Goal: Task Accomplishment & Management: Use online tool/utility

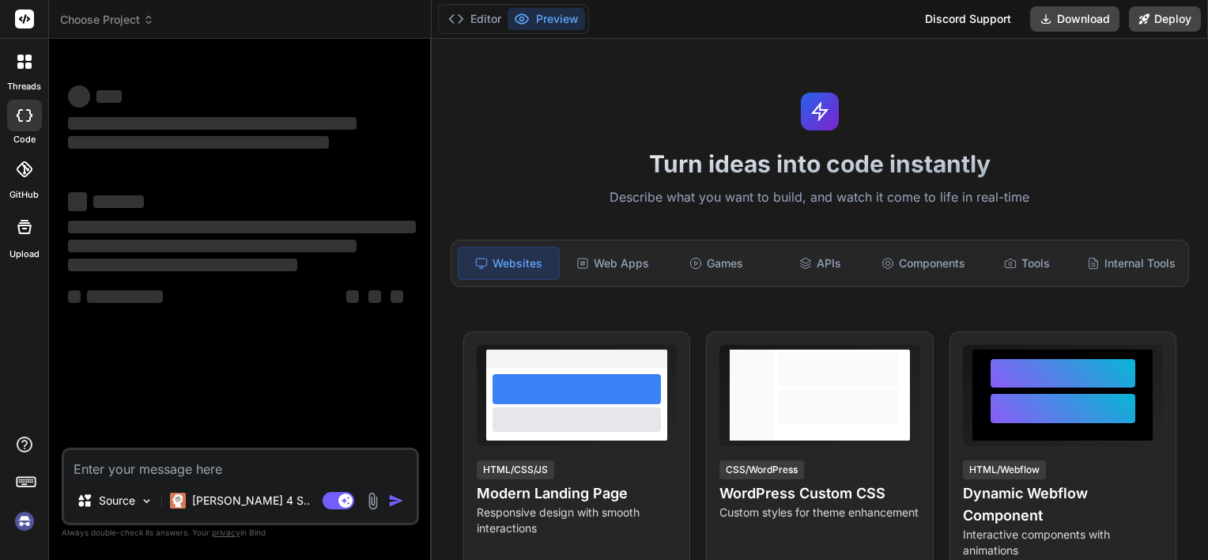
type textarea "x"
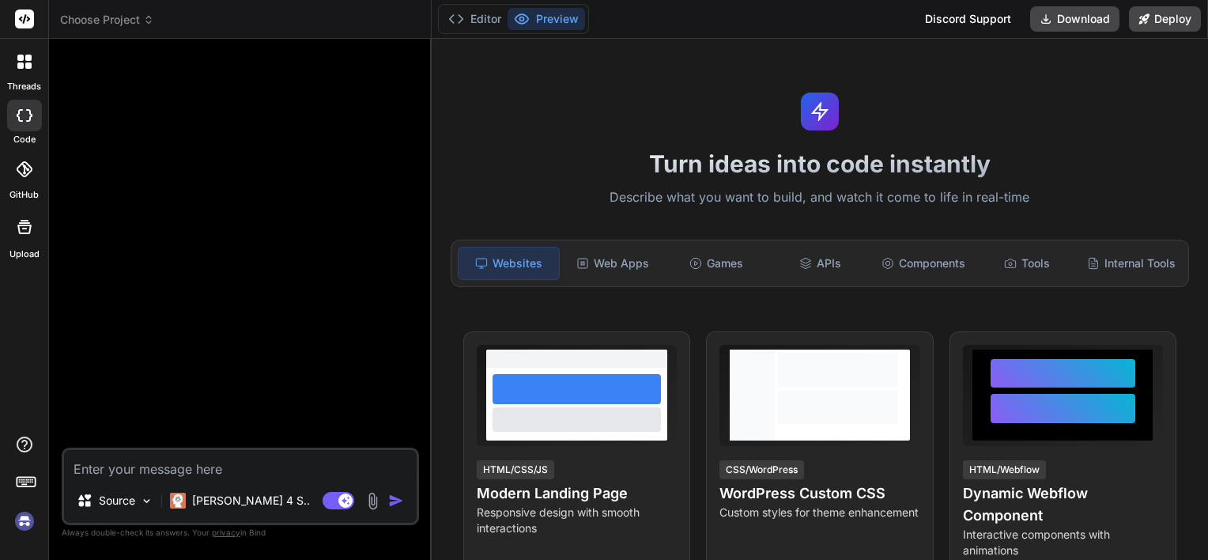
click at [237, 370] on div at bounding box center [242, 249] width 354 height 396
click at [183, 470] on textarea at bounding box center [240, 464] width 353 height 28
type textarea "h"
type textarea "x"
type textarea "hi"
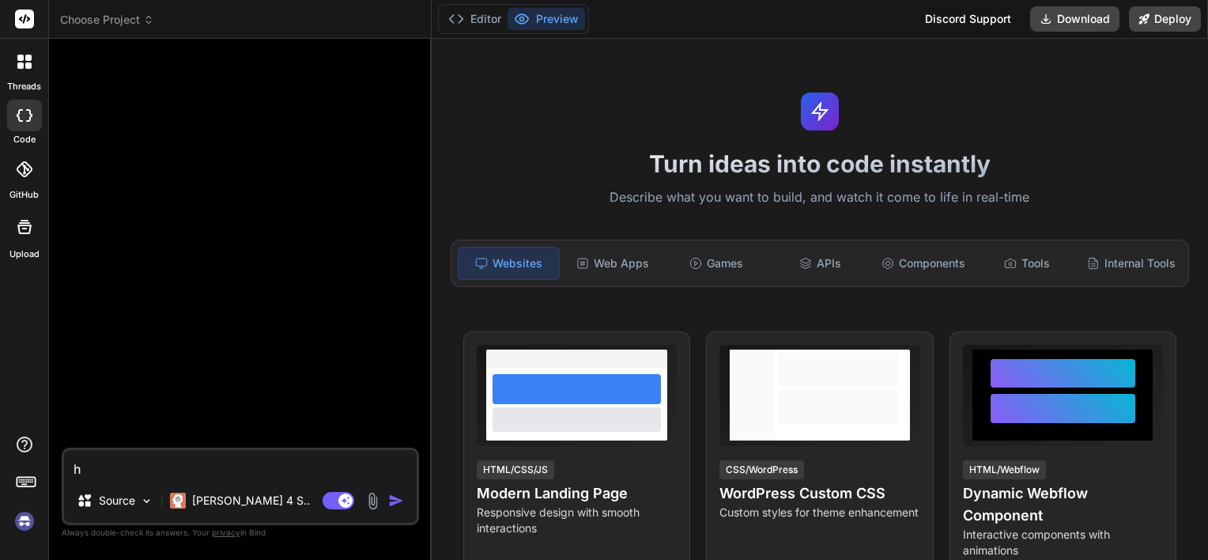
type textarea "x"
type textarea "hi"
click at [404, 506] on img "button" at bounding box center [396, 500] width 16 height 16
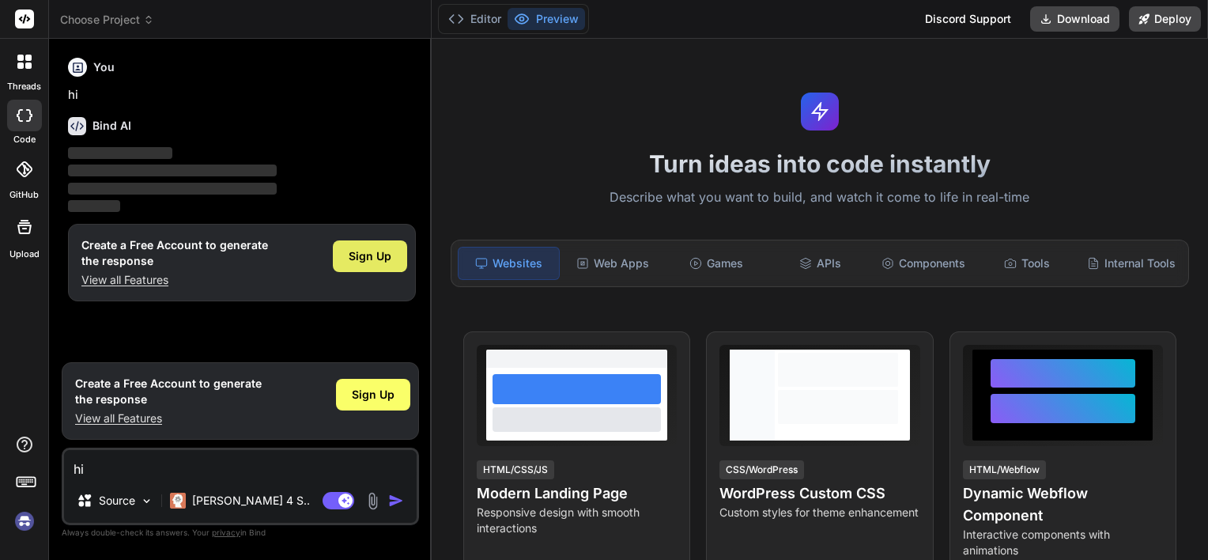
click at [391, 240] on div "Sign Up" at bounding box center [370, 256] width 74 height 32
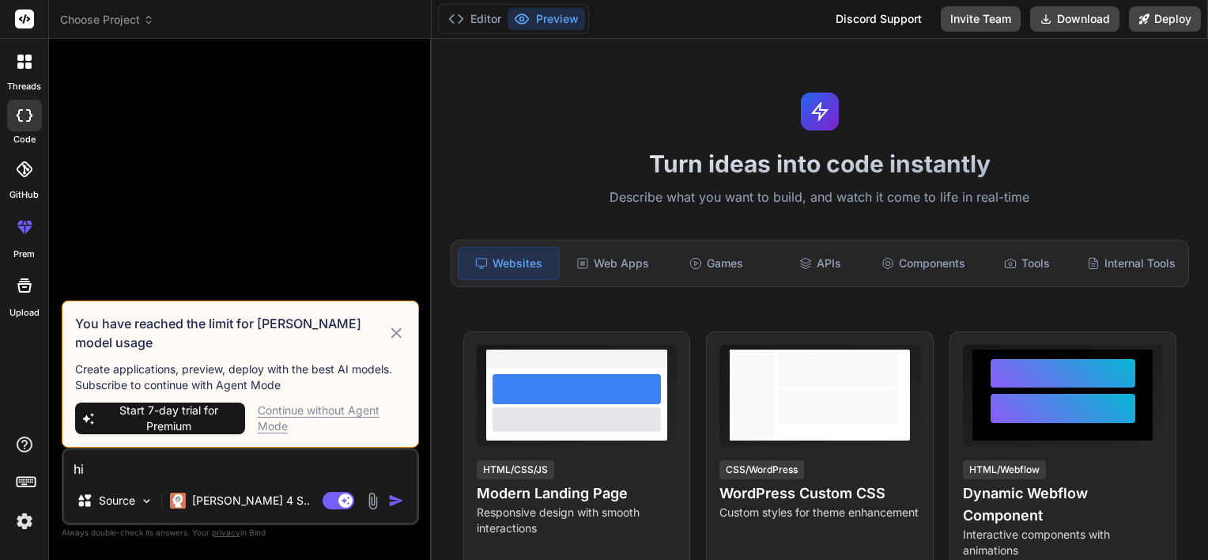
click at [315, 411] on div "Continue without Agent Mode" at bounding box center [332, 418] width 148 height 32
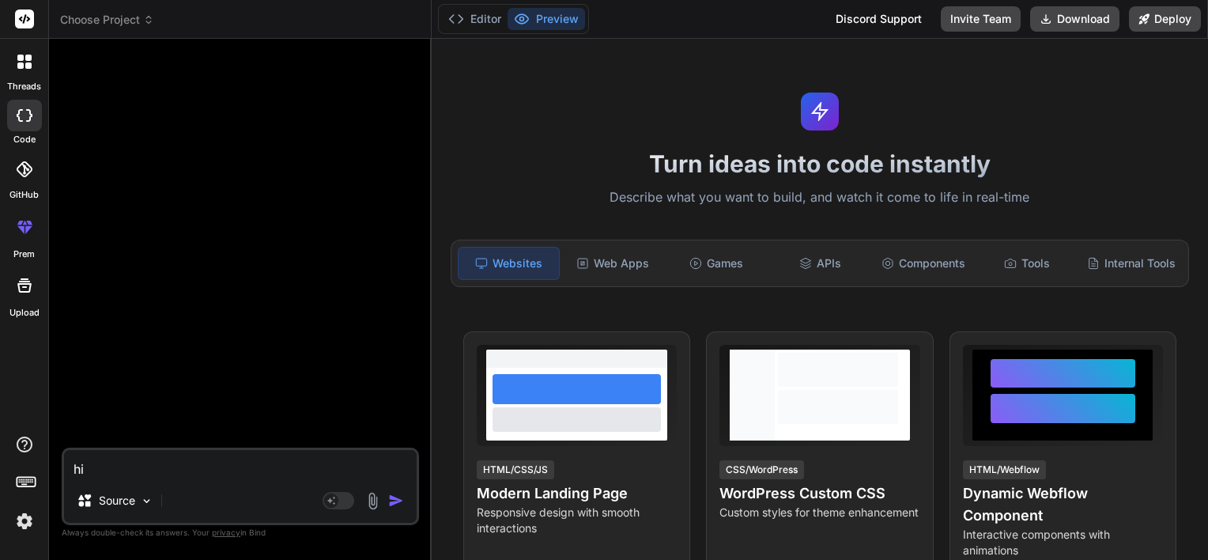
click at [16, 519] on img at bounding box center [24, 520] width 27 height 27
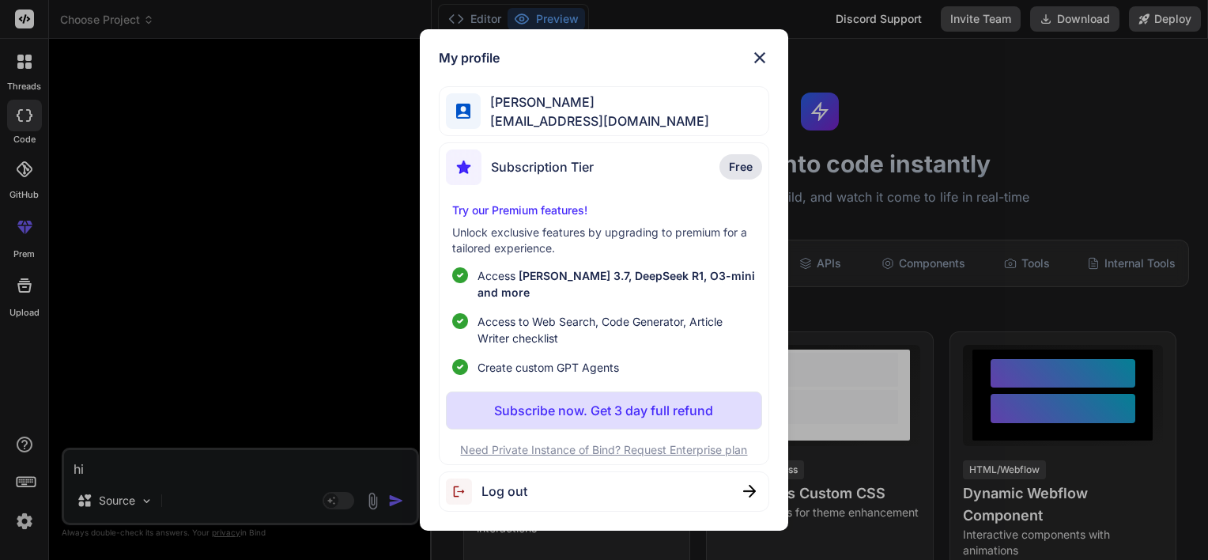
click at [518, 487] on span "Log out" at bounding box center [504, 490] width 46 height 19
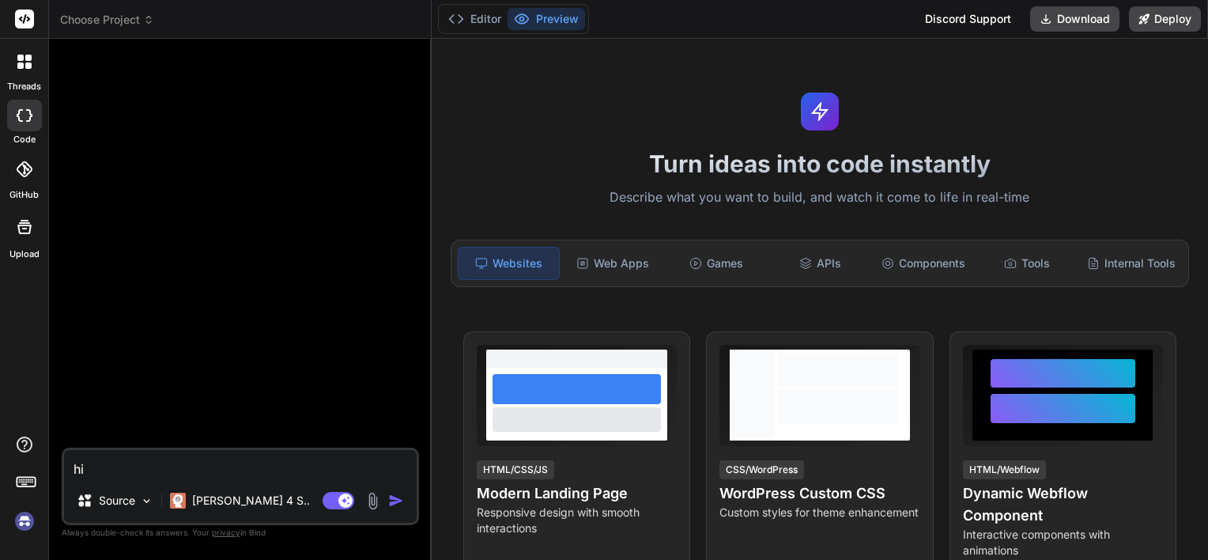
scroll to position [15, 0]
click at [21, 520] on img at bounding box center [24, 520] width 27 height 27
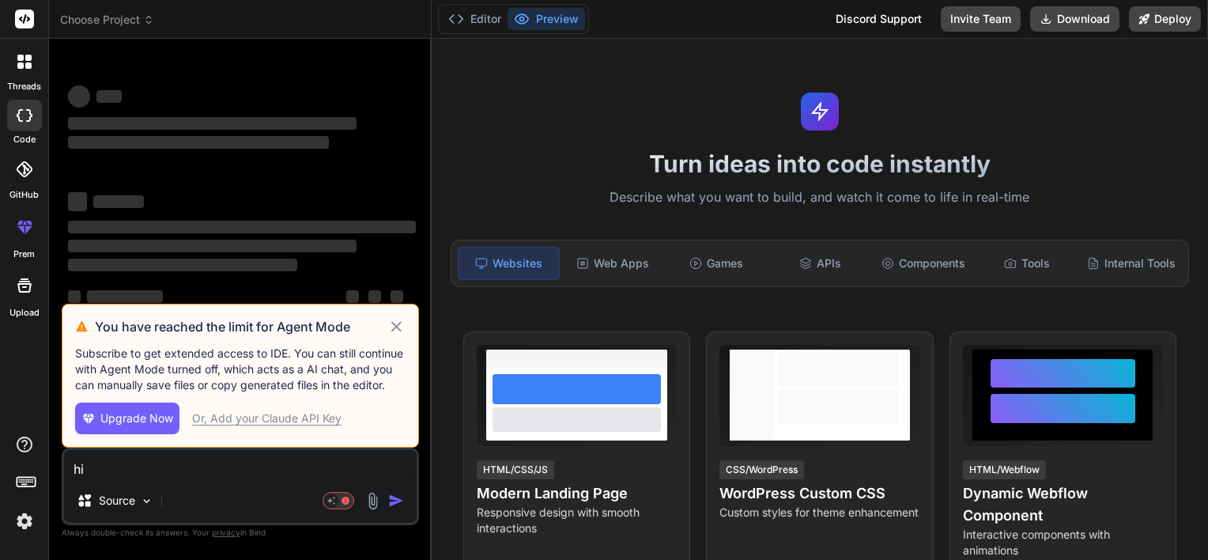
type textarea "x"
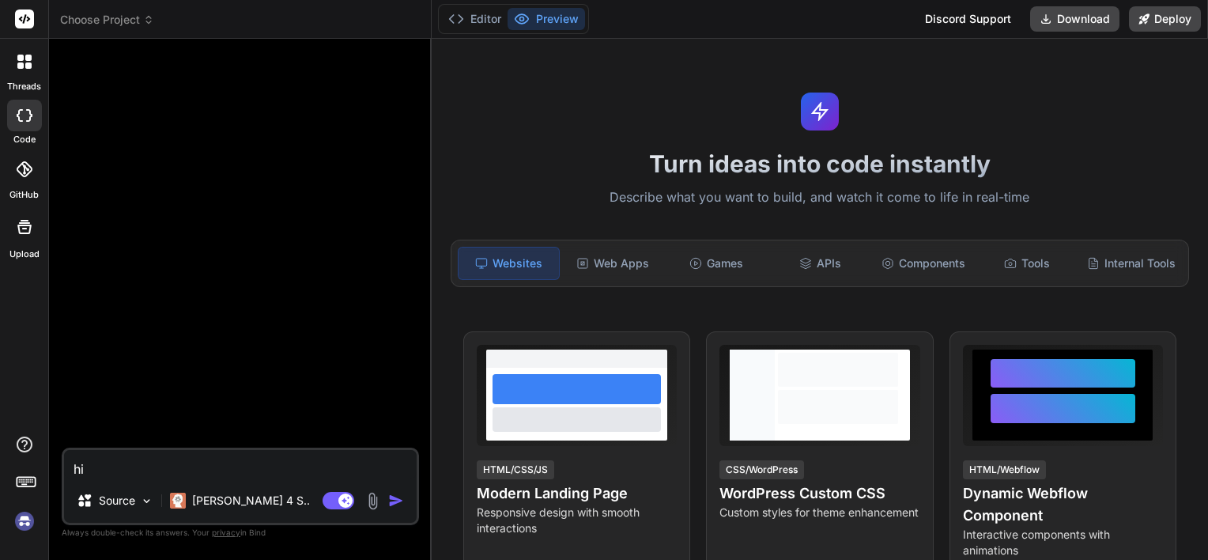
scroll to position [76, 0]
click at [134, 467] on textarea "hi" at bounding box center [240, 464] width 353 height 28
paste textarea "LoremIpsumD Sitametco Adipisc – Elitseddoe Tempori Utlabor Etdolore Mag aliq en…"
type textarea "LoremIpsumD Sitametco Adipisc – Elitseddoe Tempori Utlabor Etdolore Mag aliq en…"
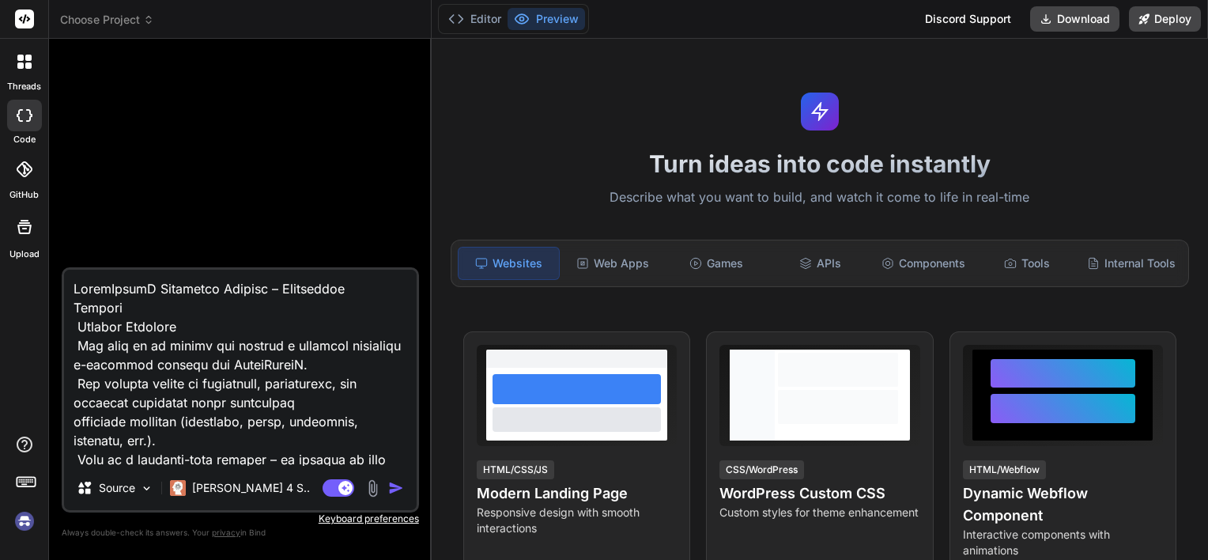
scroll to position [873, 0]
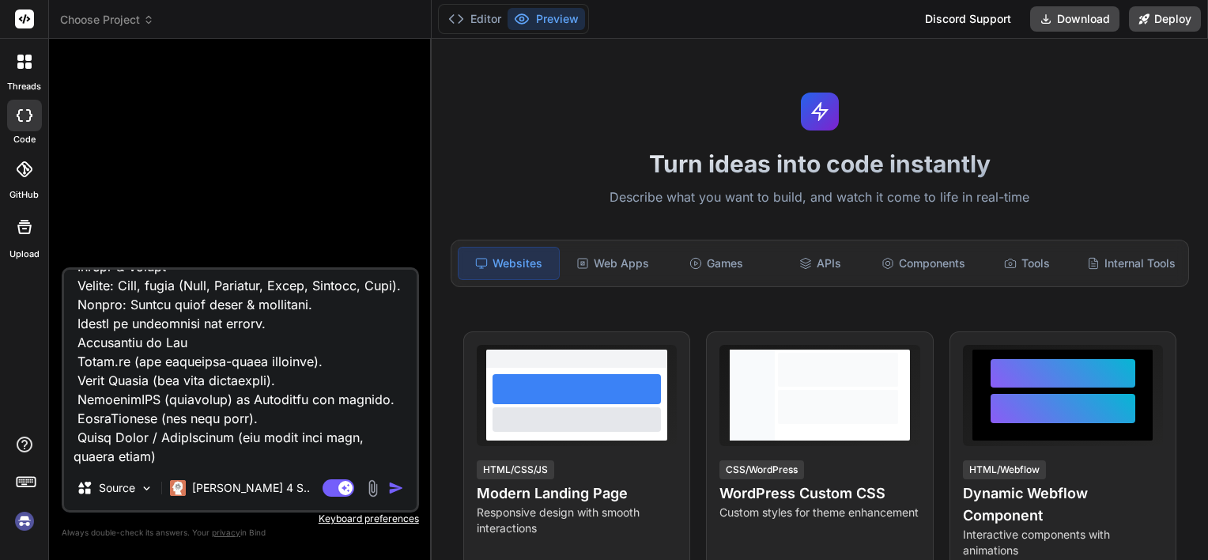
type textarea "x"
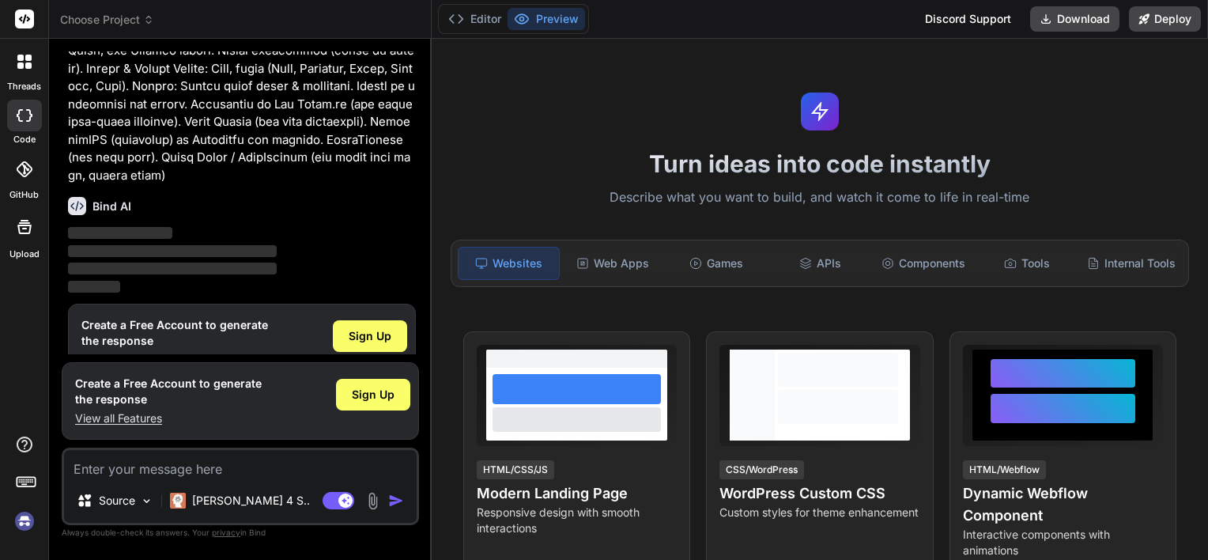
scroll to position [398, 0]
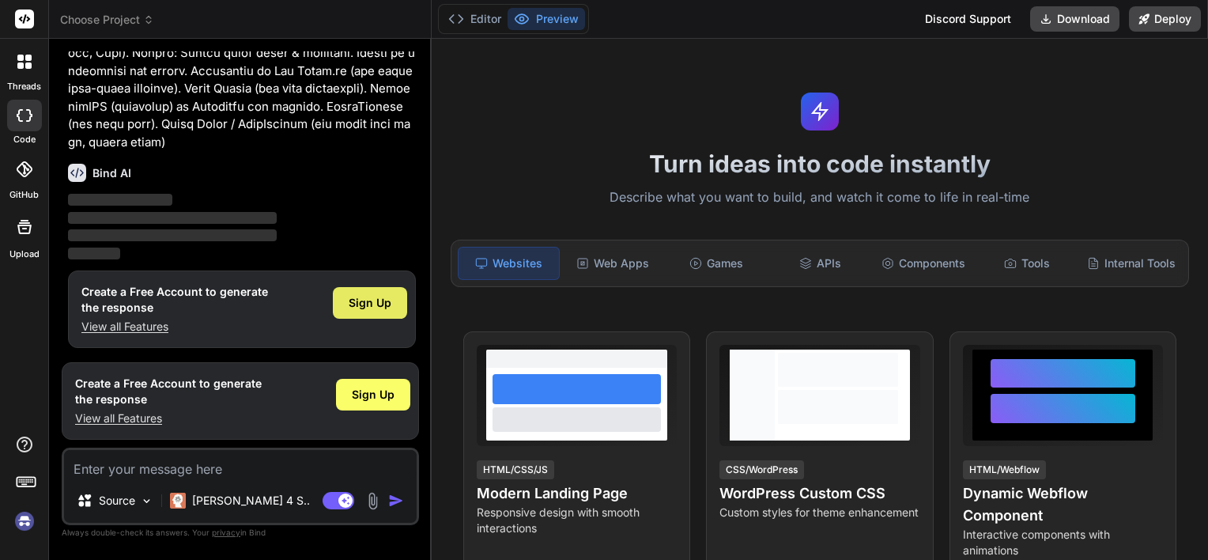
click at [375, 305] on span "Sign Up" at bounding box center [370, 303] width 43 height 16
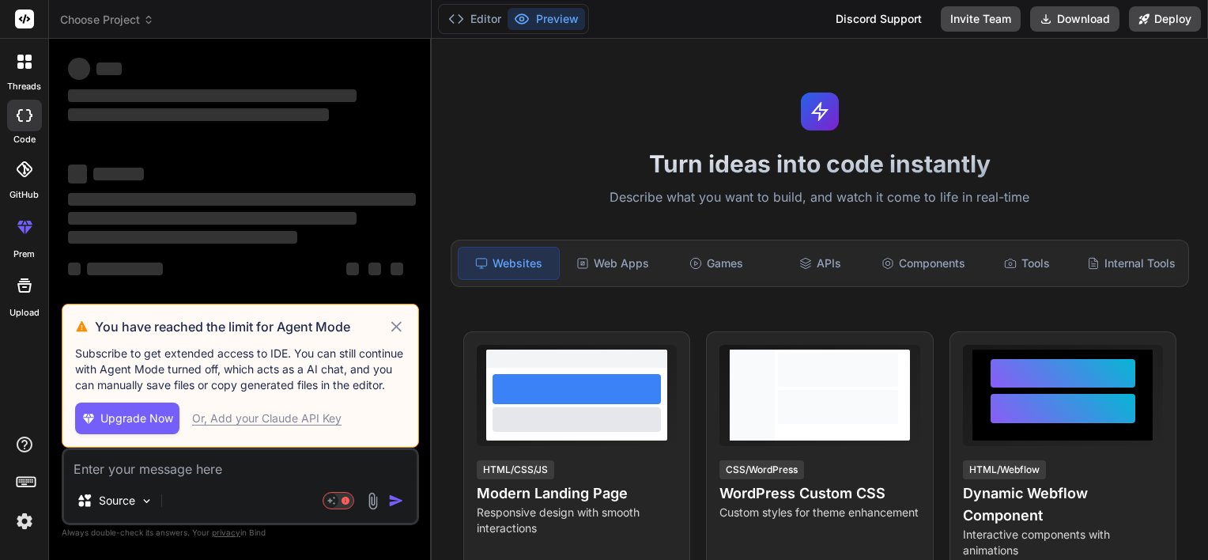
scroll to position [26, 0]
click at [397, 326] on icon at bounding box center [396, 326] width 10 height 10
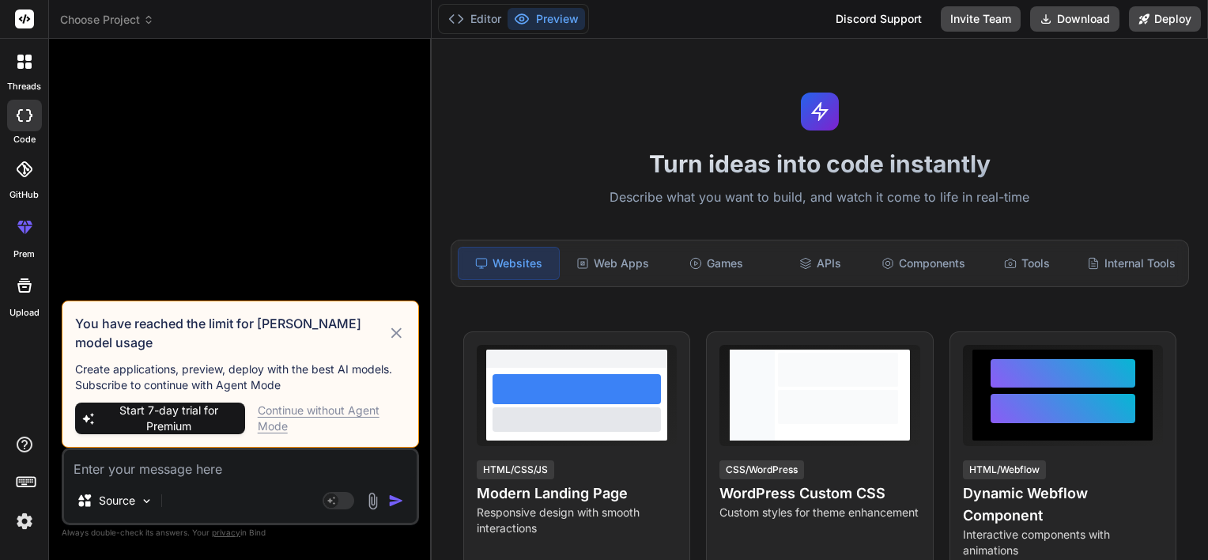
click at [329, 408] on div "Continue without Agent Mode" at bounding box center [332, 418] width 148 height 32
type textarea "x"
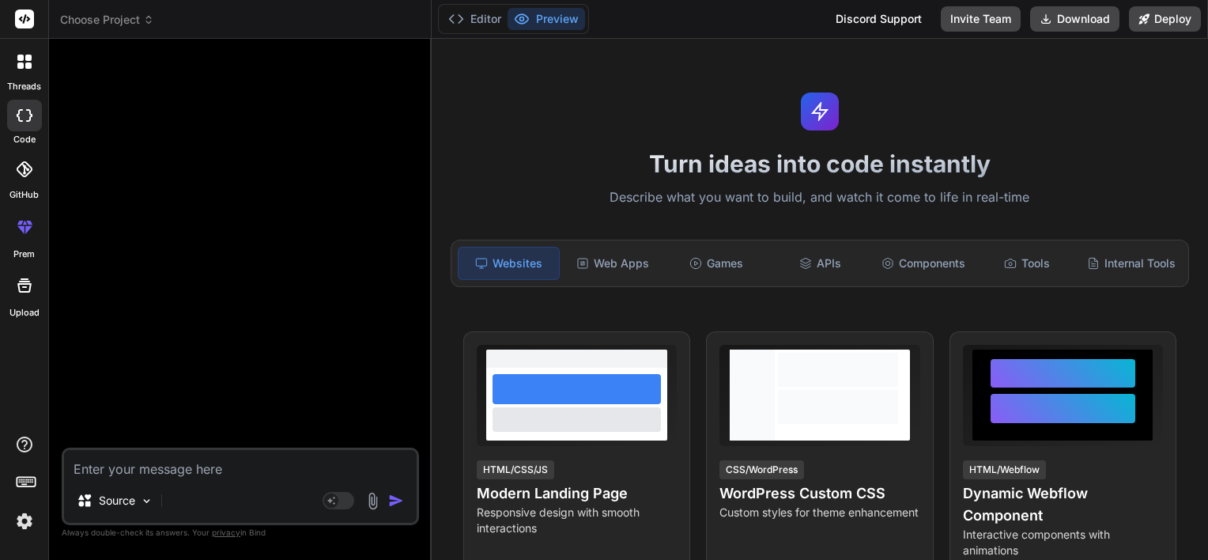
click at [123, 459] on textarea at bounding box center [240, 464] width 353 height 28
paste textarea "LoremIpsumD Sitametco Adipisc – Elitseddoe Tempori Utlabor Etdolore Mag aliq en…"
type textarea "LoremIpsumD Sitametco Adipisc – Elitseddoe Tempori Utlabor Etdolore Mag aliq en…"
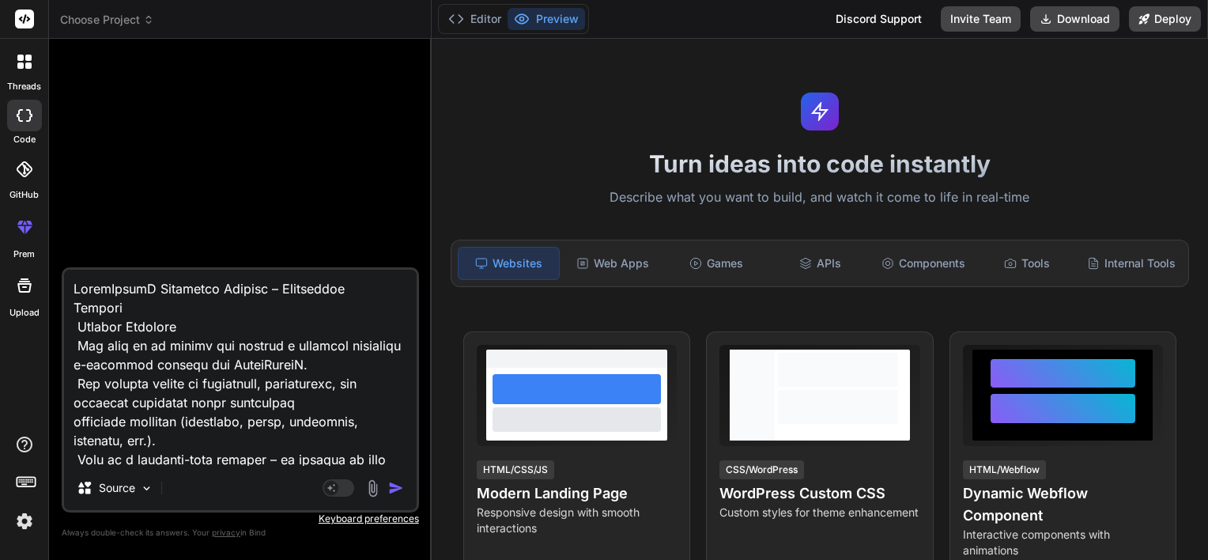
scroll to position [873, 0]
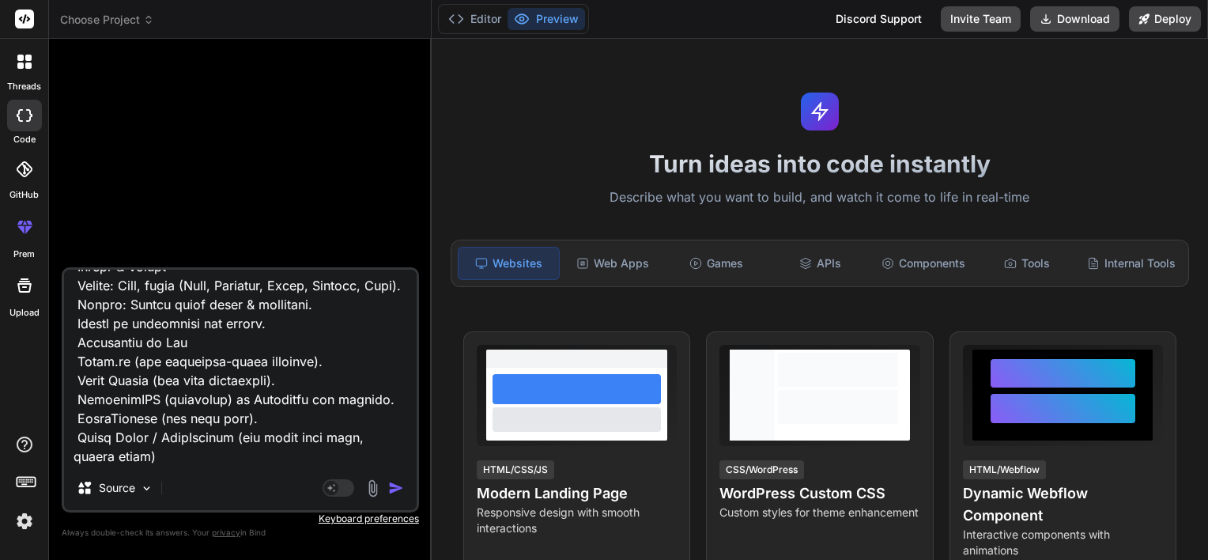
type textarea "x"
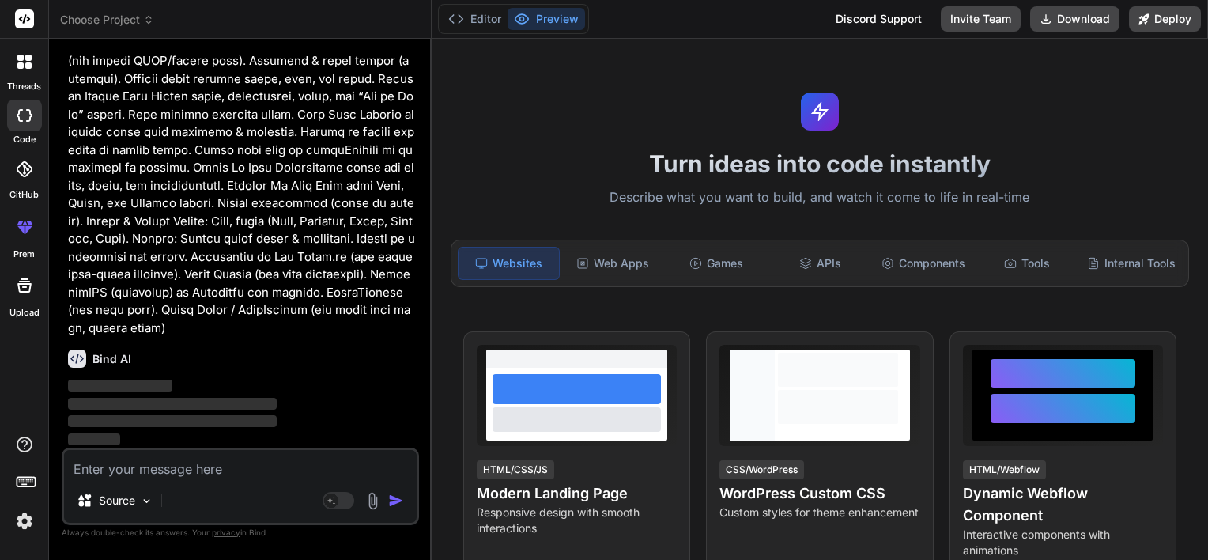
scroll to position [212, 0]
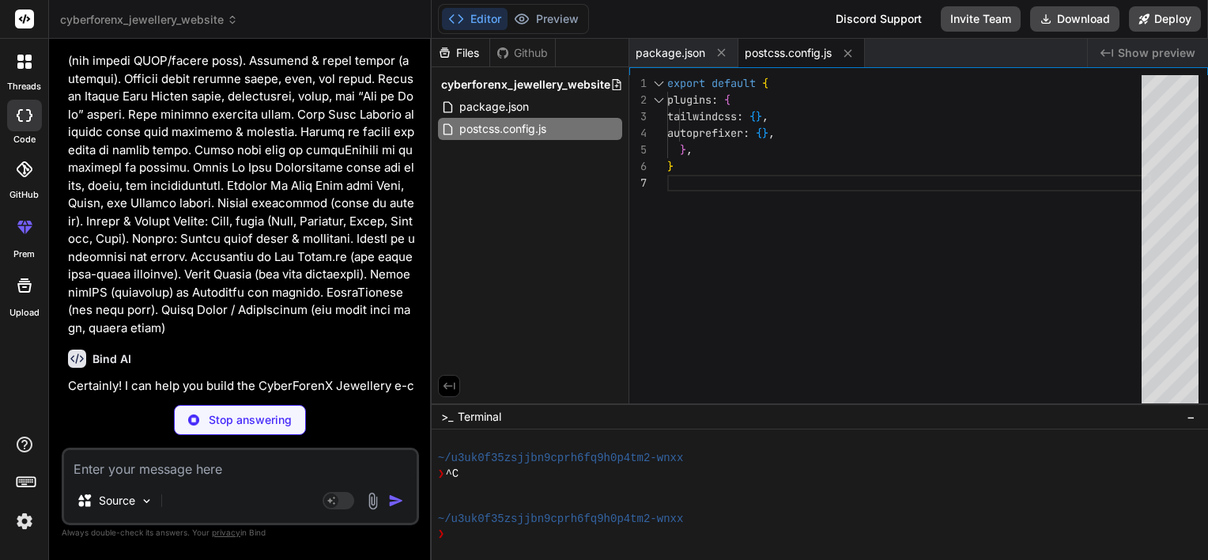
type textarea "x"
type textarea "}, plugins: [], }"
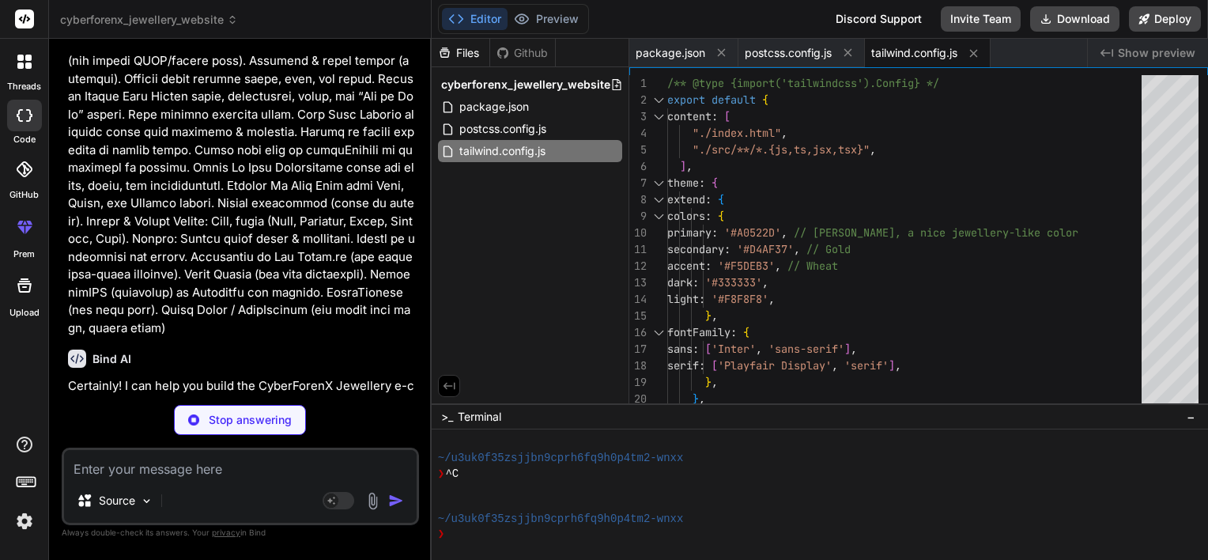
type textarea "x"
type textarea "</head> <body> <div id="root"></div> <script type="module" src="/src/main.jsx">…"
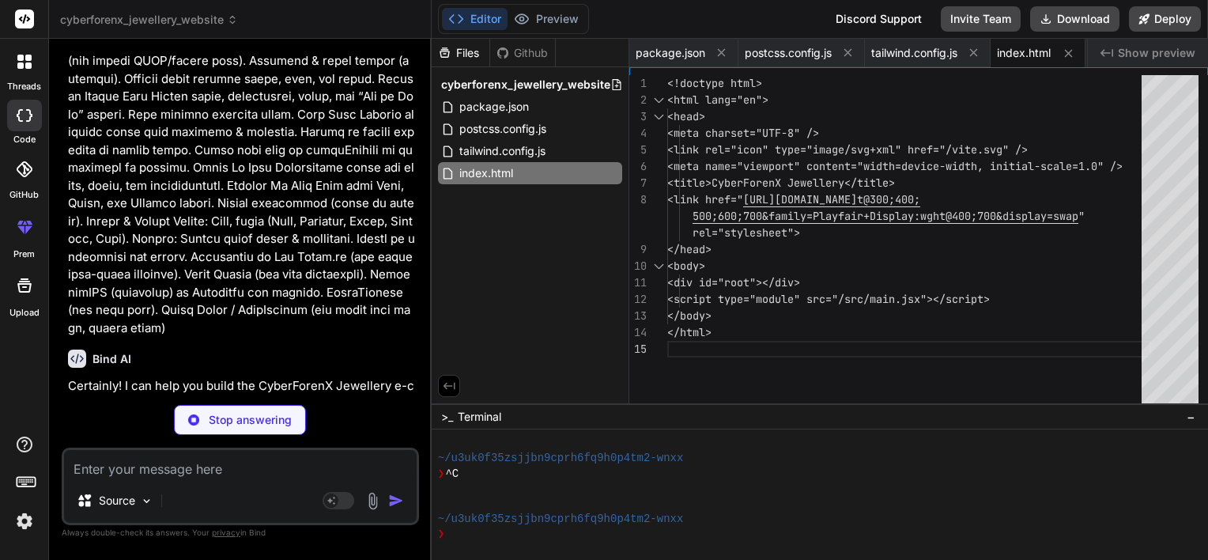
type textarea "x"
type textarea "font-family: 'Playfair Display', serif; }"
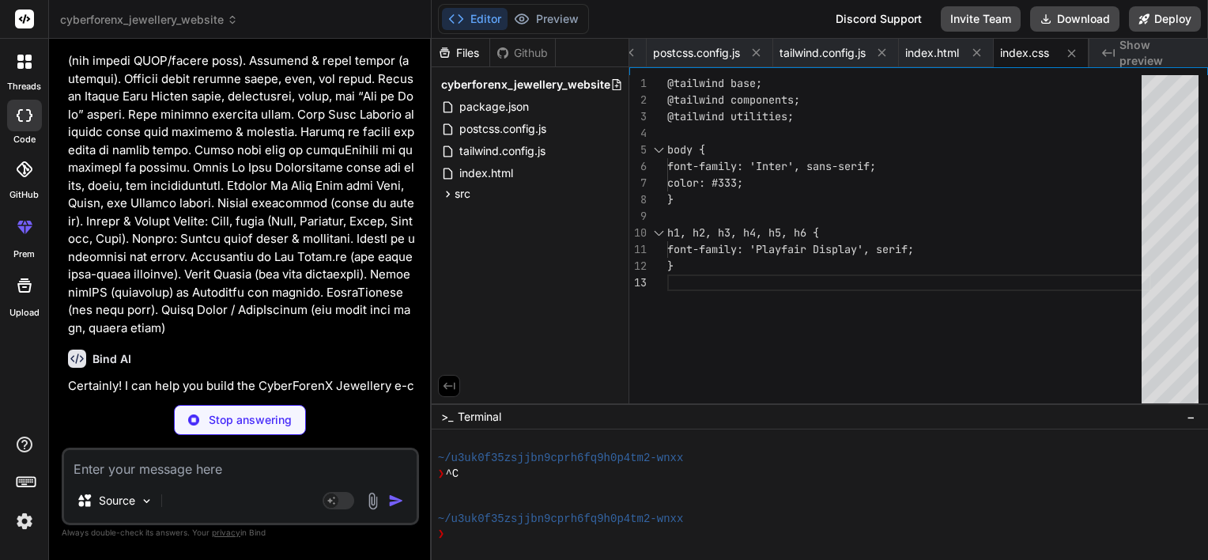
type textarea "x"
type textarea "<CartProvider> <App /> </CartProvider> </BrowserRouter> </React.StrictMode>, );"
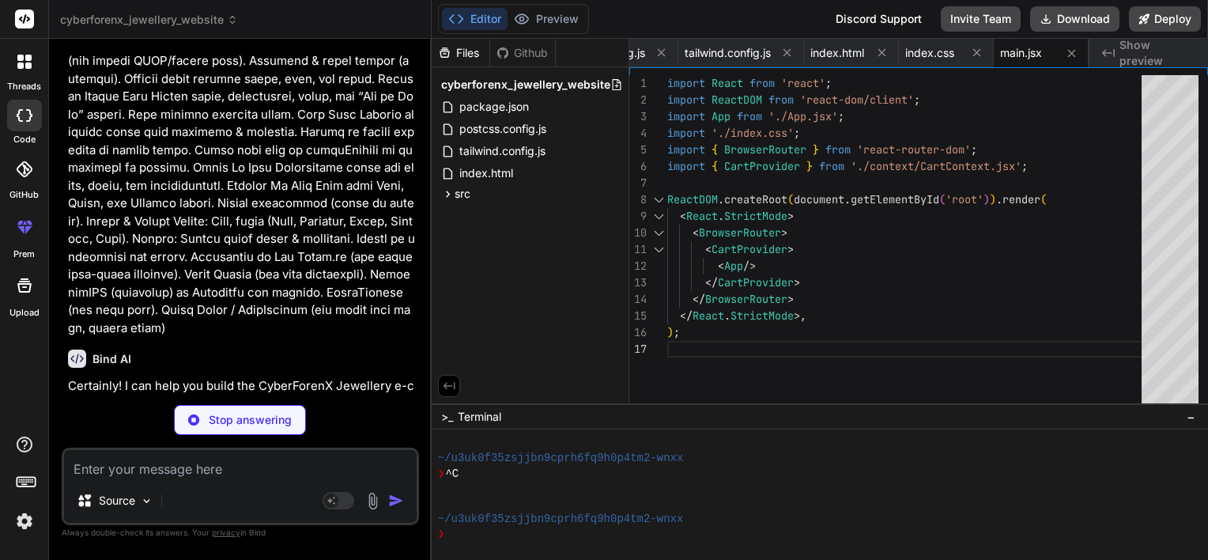
type textarea "x"
type textarea "export default App;"
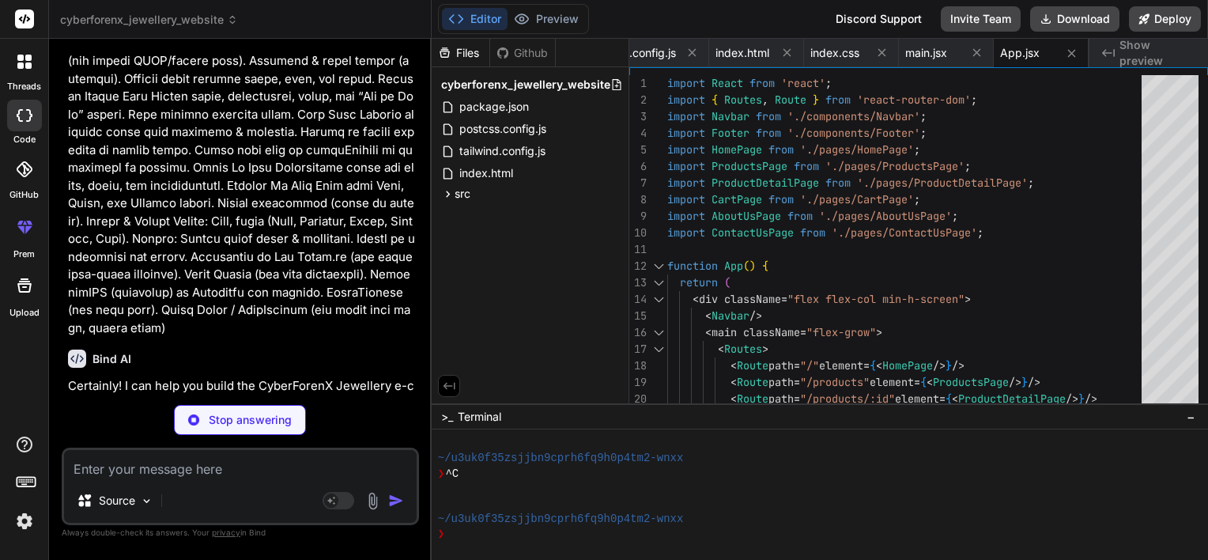
type textarea "x"
type textarea "related: ['3', '6'] } ]; export default products;"
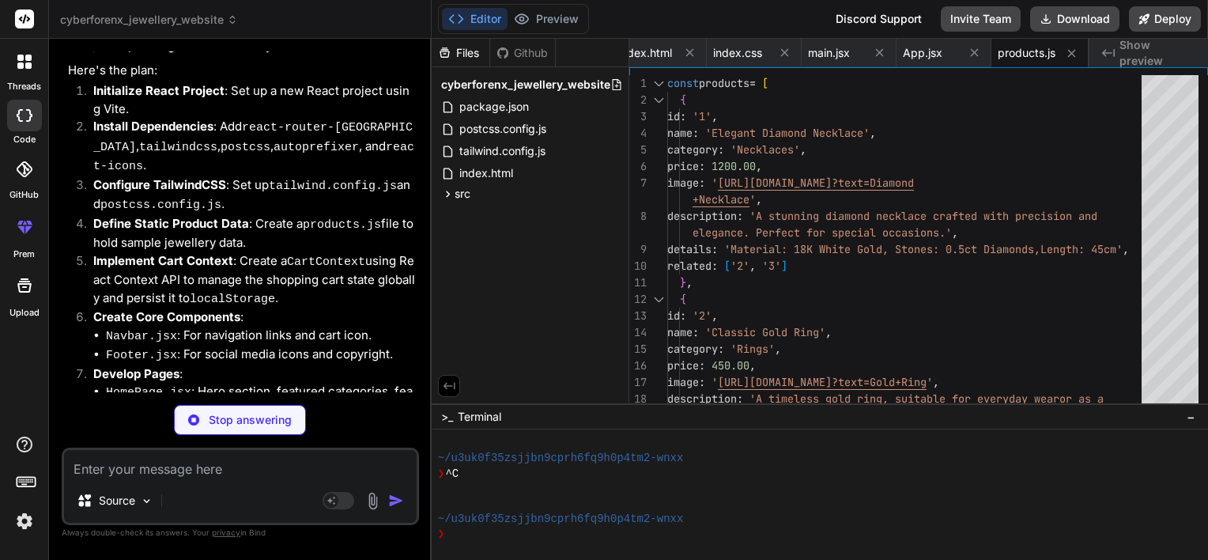
scroll to position [588, 0]
type textarea "x"
type textarea "updateQuantity, clearCart, getTotalItems, getTotalPrice, }; return <CartContext…"
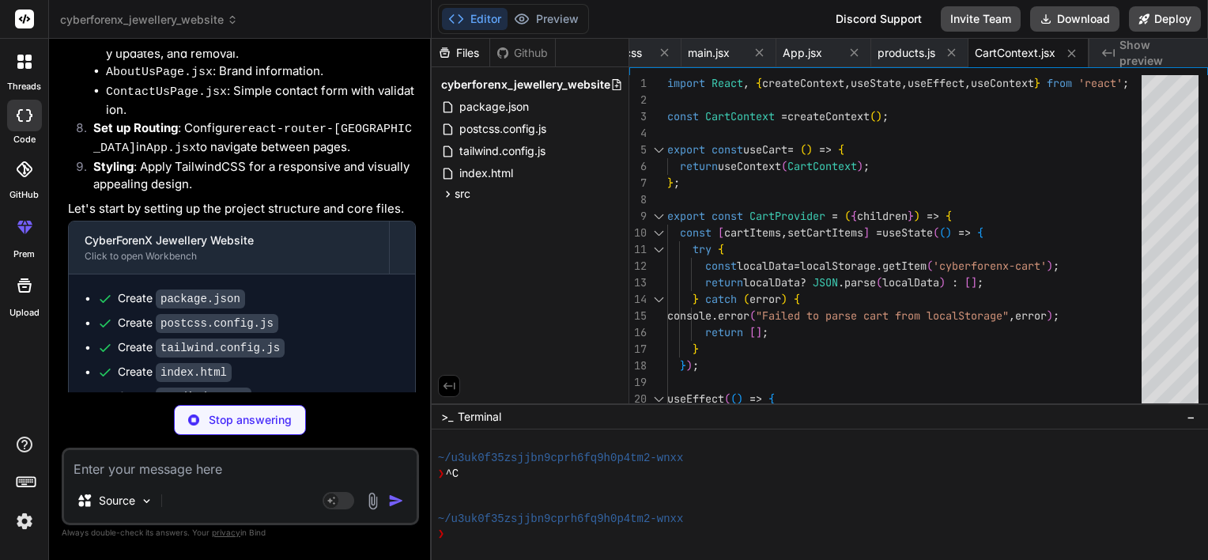
scroll to position [1158, 0]
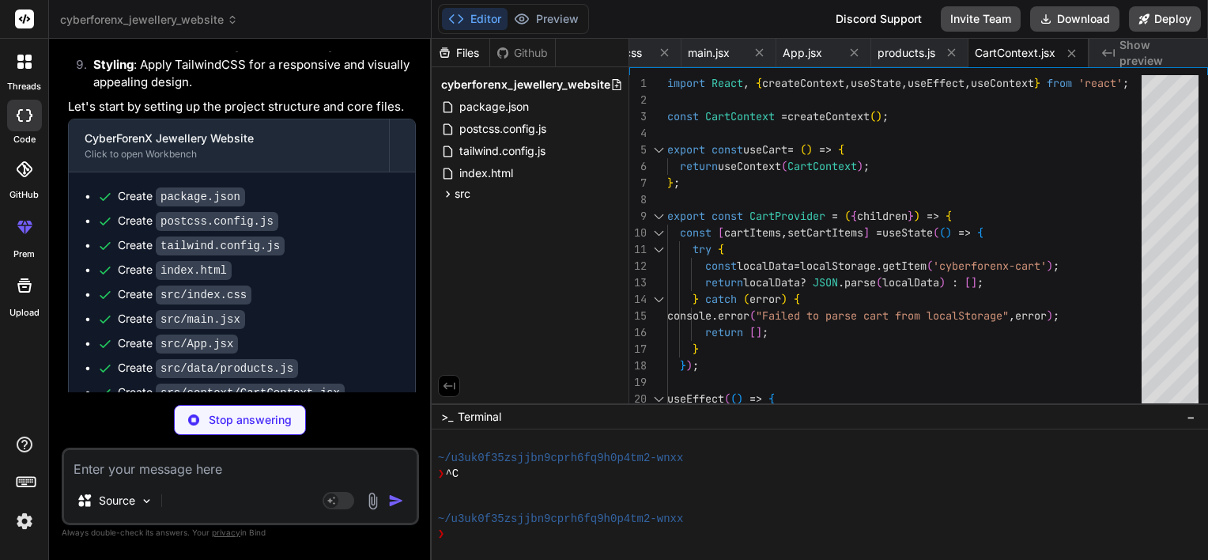
type textarea "x"
type textarea "</div> )} </nav> ); }; export default Navbar;"
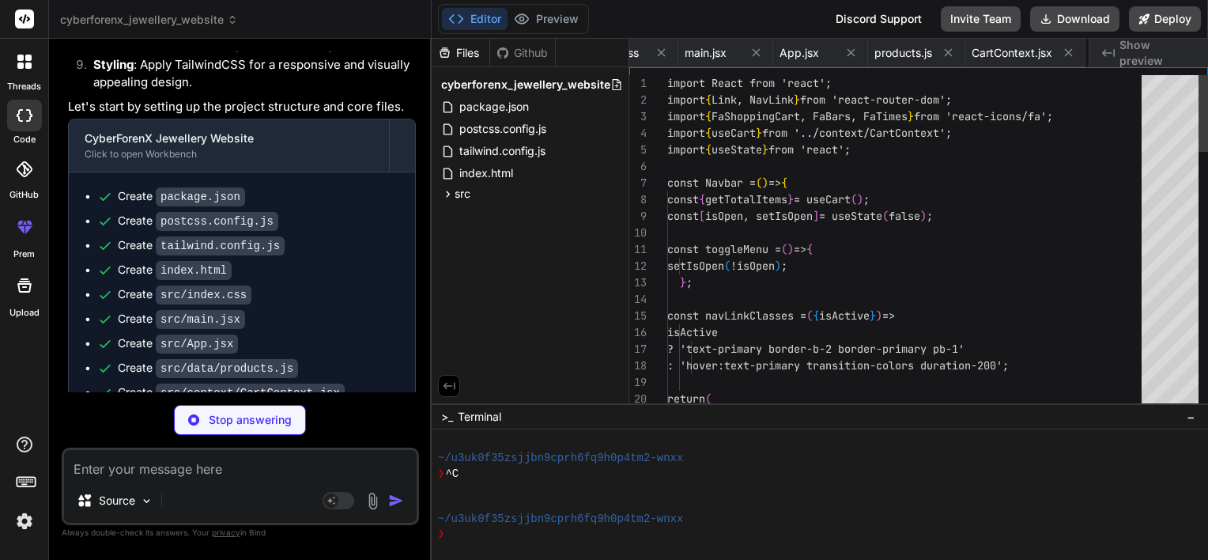
scroll to position [0, 597]
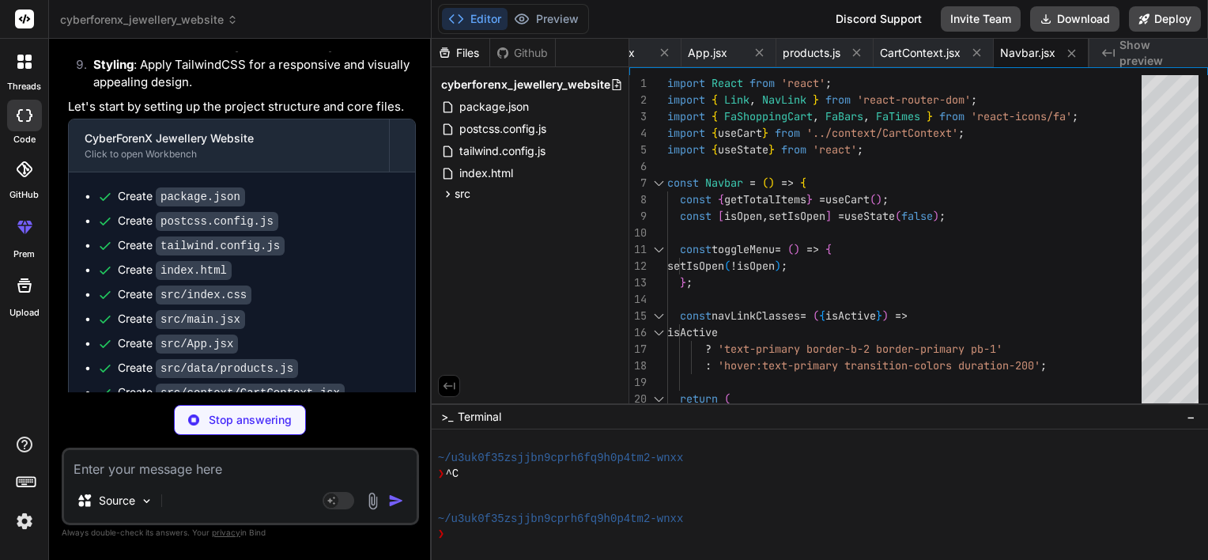
type textarea "x"
type textarea "</div> </footer> ); }; export default Footer;"
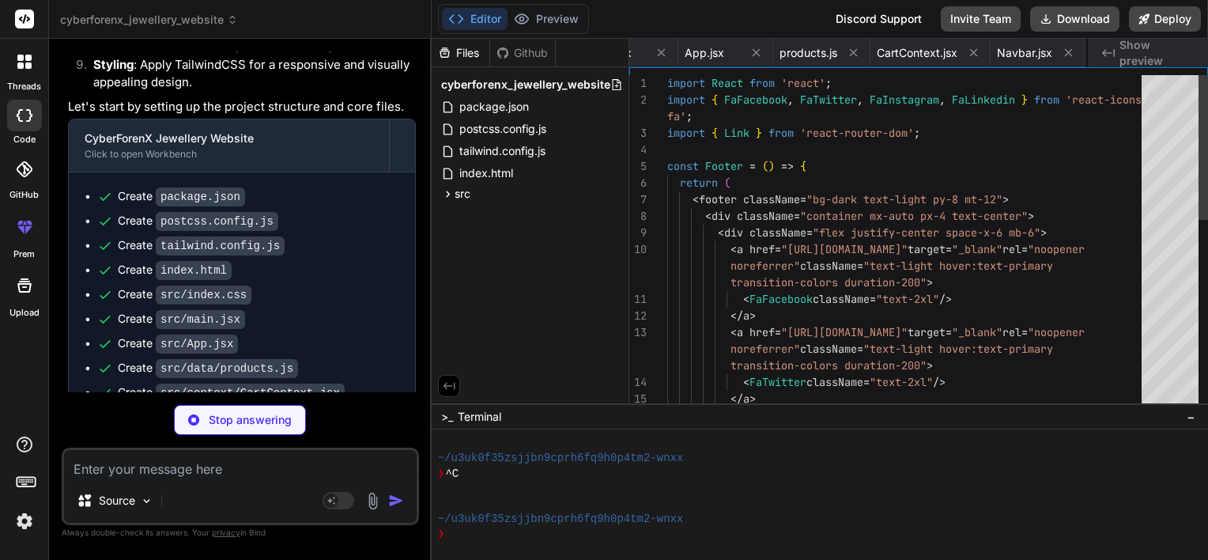
scroll to position [0, 692]
type textarea "x"
type textarea "View All Products </Link> </div> </section> </div> ); }; export default HomePag…"
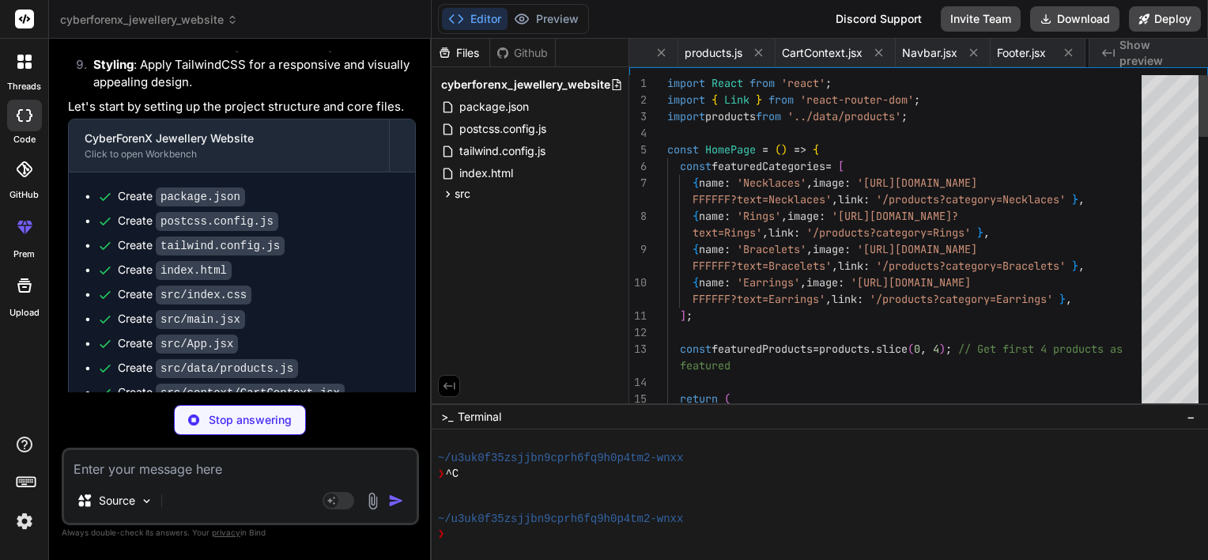
scroll to position [0, 806]
type textarea "x"
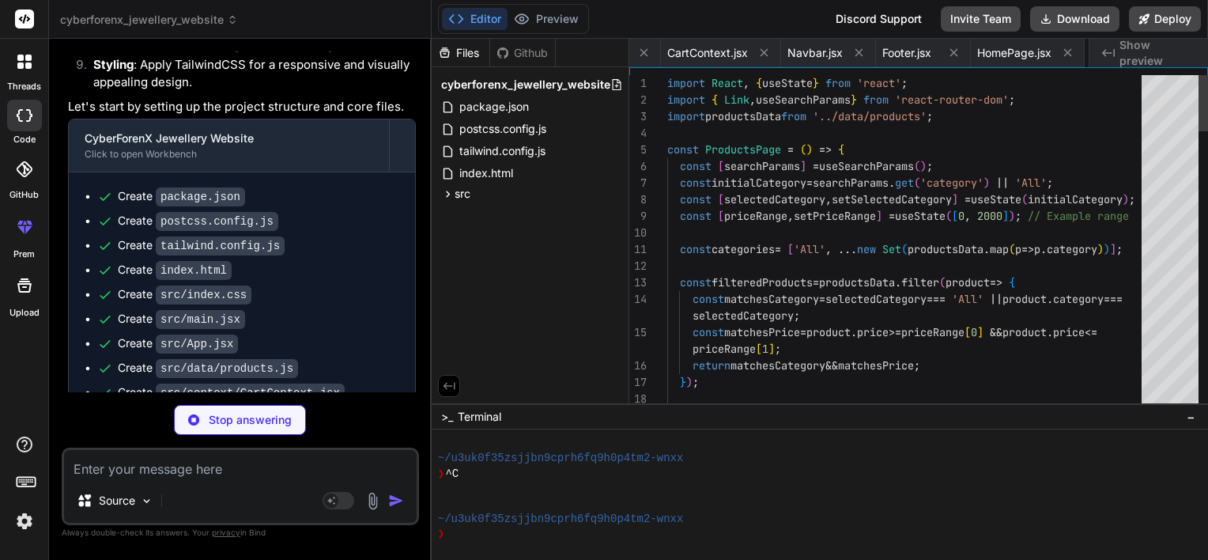
scroll to position [0, 937]
type textarea "x"
type textarea "))} </div> </section> )} </div> ); }; export default ProductDetailPage;"
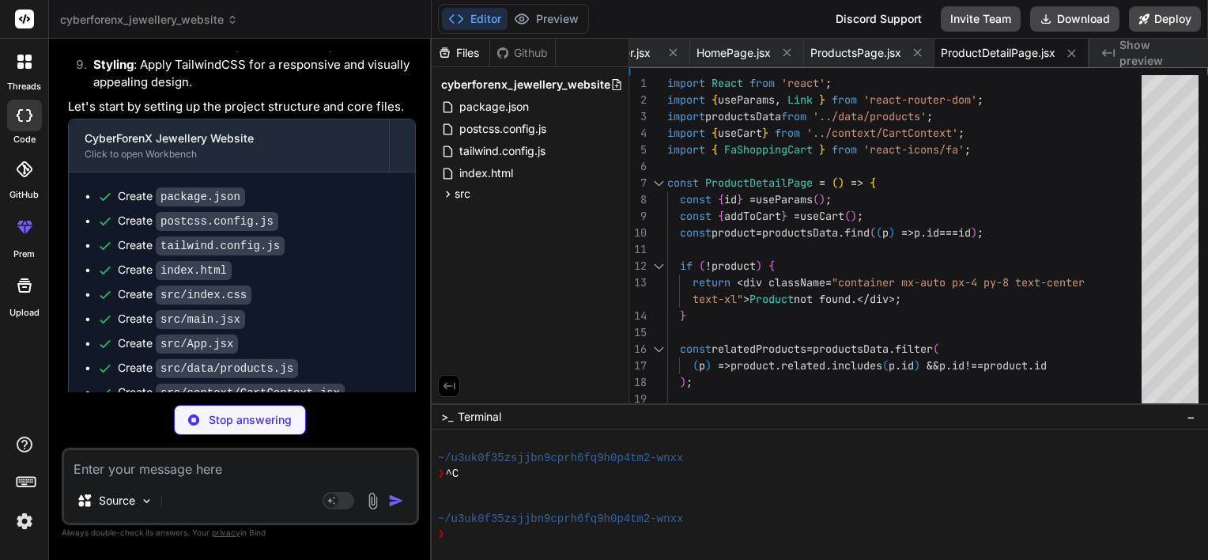
type textarea "x"
type textarea "); }; export default CartPage;"
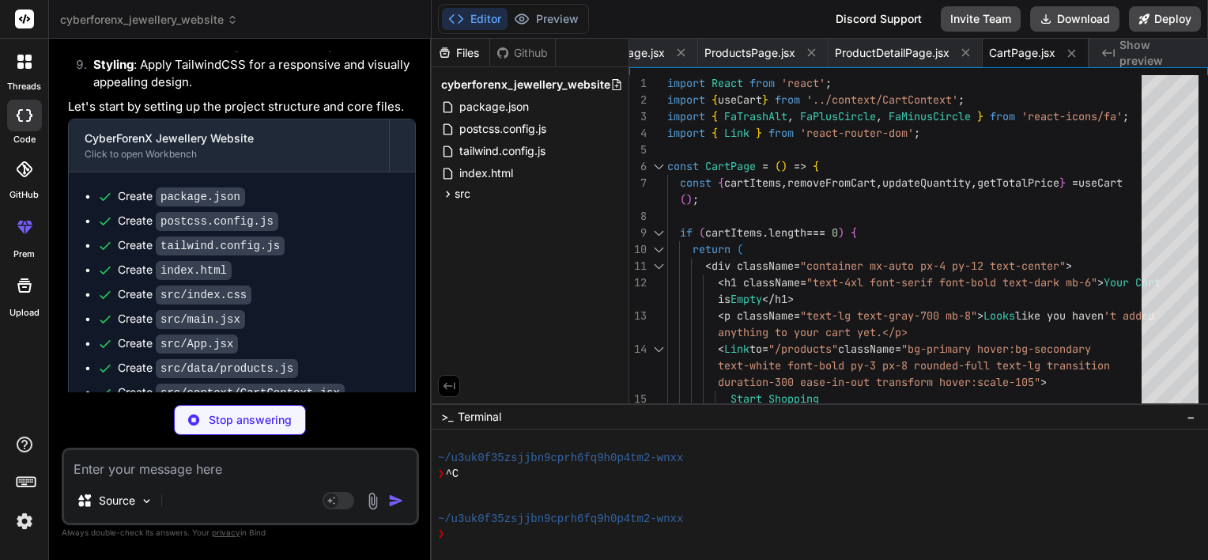
type textarea "x"
type textarea "Thank you for choosing CyberForenX Jewellery. We are honored to be a part of yo…"
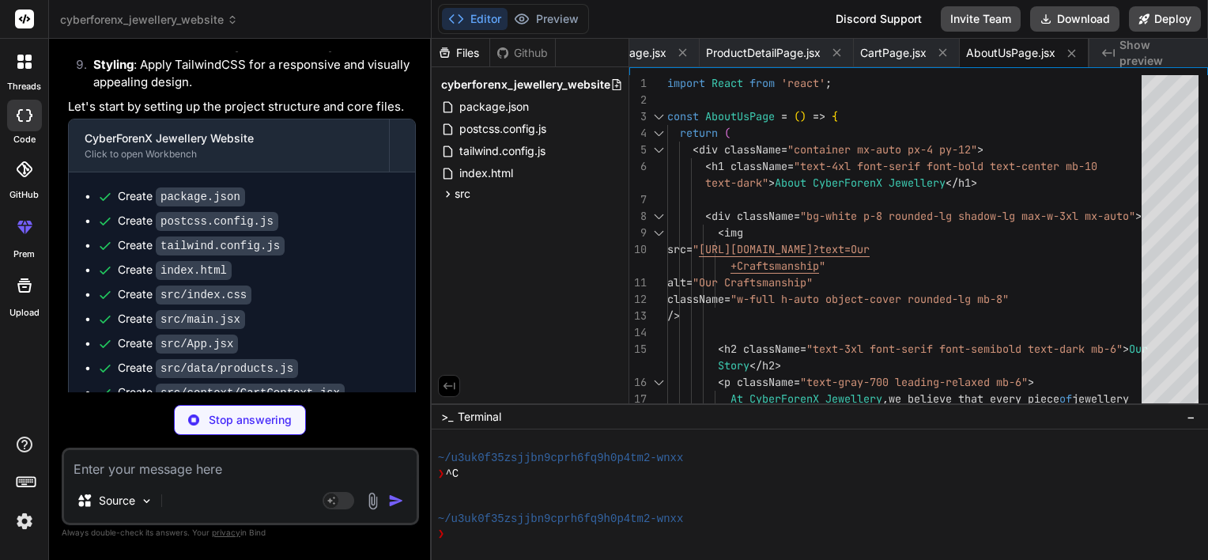
type textarea "x"
type textarea "</form> </div> </div> ); }; export default ContactUsPage;"
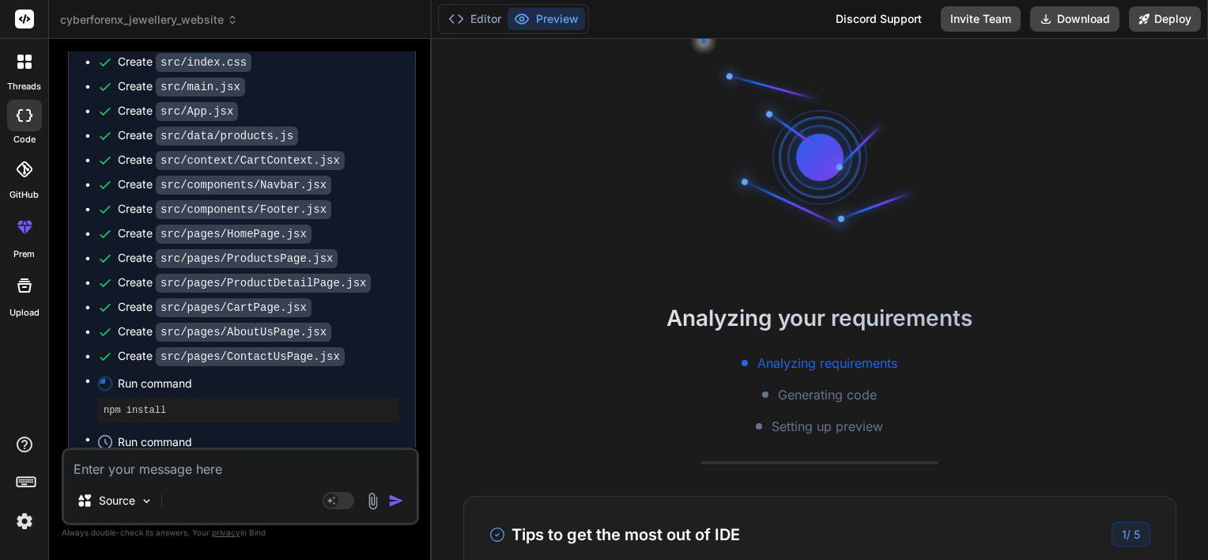
scroll to position [258, 0]
type textarea "x"
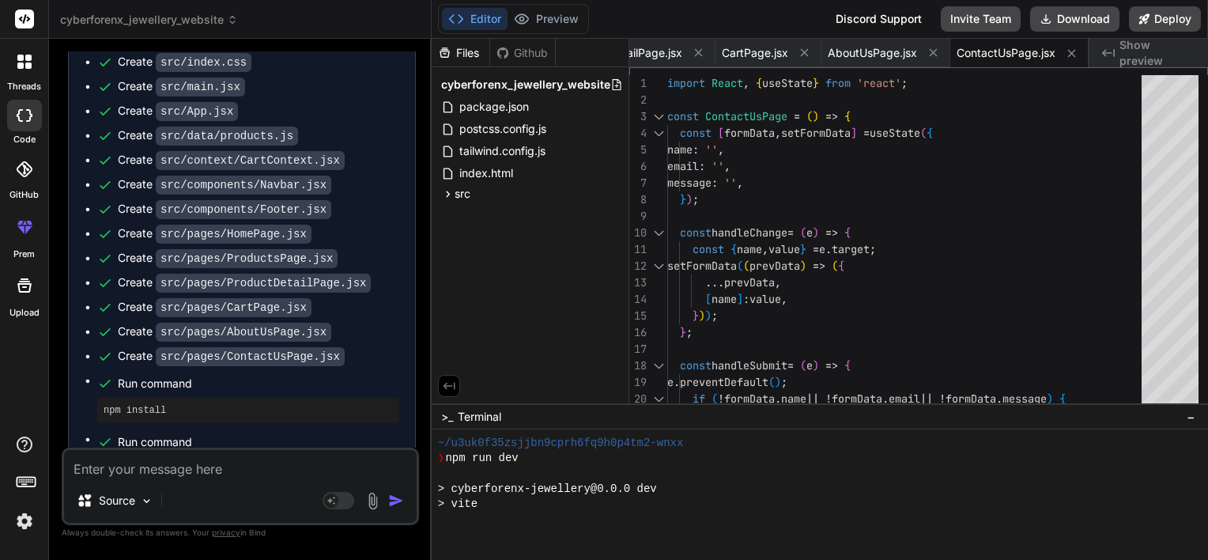
scroll to position [576, 0]
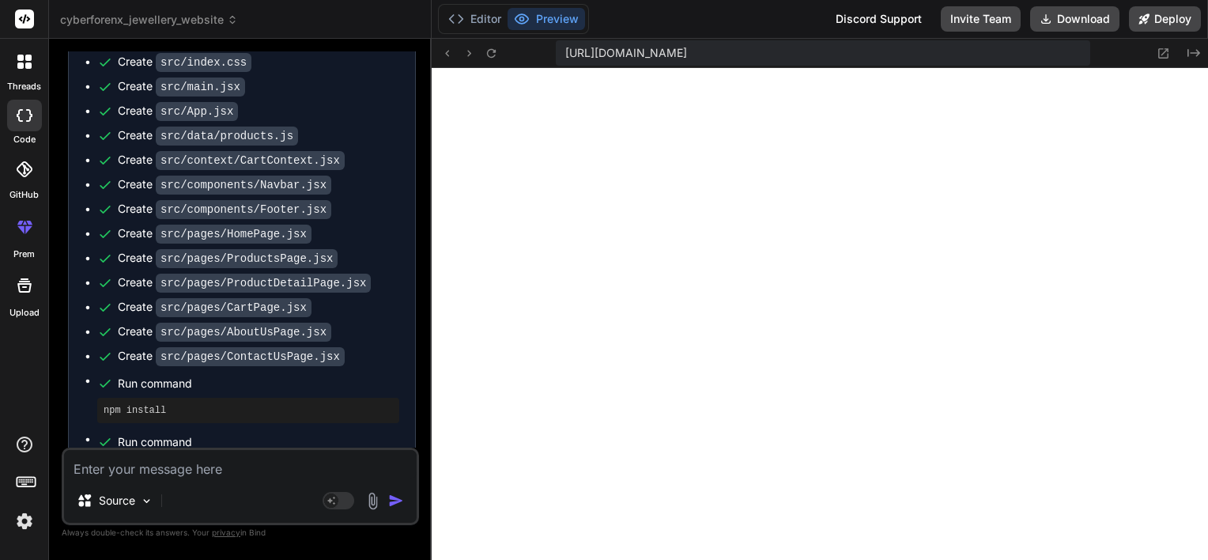
paste textarea "Day 1: Project Setup Setup React app (create-react-app or Vite). Install depend…"
type textarea "Day 1: Project Setup Setup React app (create-react-app or Vite). Install depend…"
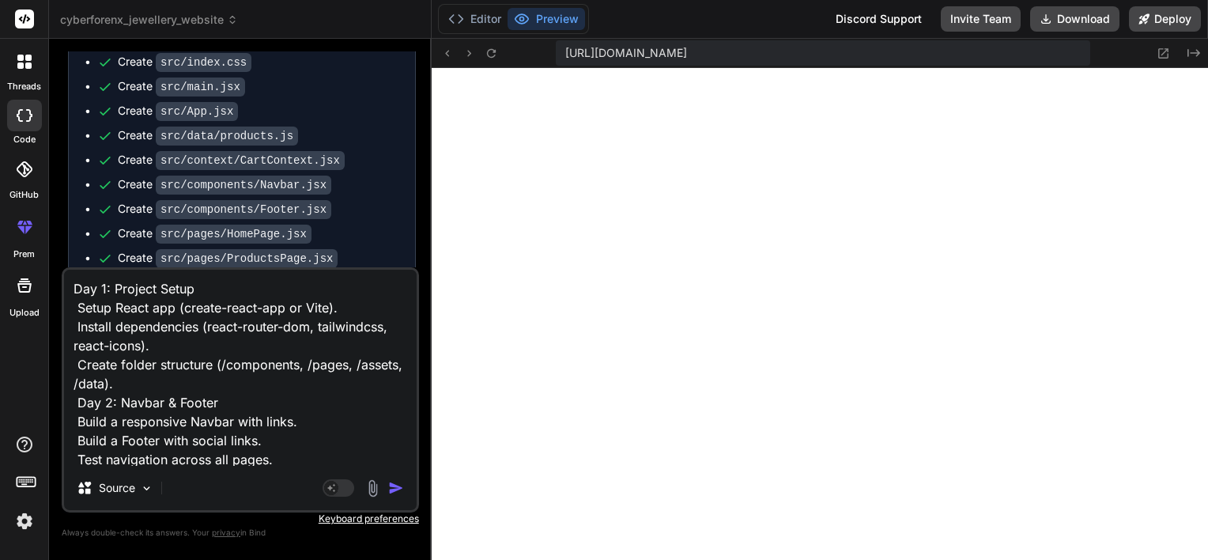
scroll to position [1, 0]
type textarea "x"
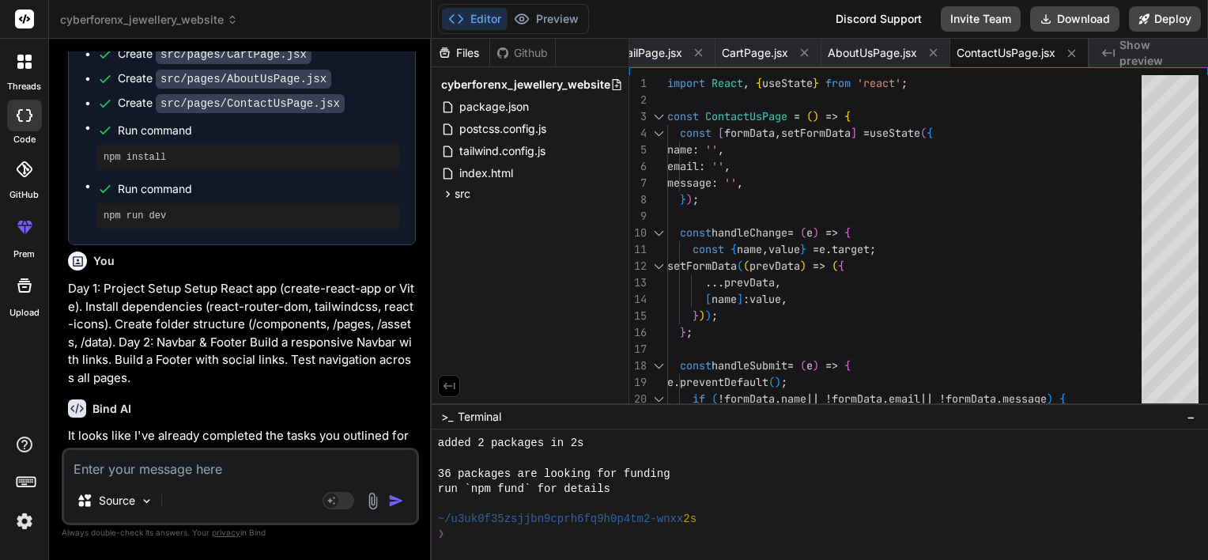
scroll to position [759, 0]
type textarea "x"
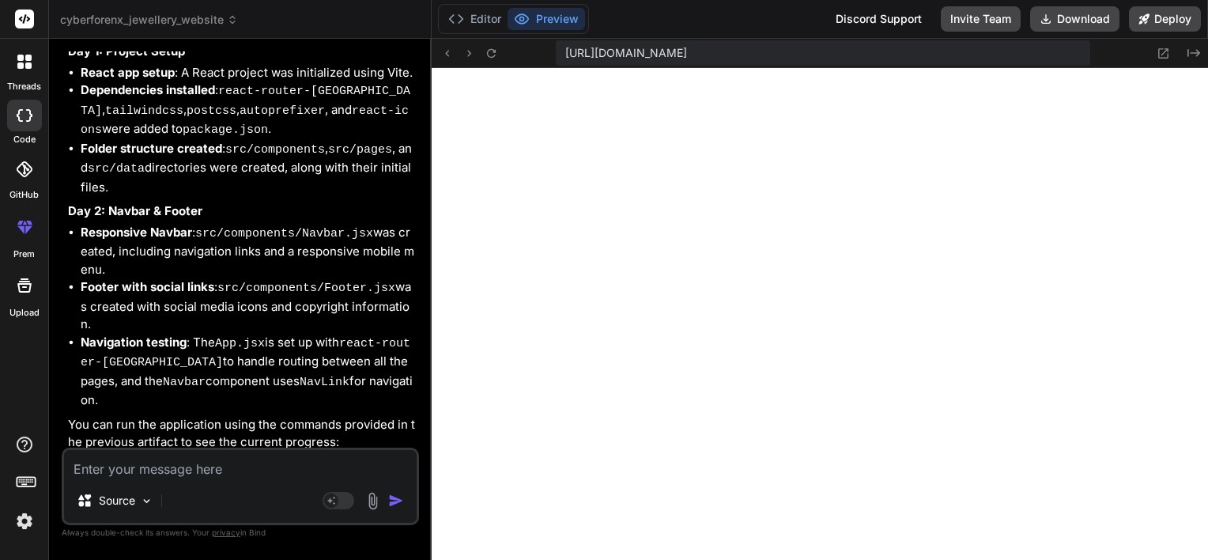
scroll to position [2292, 0]
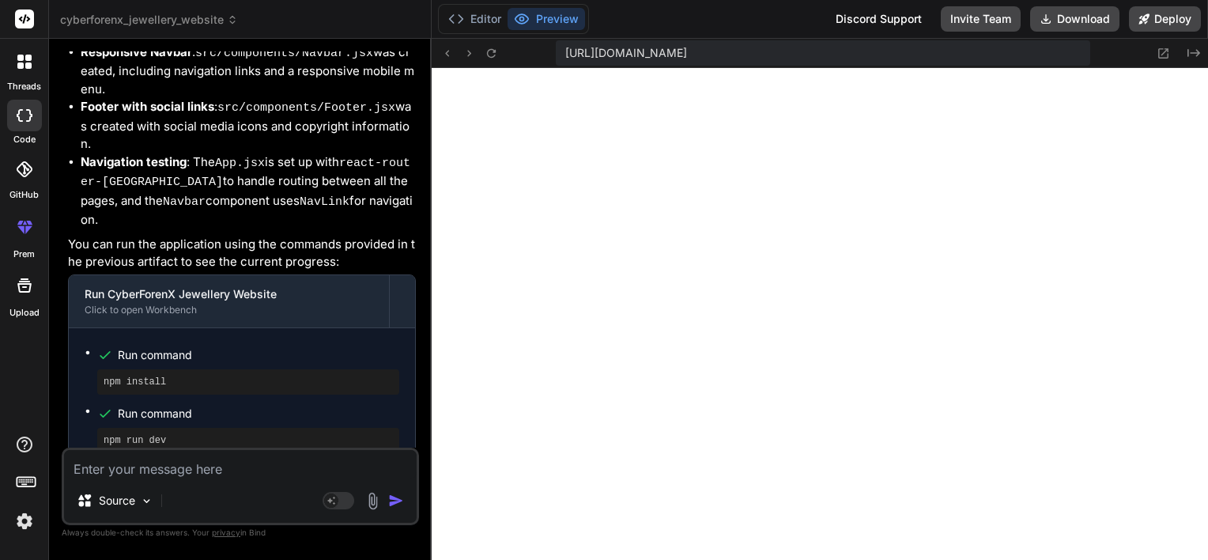
click at [156, 471] on textarea at bounding box center [240, 464] width 353 height 28
type textarea "p"
type textarea "x"
type textarea "pl"
type textarea "x"
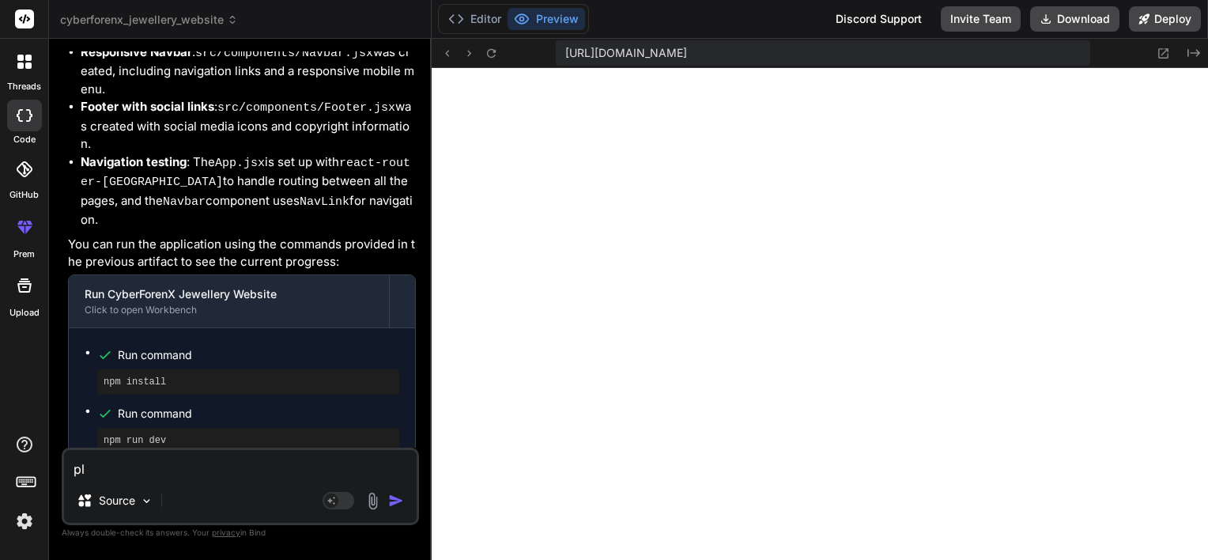
type textarea "plz"
type textarea "x"
type textarea "plz"
type textarea "x"
type textarea "plz p"
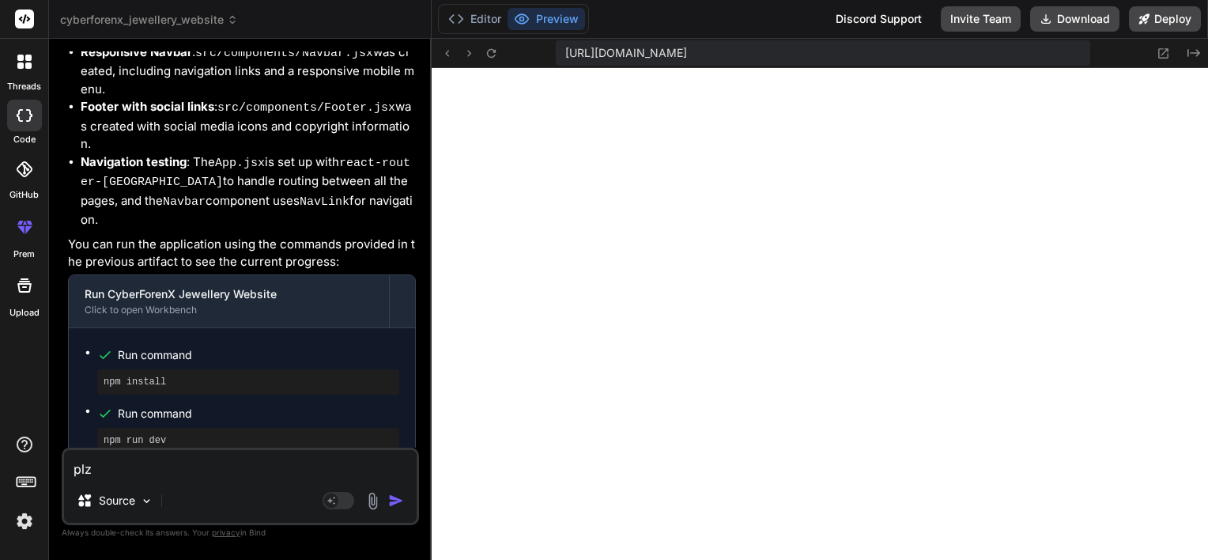
type textarea "x"
type textarea "plz pr"
type textarea "x"
type textarea "plz pro"
type textarea "x"
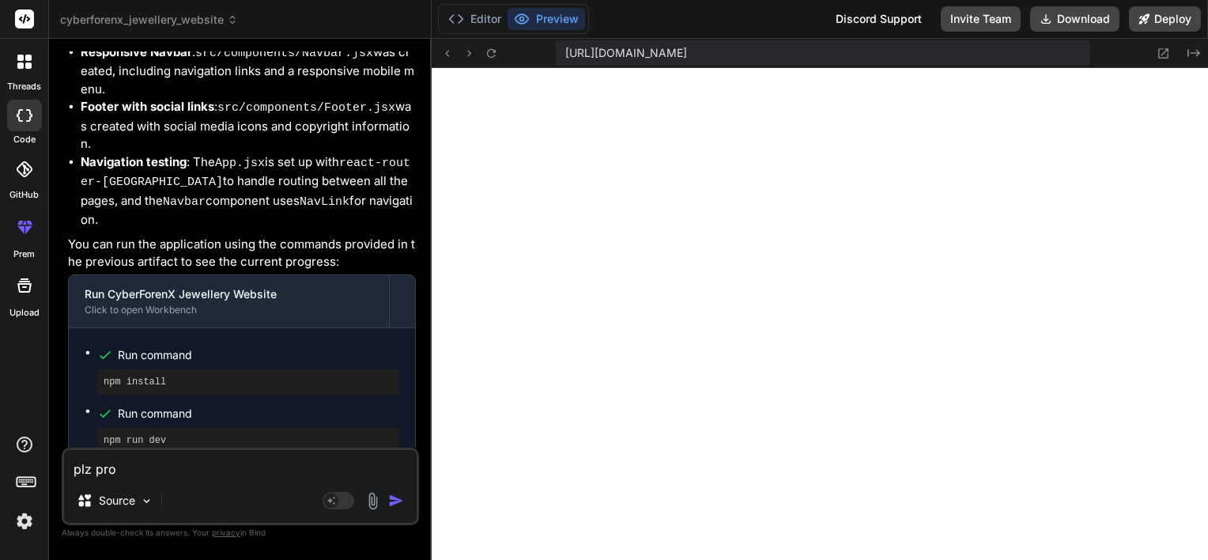
type textarea "plz prov"
type textarea "x"
type textarea "plz provi"
type textarea "x"
type textarea "plz provid"
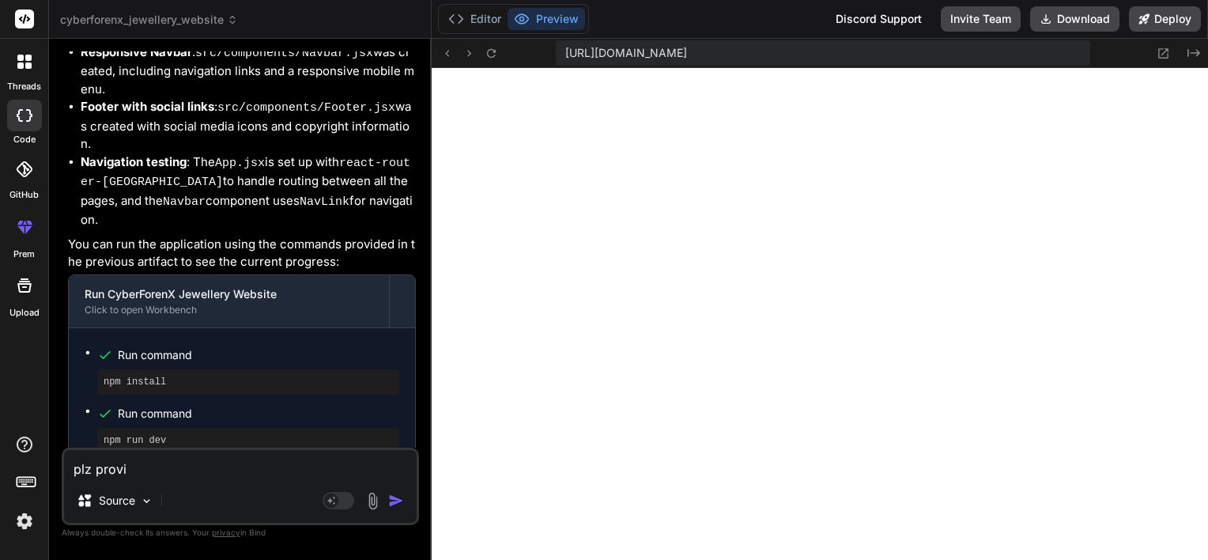
type textarea "x"
type textarea "plz provide"
type textarea "x"
type textarea "plz provide"
type textarea "x"
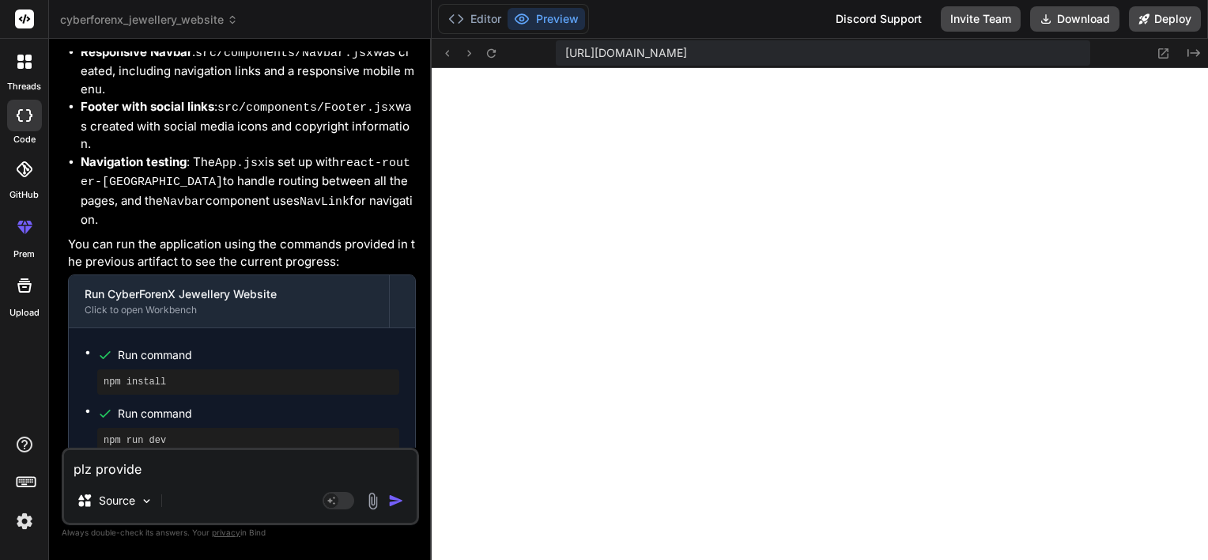
type textarea "plz provide t"
type textarea "x"
type textarea "plz provide th"
type textarea "x"
type textarea "plz provide the"
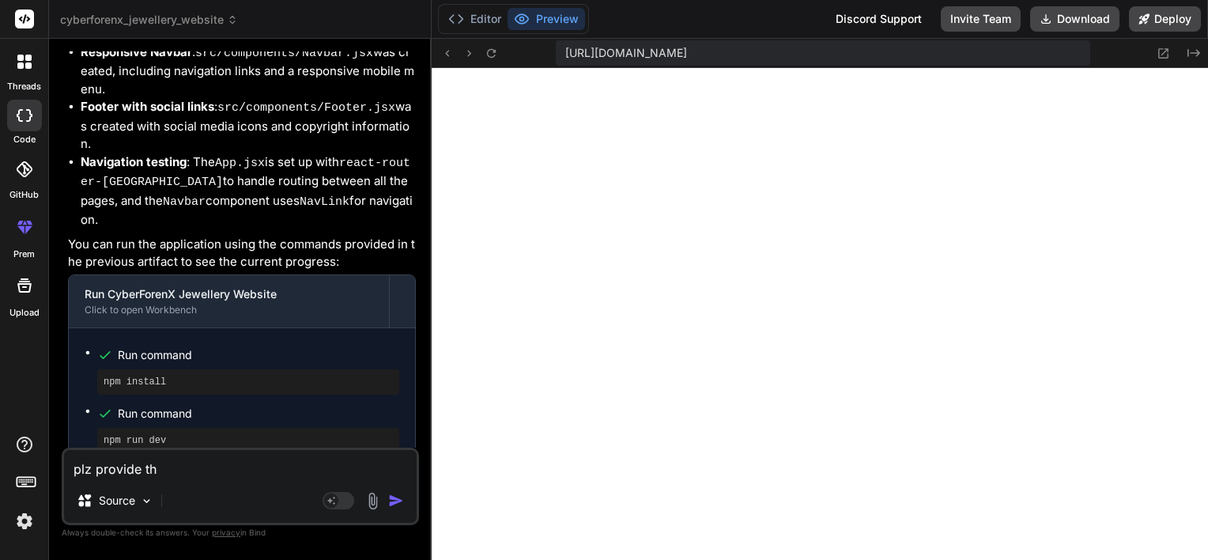
type textarea "x"
type textarea "plz provide the"
type textarea "x"
type textarea "plz provide the i"
type textarea "x"
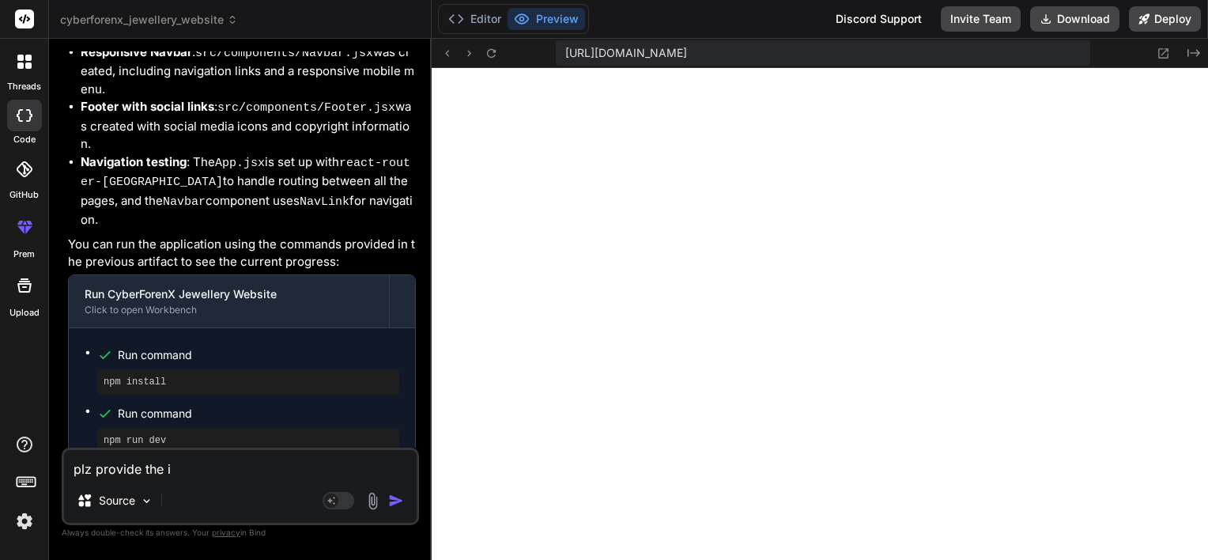
type textarea "plz provide the im"
type textarea "x"
type textarea "plz provide the ima"
type textarea "x"
type textarea "plz provide the imag"
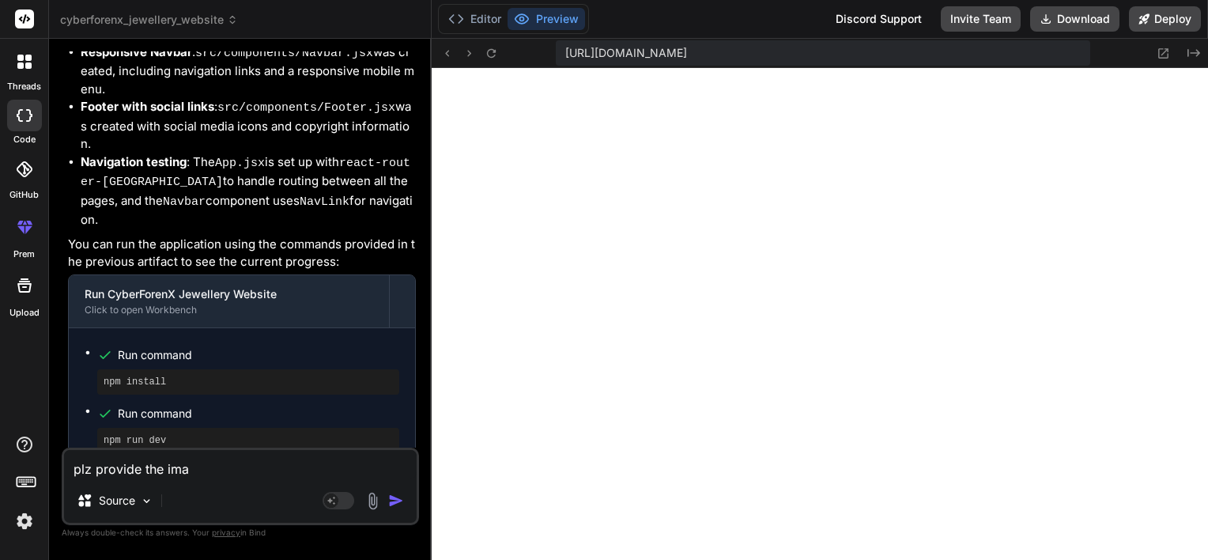
type textarea "x"
type textarea "plz provide the image"
type textarea "x"
type textarea "plz provide the image"
type textarea "x"
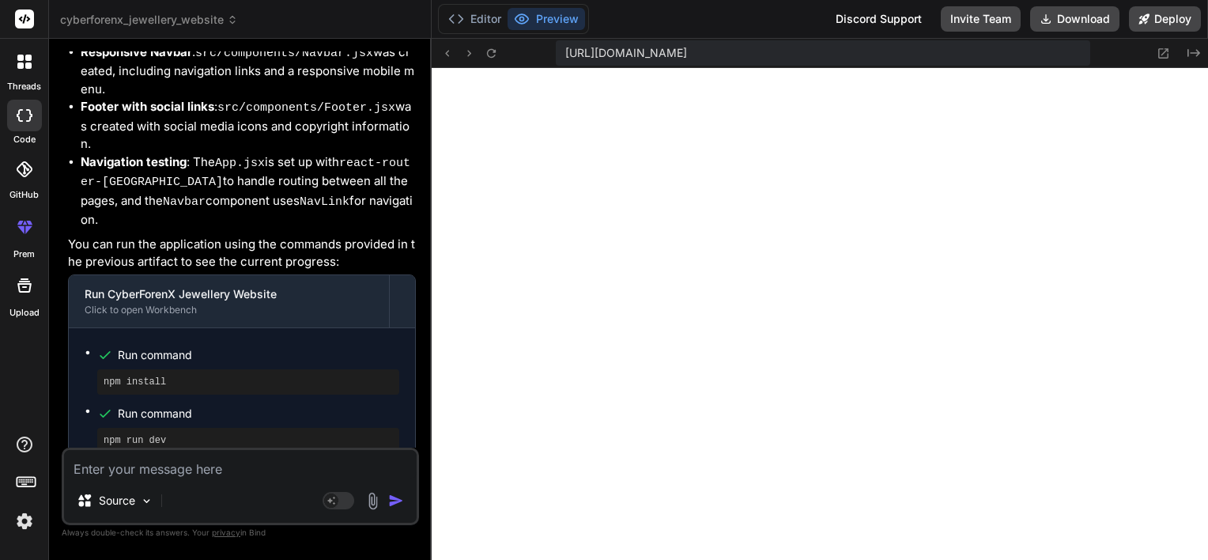
scroll to position [2456, 0]
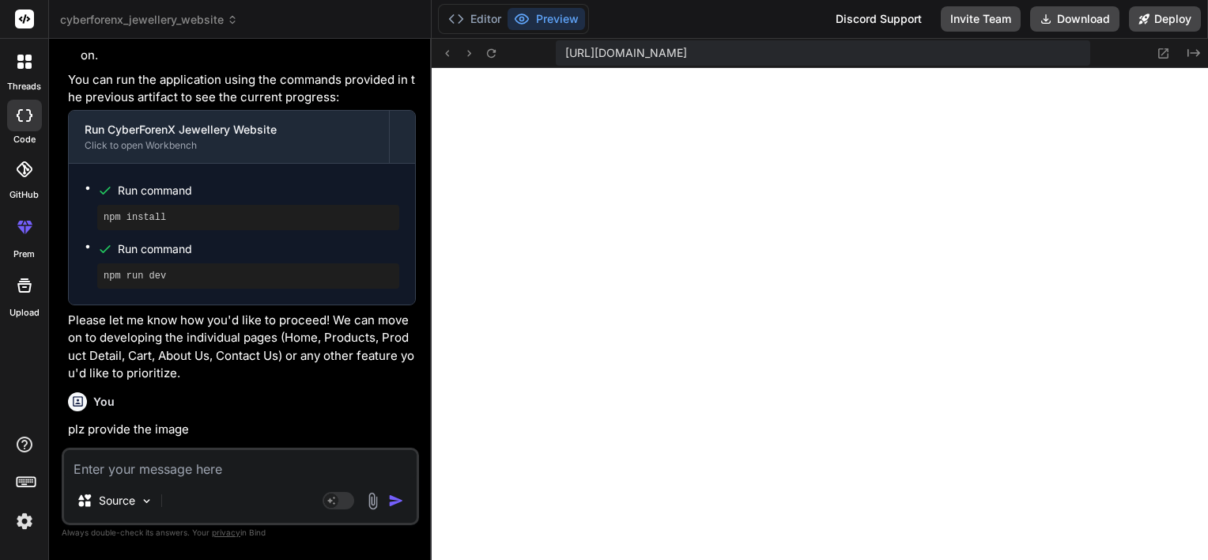
type textarea "n"
type textarea "x"
type textarea "no"
type textarea "x"
type textarea "not"
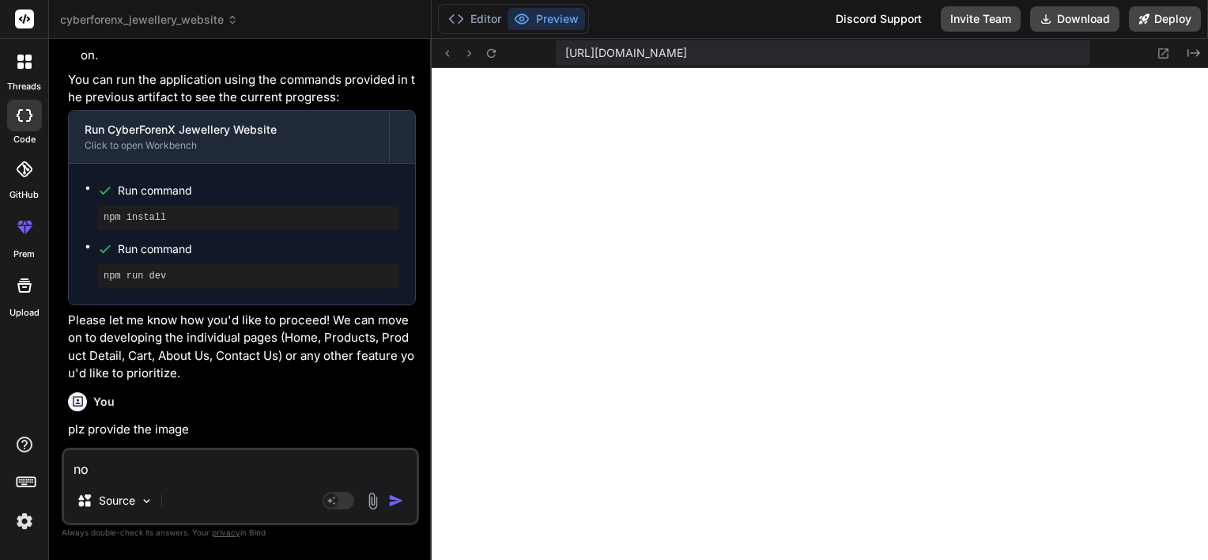
type textarea "x"
type textarea "not"
type textarea "x"
type textarea "not a"
type textarea "x"
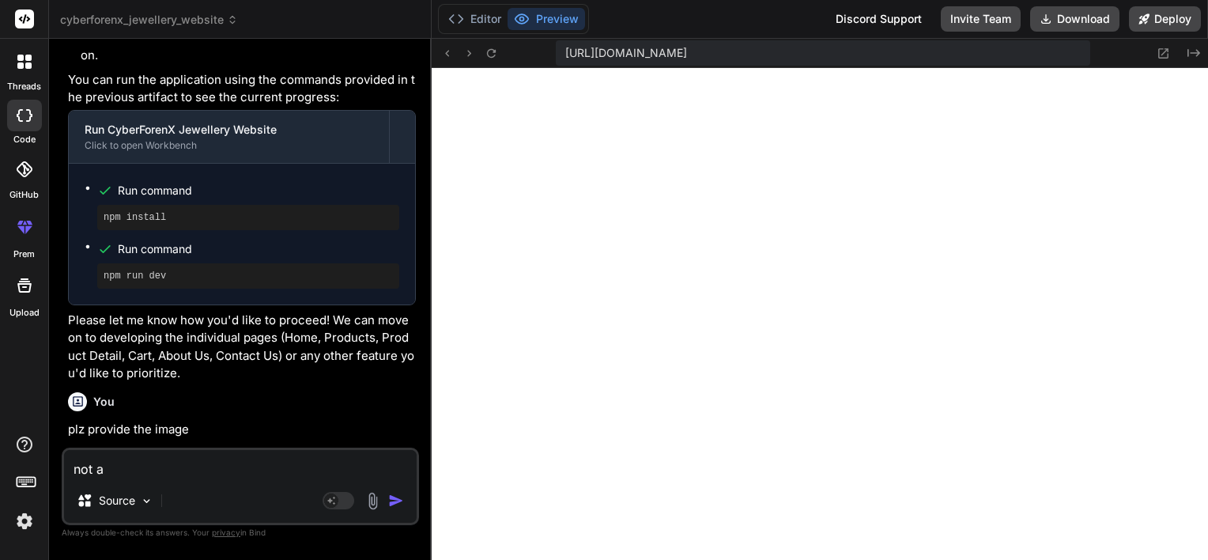
type textarea "not a"
type textarea "x"
type textarea "not a s"
type textarea "x"
type textarea "not a si"
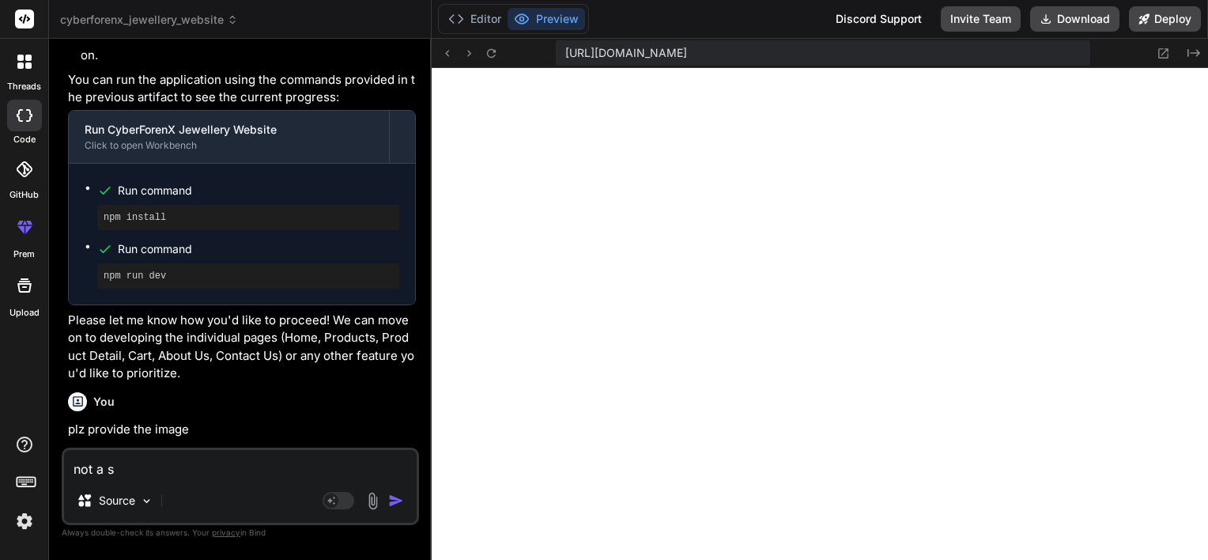
type textarea "x"
type textarea "not a sin"
type textarea "x"
type textarea "not a sing"
type textarea "x"
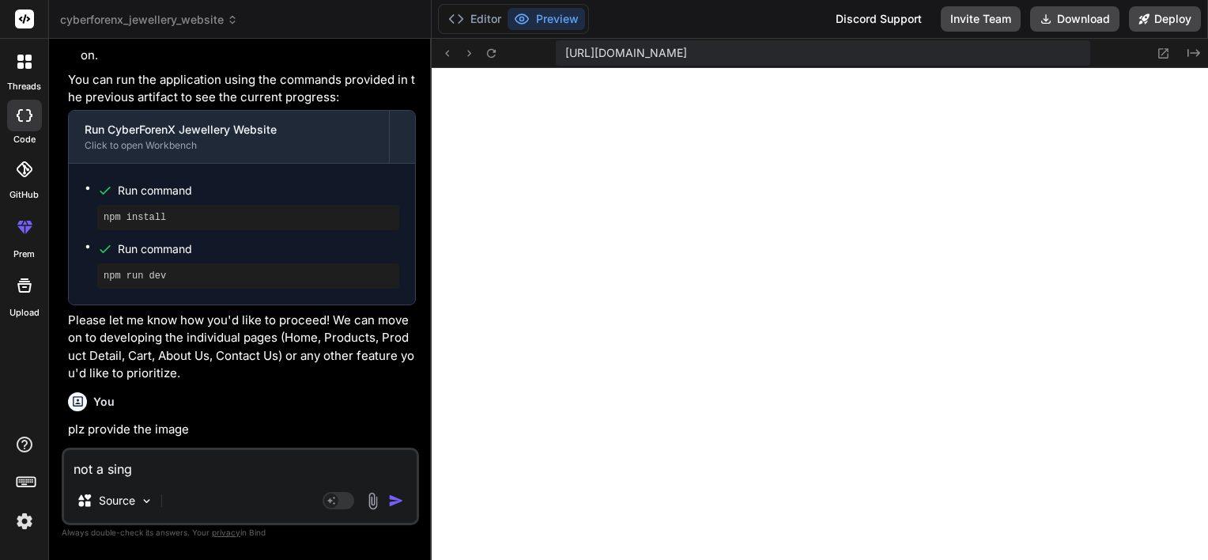
type textarea "not a singl"
type textarea "x"
type textarea "not a single"
type textarea "x"
type textarea "not a single"
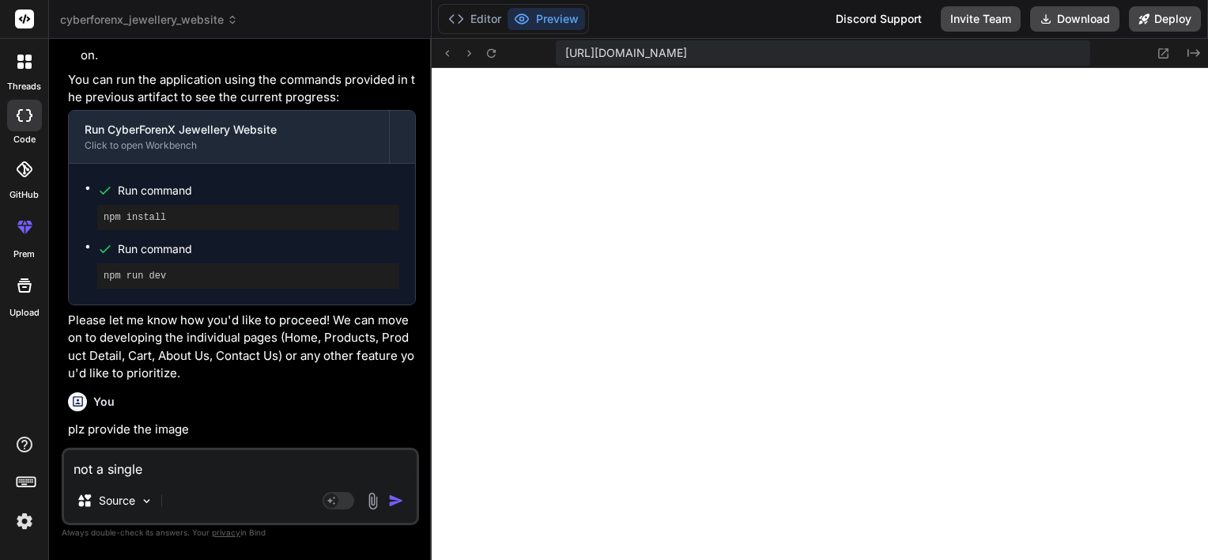
type textarea "x"
type textarea "not a single i"
type textarea "x"
type textarea "not a single im"
type textarea "x"
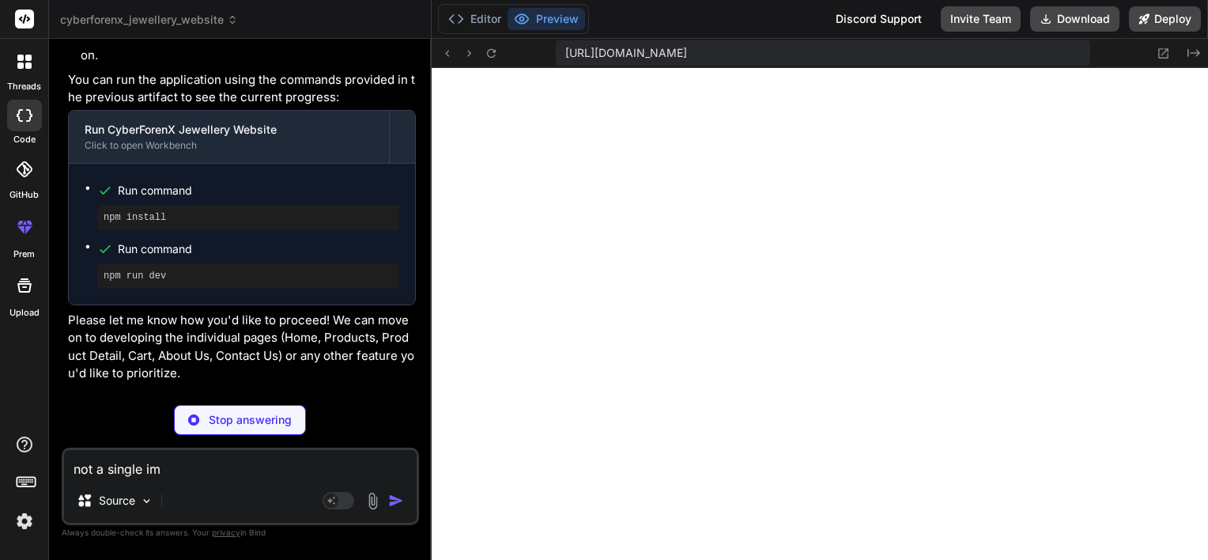
type textarea "not a single ima"
type textarea "x"
type textarea "not a single imag"
type textarea "x"
type textarea "not a single image"
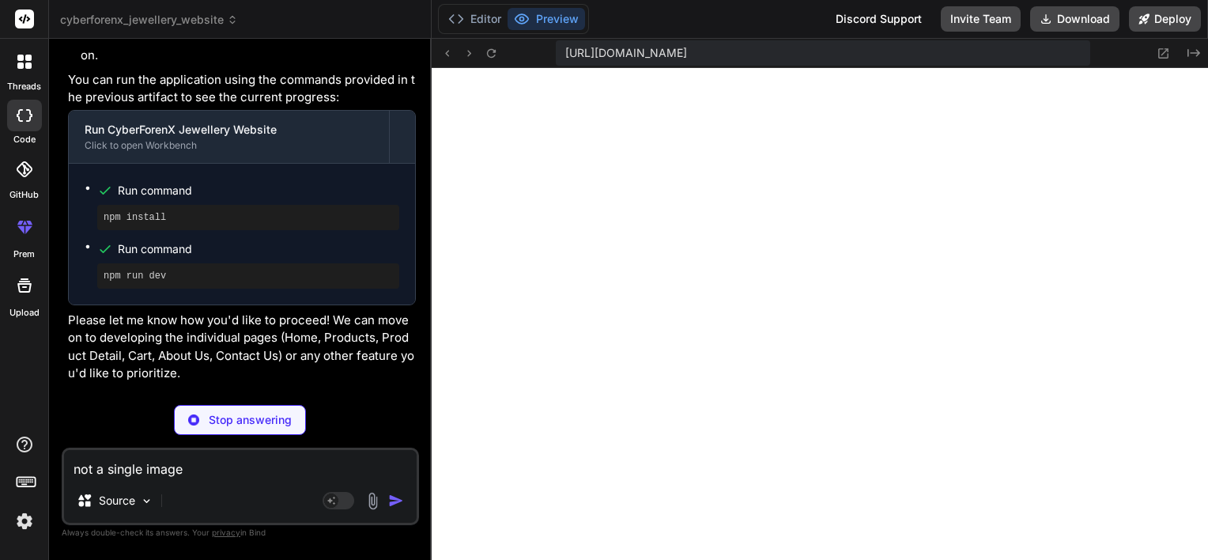
type textarea "x"
type textarea "not a single image"
type textarea "x"
type textarea "not a single image i"
type textarea "x"
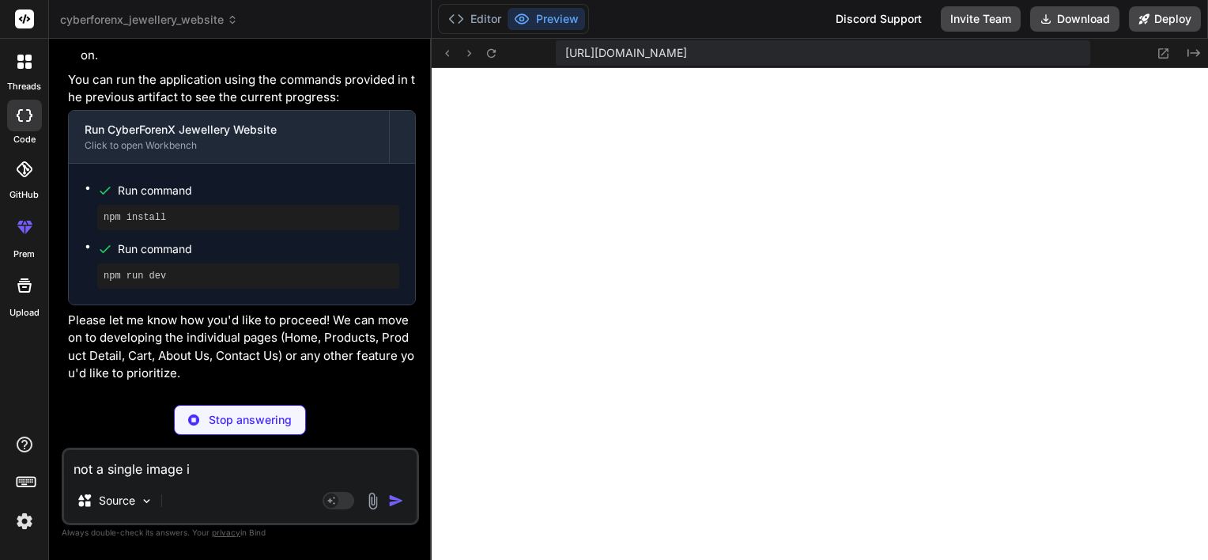
type textarea "not a single image is"
type textarea "x"
type textarea "not a single image is"
type textarea "x"
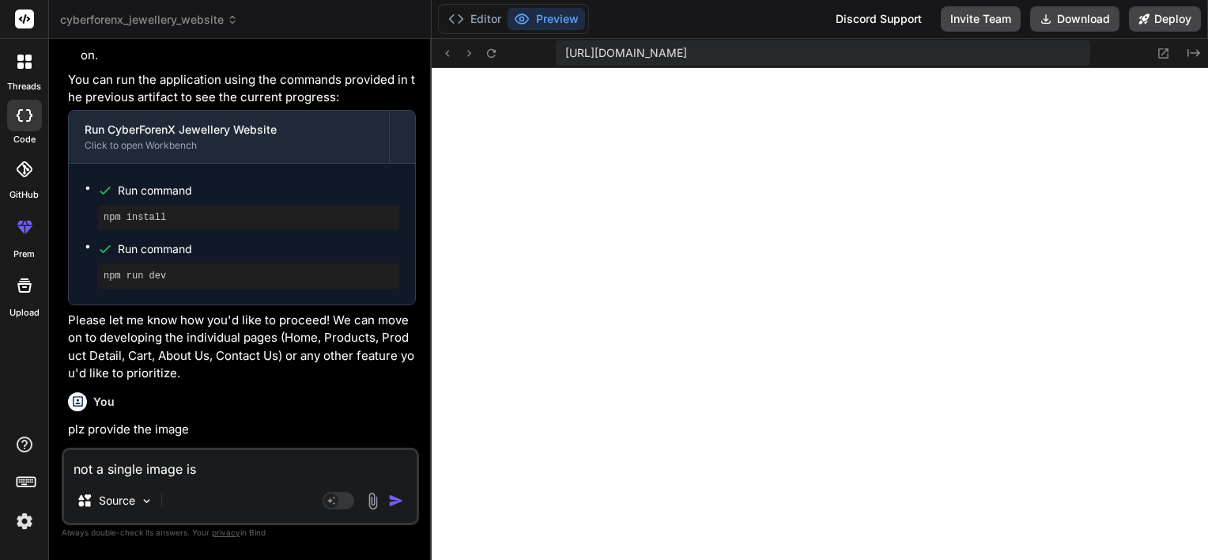
type textarea "not a single image is s"
type textarea "x"
type textarea "not a single image is sh"
type textarea "x"
type textarea "not a single image is sho"
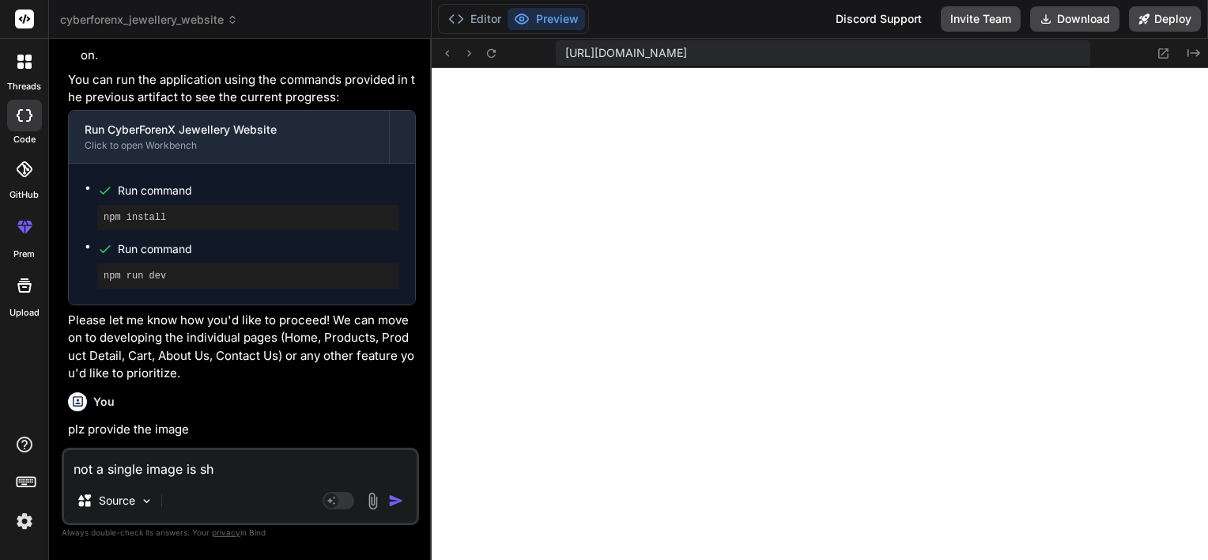
type textarea "x"
type textarea "not a single image is show"
type textarea "x"
type textarea "not a single image is showi"
type textarea "x"
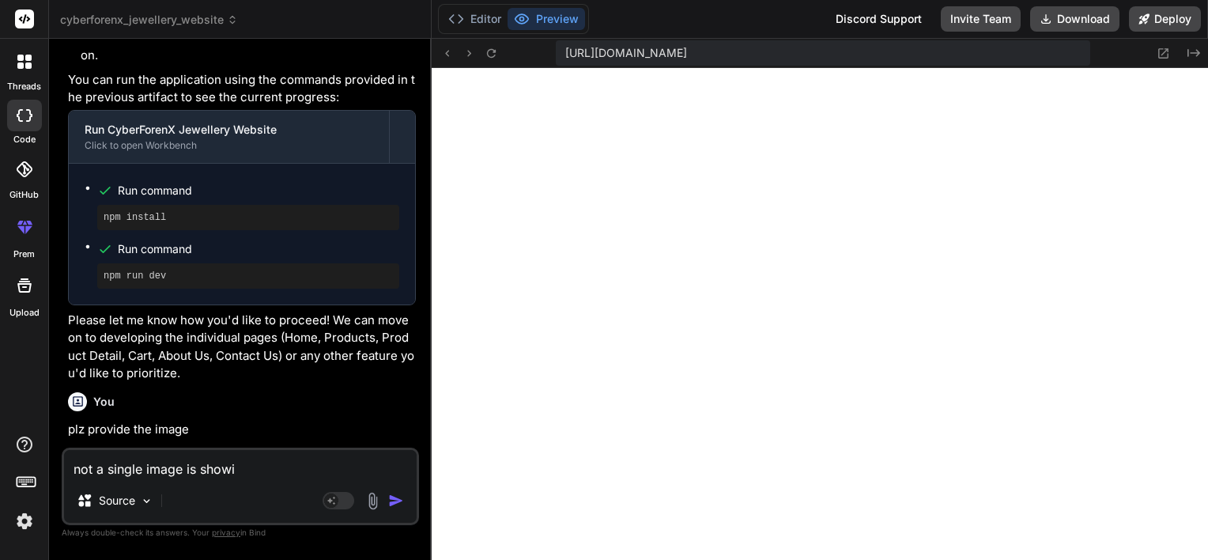
type textarea "not a single image is showin"
type textarea "x"
type textarea "not a single image is showing"
type textarea "x"
type textarea "not a single image is showing"
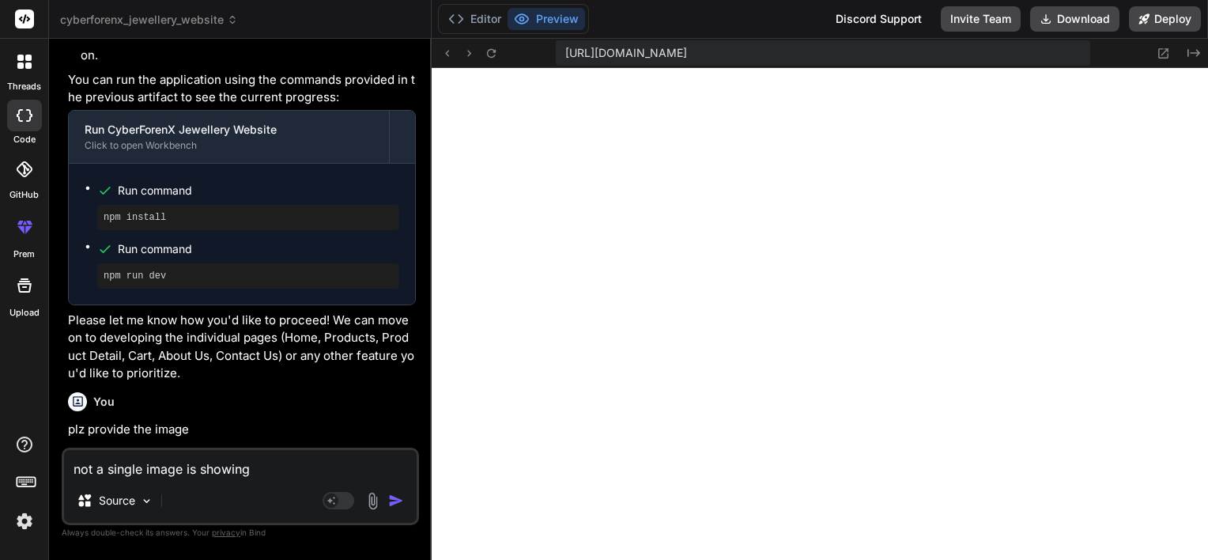
type textarea "x"
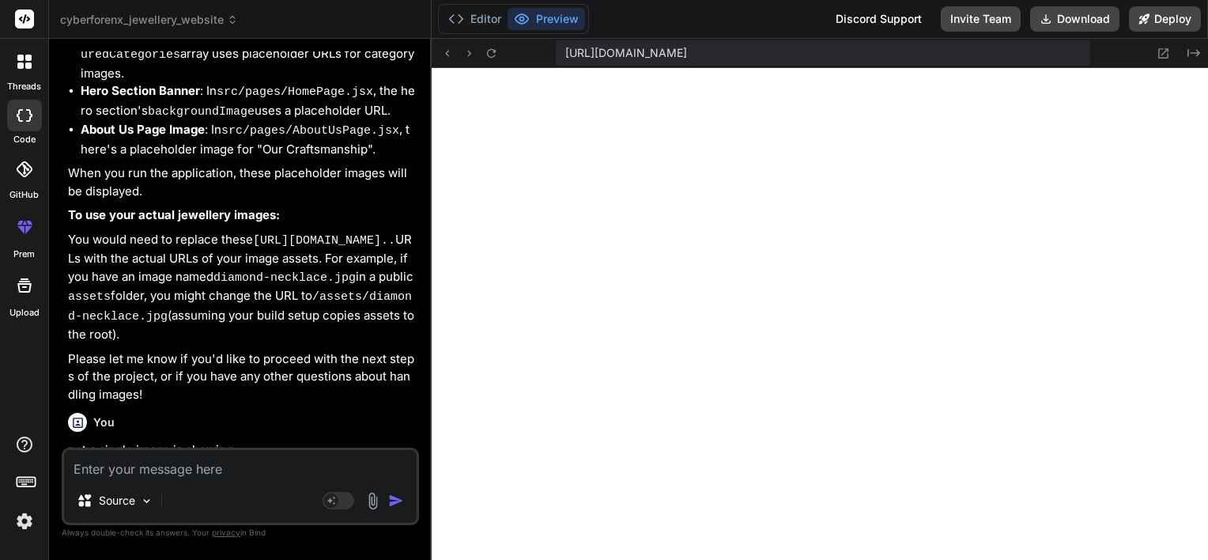
scroll to position [3049, 0]
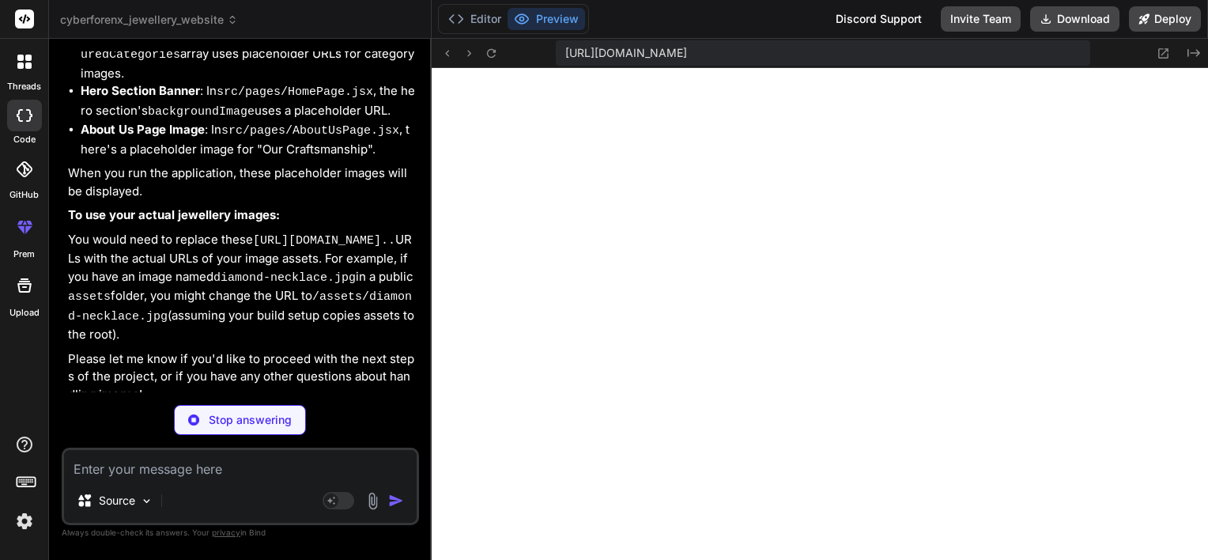
type textarea "x"
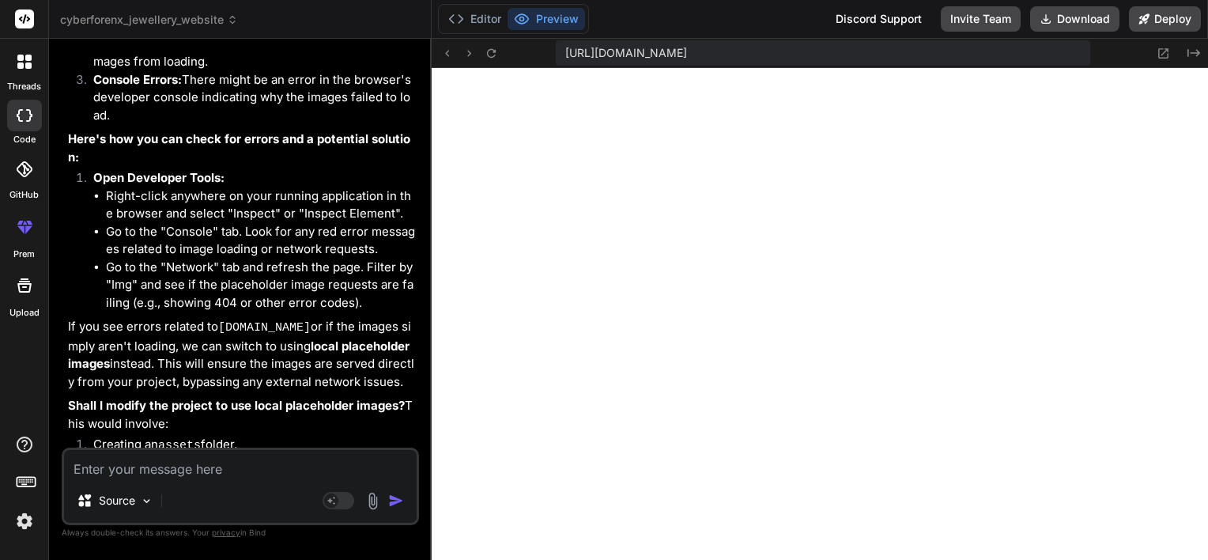
scroll to position [3684, 0]
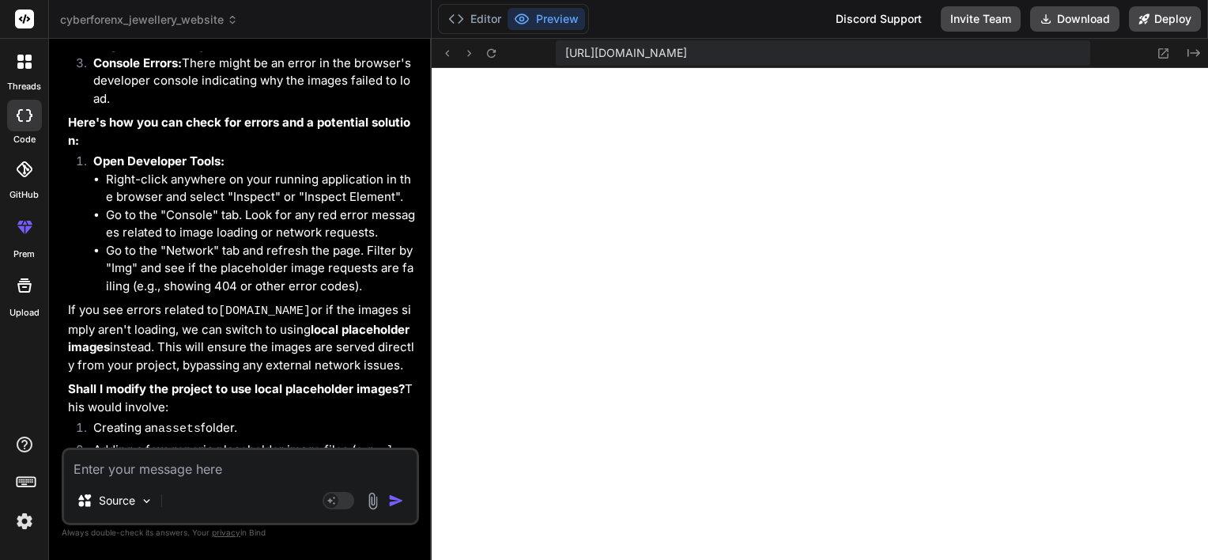
click at [250, 470] on textarea at bounding box center [240, 464] width 353 height 28
type textarea "y"
type textarea "x"
type textarea "ye"
type textarea "x"
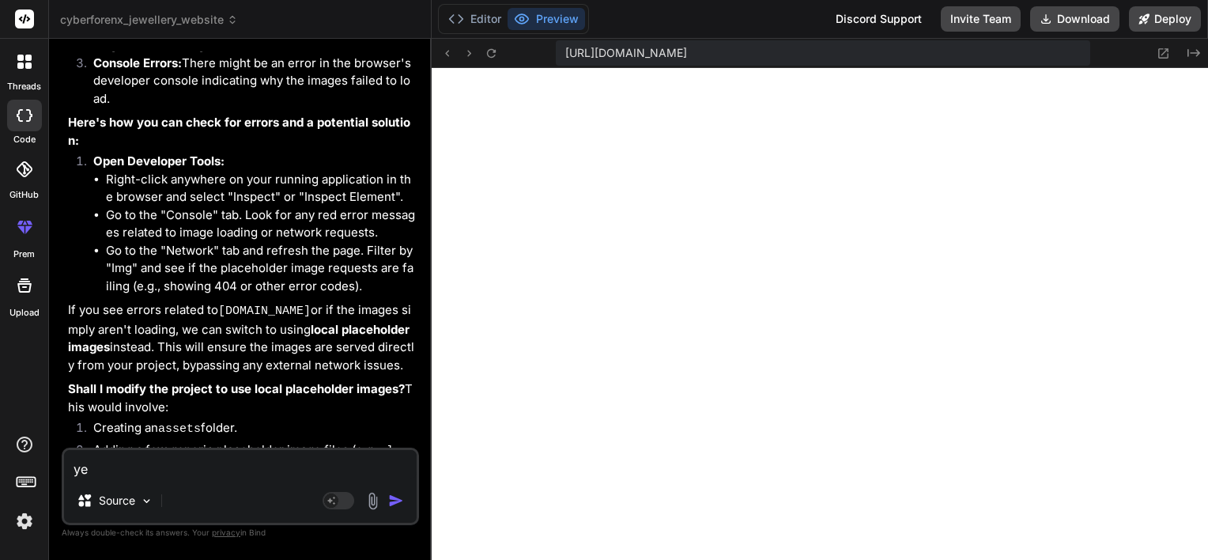
type textarea "yes"
type textarea "x"
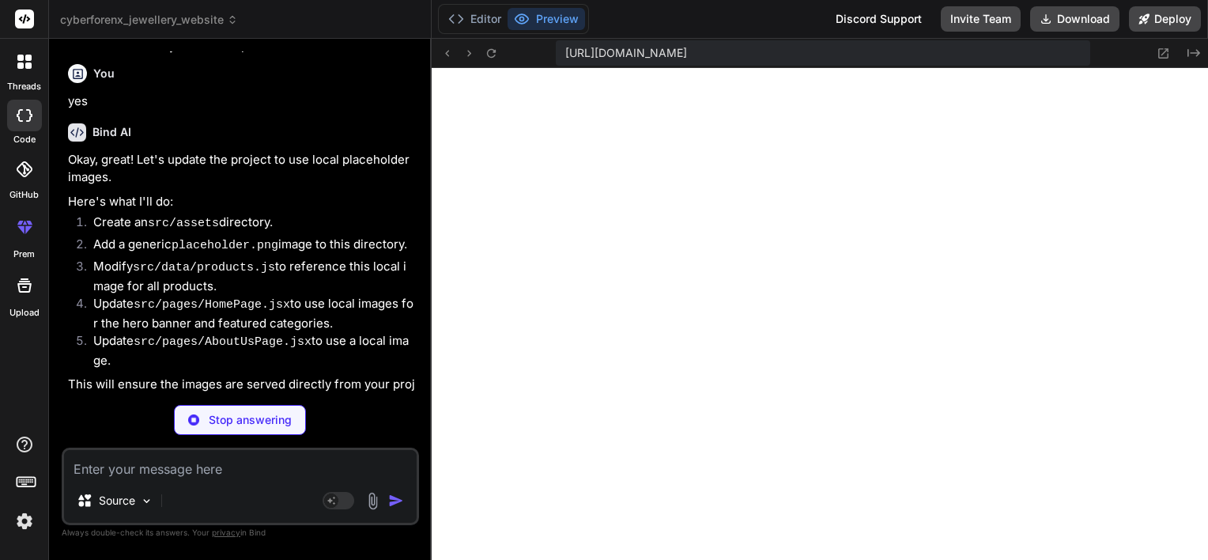
scroll to position [4194, 0]
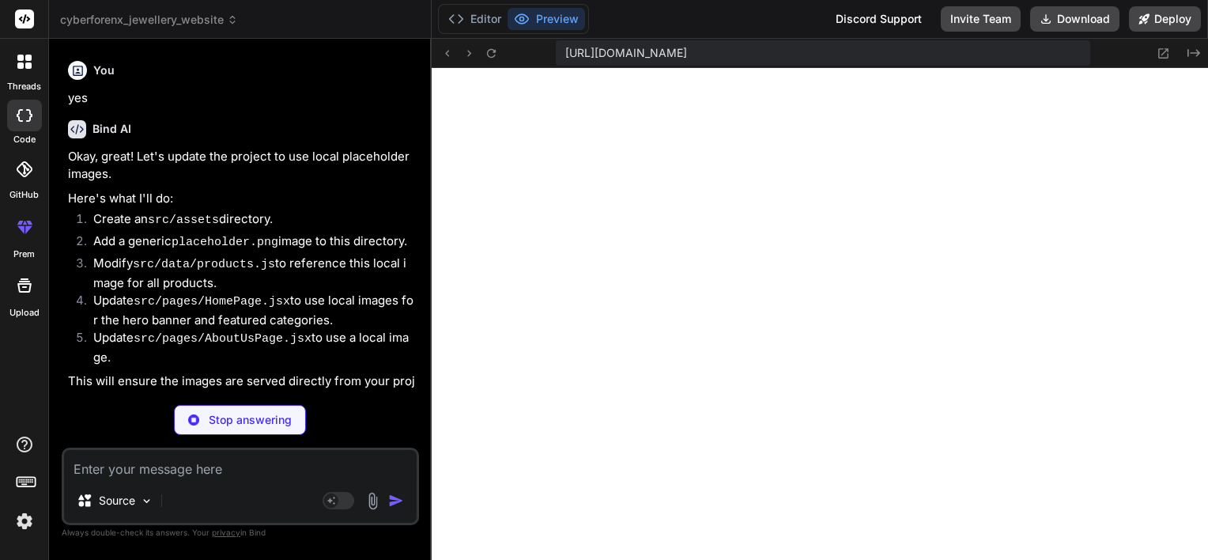
type textarea "x"
paste textarea "Day 3: Home Page Create hero section with jewellery banner. Add featured catego…"
type textarea "Day 3: Home Page Create hero section with jewellery banner. Add featured catego…"
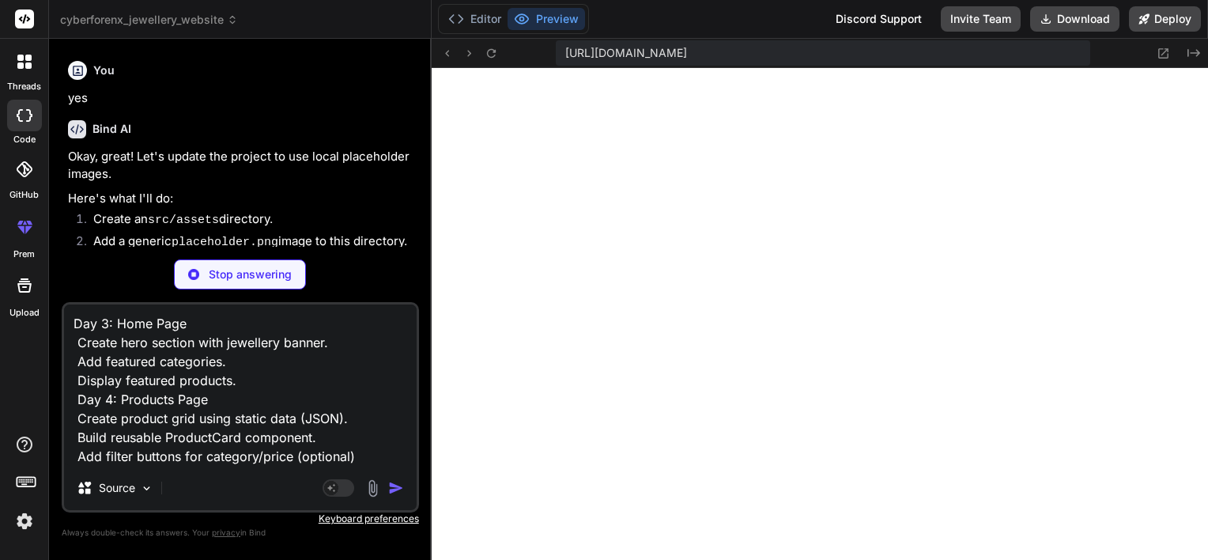
type textarea "x"
type textarea "Day 3: Home Page Create hero section with jewellery banner. Add featured catego…"
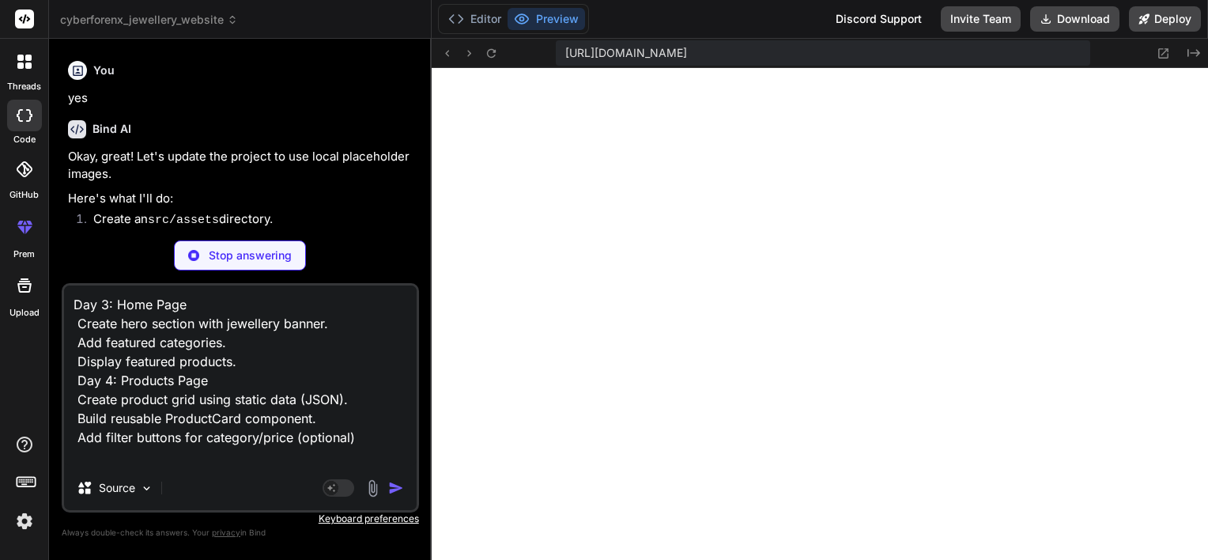
type textarea "x"
type textarea "Day 3: Home Page Create hero section with jewellery banner. Add featured catego…"
type textarea "x"
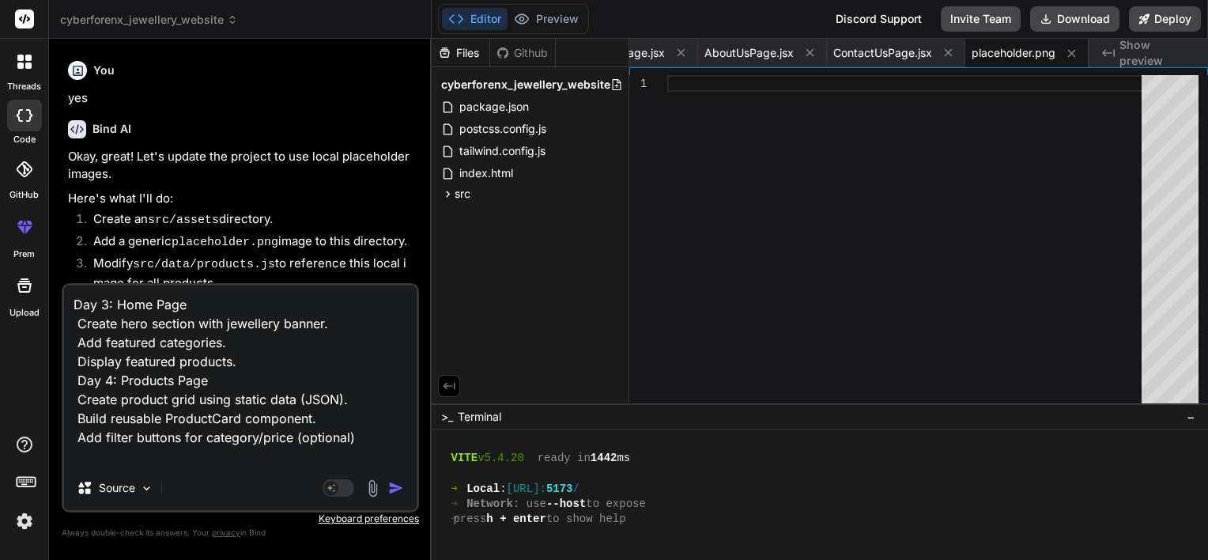
scroll to position [4360, 0]
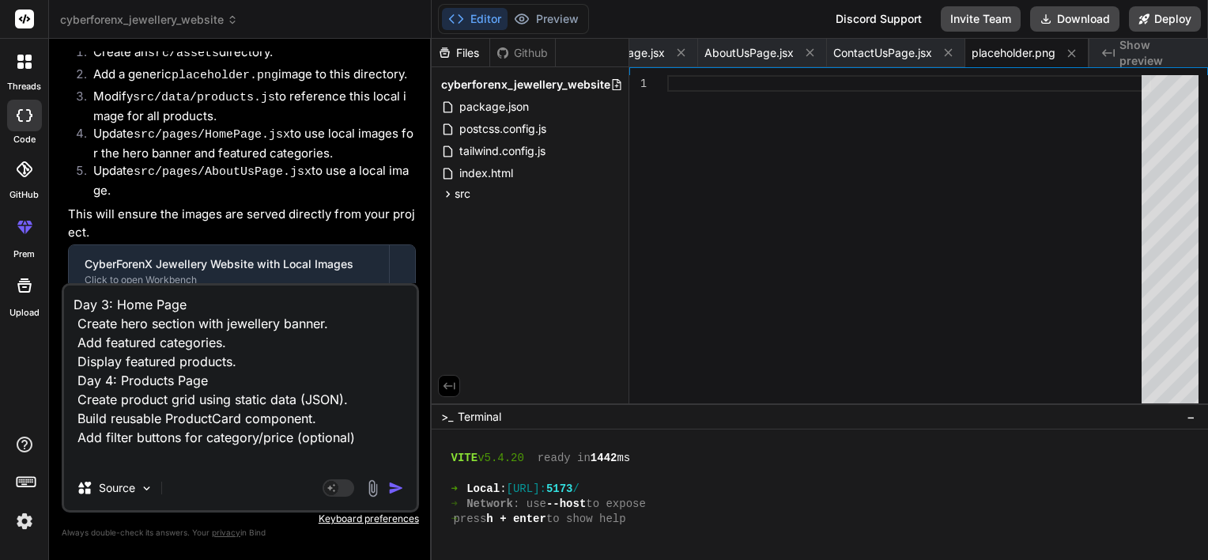
drag, startPoint x: 376, startPoint y: 441, endPoint x: 94, endPoint y: 309, distance: 311.6
click at [94, 309] on textarea "Day 3: Home Page Create hero section with jewellery banner. Add featured catego…" at bounding box center [240, 375] width 353 height 180
type textarea "Da"
type textarea "x"
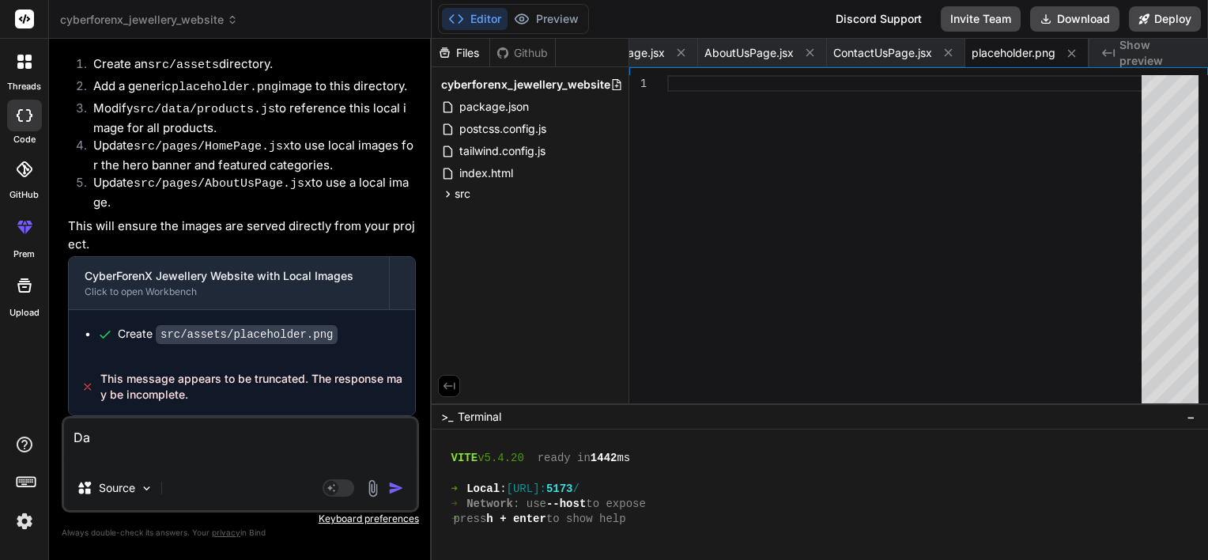
scroll to position [4228, 0]
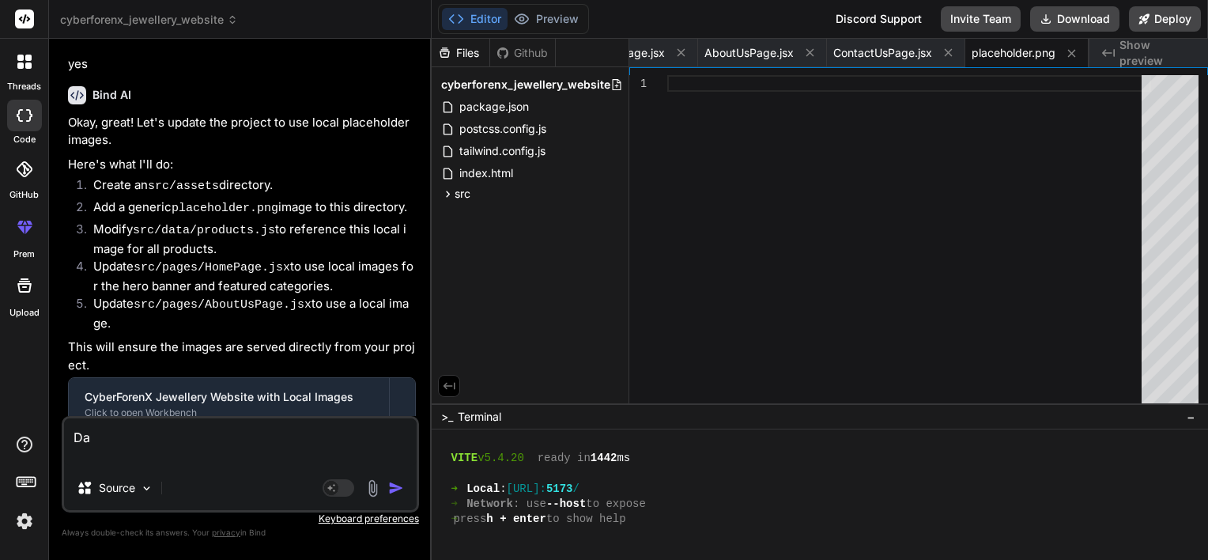
type textarea "D"
type textarea "x"
click at [188, 444] on textarea at bounding box center [240, 441] width 353 height 47
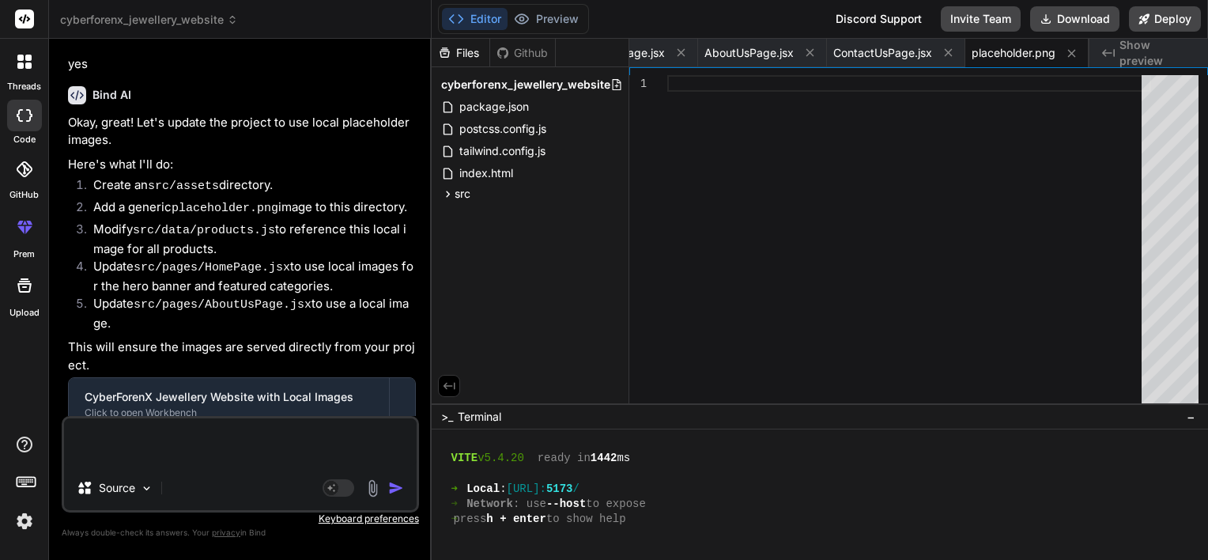
type textarea "y"
type textarea "x"
type textarea "w"
type textarea "x"
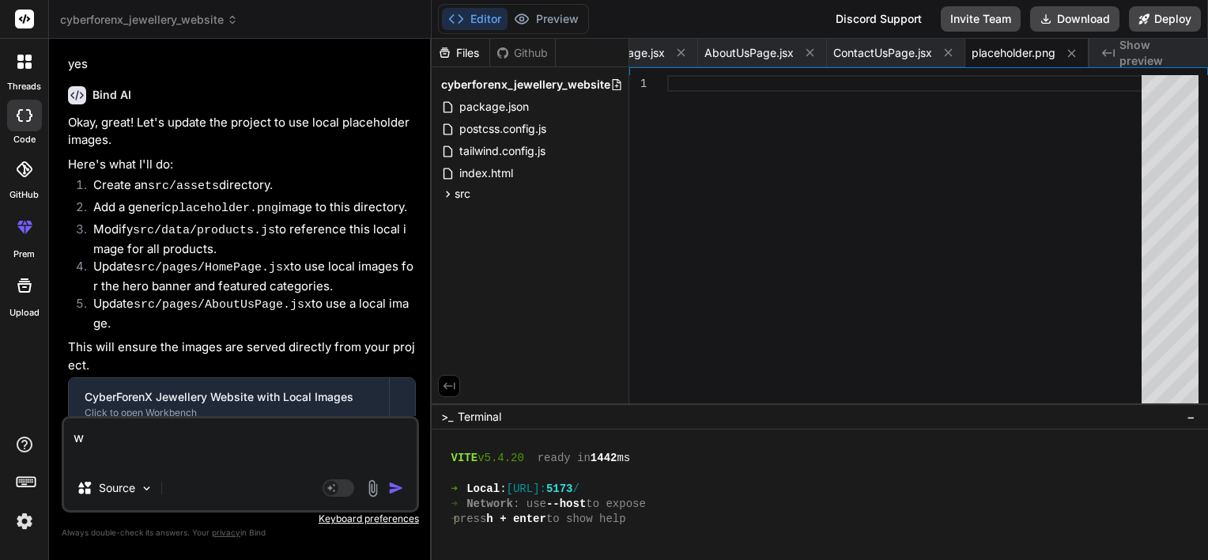
type textarea "wh"
type textarea "x"
type textarea "why"
type textarea "x"
type textarea "why"
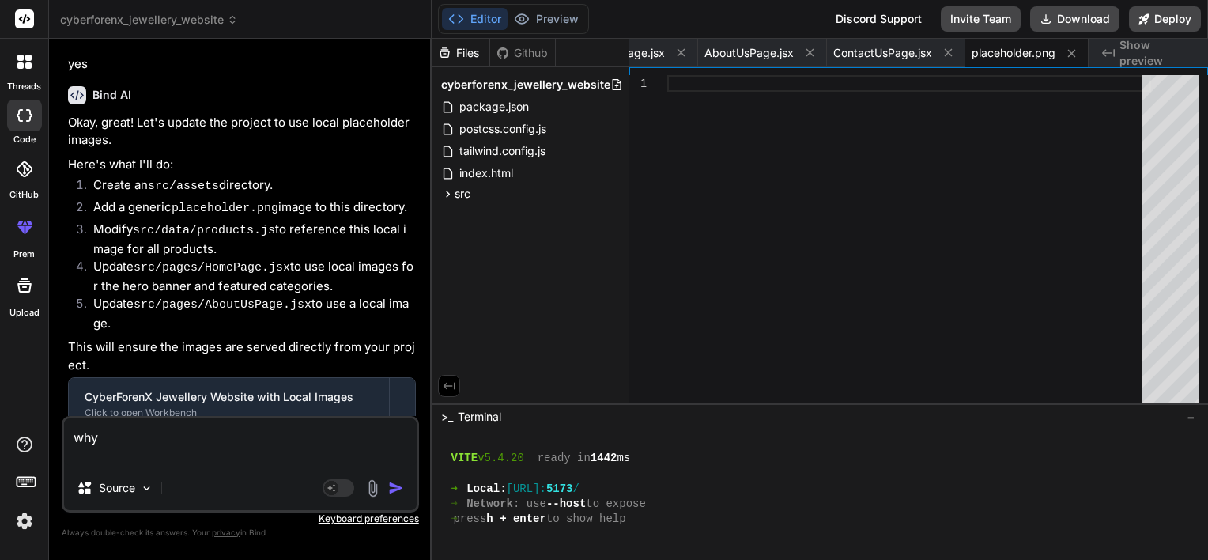
type textarea "x"
type textarea "why t"
type textarea "x"
type textarea "why"
type textarea "x"
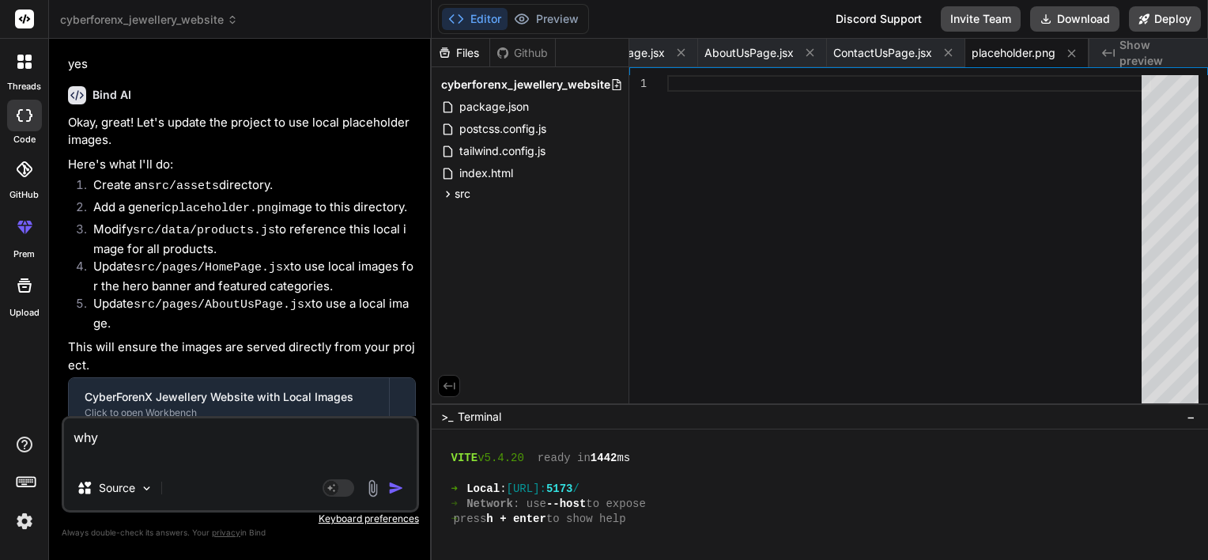
type textarea "why y"
type textarea "x"
type textarea "why yo"
type textarea "x"
type textarea "why you"
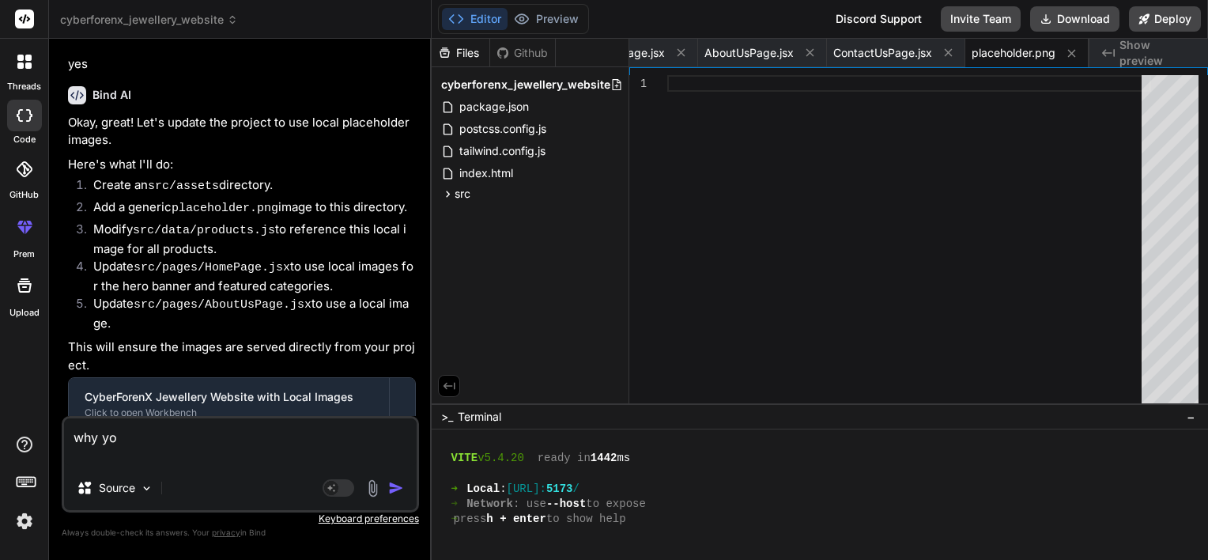
type textarea "x"
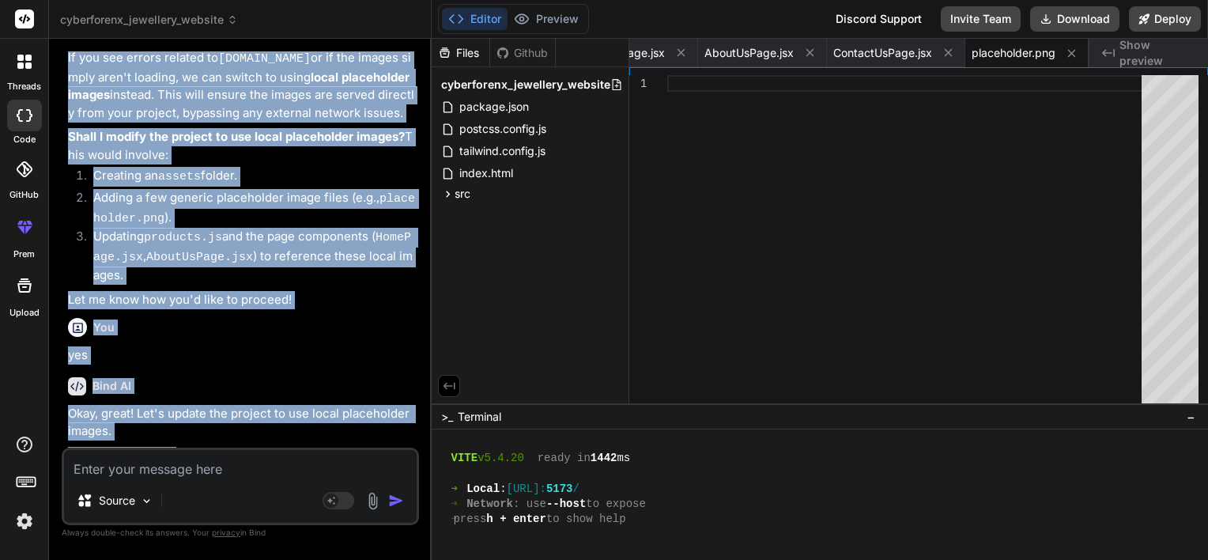
scroll to position [4027, 0]
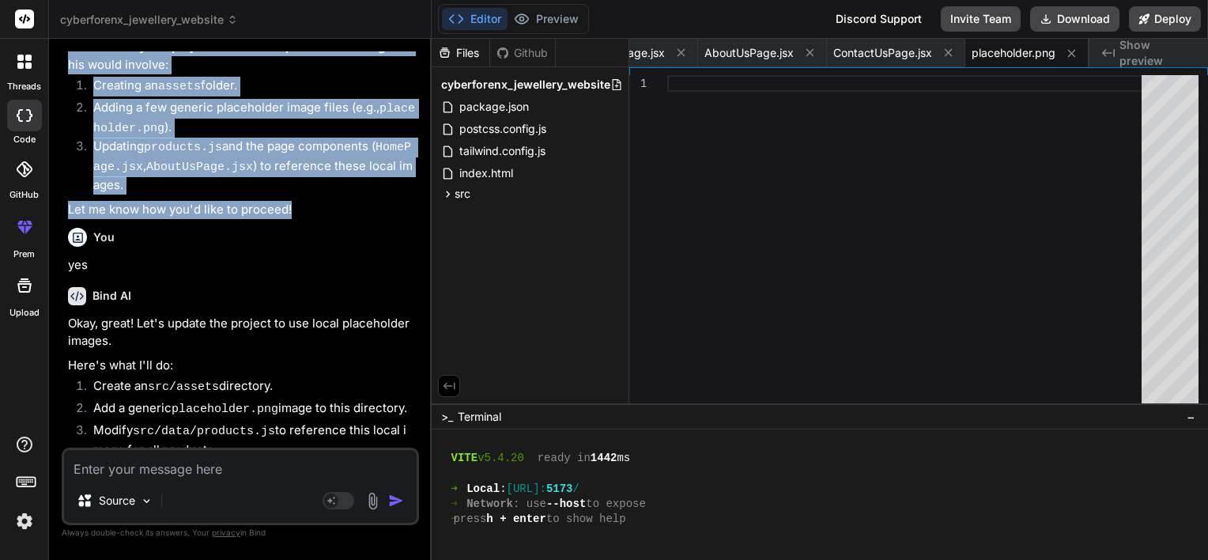
drag, startPoint x: 63, startPoint y: 137, endPoint x: 296, endPoint y: 103, distance: 235.7
click at [296, 103] on div "You Bind AI Certainly! I can help you build the CyberForenX Jewellery e-commerc…" at bounding box center [240, 304] width 357 height 507
copy div "not a single image is showing Bind AI I apologize that the placeholder images a…"
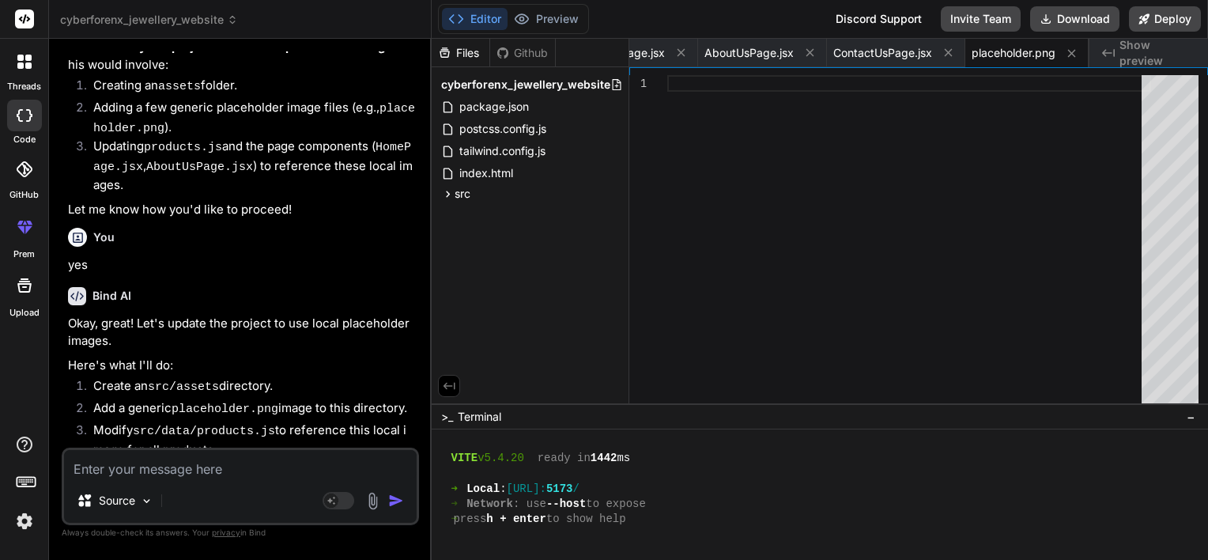
click at [107, 478] on div "Source Agent Mode. When this toggle is activated, AI automatically makes decisi…" at bounding box center [240, 485] width 357 height 77
click at [117, 475] on textarea at bounding box center [240, 464] width 353 height 28
paste textarea "not a single image is showing Bind AI I apologize that the placeholder images a…"
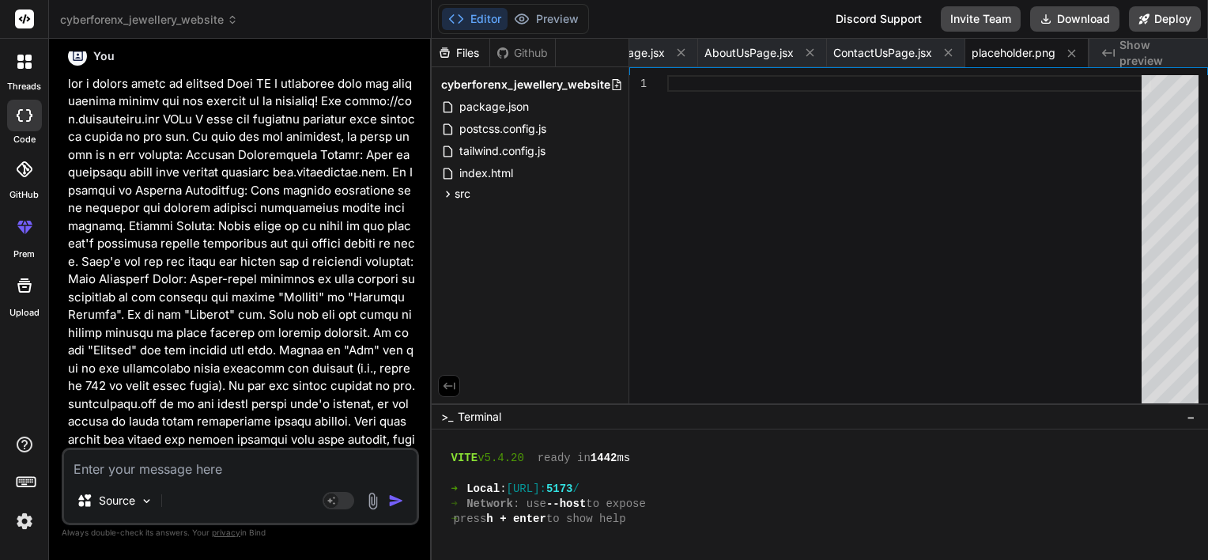
scroll to position [5284, 0]
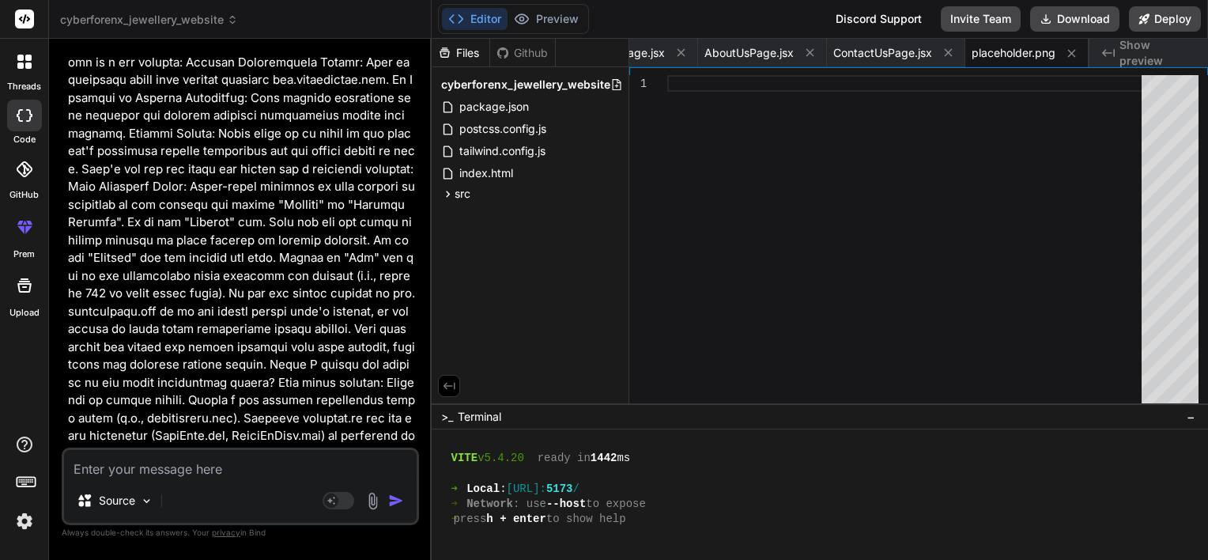
click at [179, 465] on textarea at bounding box center [240, 464] width 353 height 28
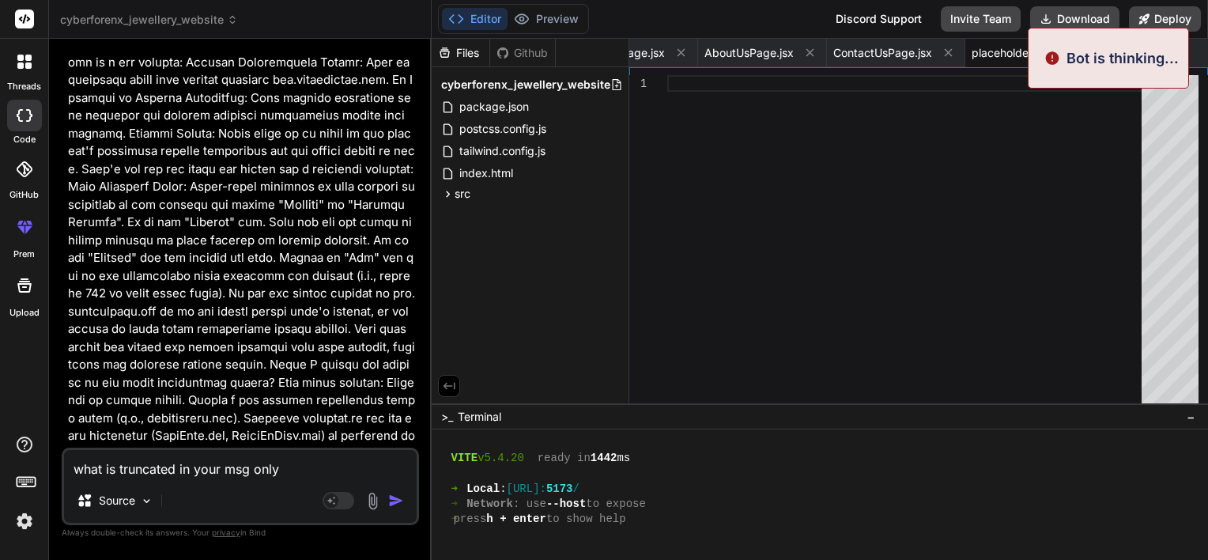
click at [397, 507] on img "button" at bounding box center [396, 500] width 16 height 16
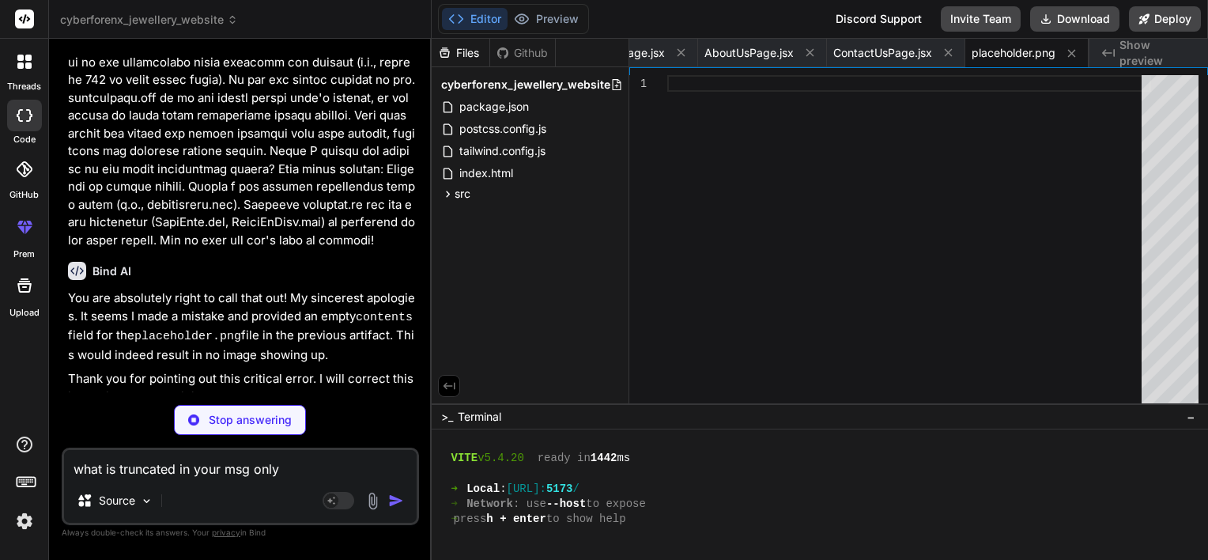
scroll to position [5579, 0]
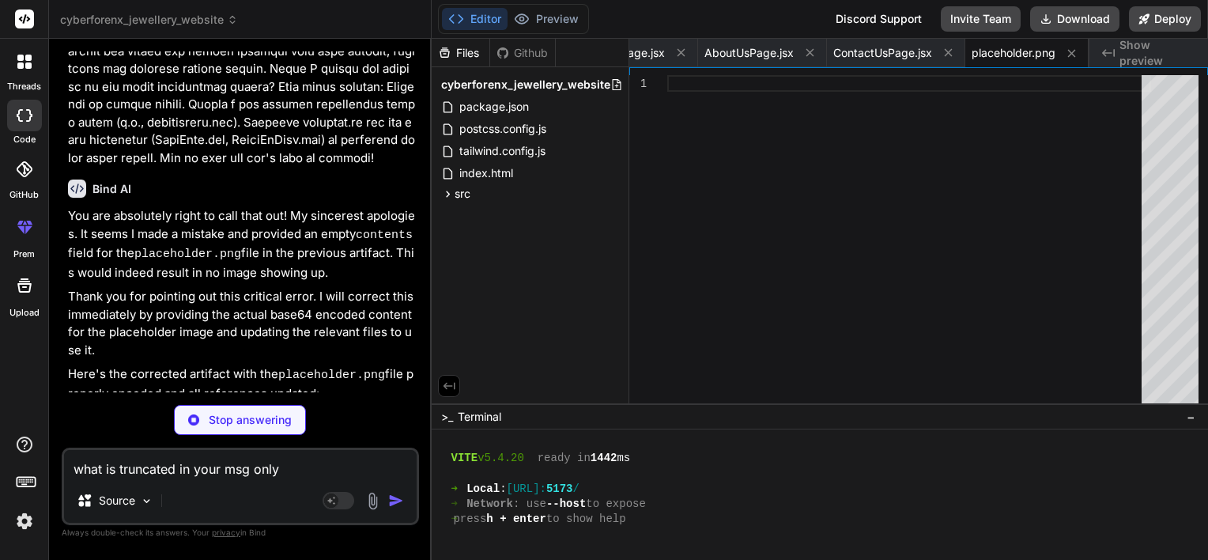
drag, startPoint x: 304, startPoint y: 466, endPoint x: 0, endPoint y: 476, distance: 304.5
click at [0, 476] on html "threads code GitHub prem Upload cyberforenx_jewellery_website Created with Pixs…" at bounding box center [604, 280] width 1208 height 560
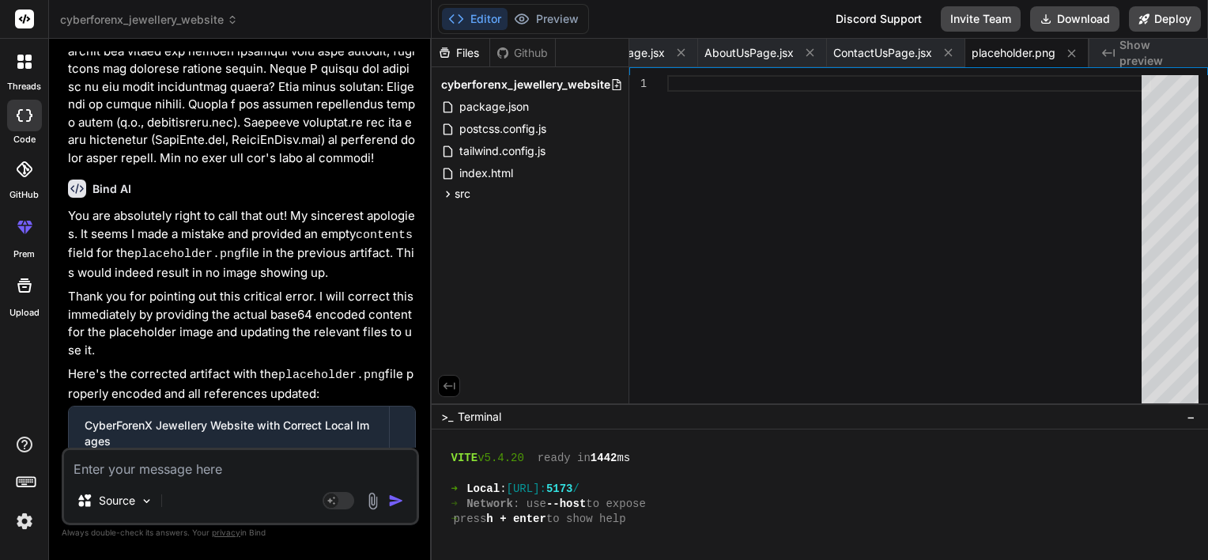
scroll to position [5581, 0]
click at [168, 460] on textarea at bounding box center [240, 464] width 353 height 28
paste textarea "Day 3: Home Page Create hero section with jewellery banner. Add featured catego…"
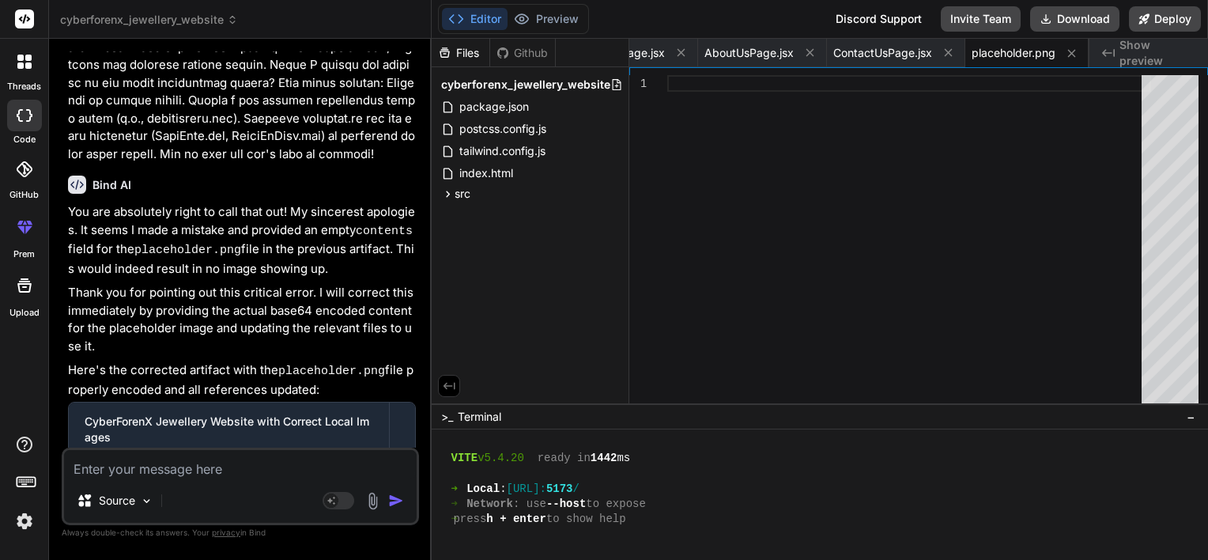
scroll to position [5816, 0]
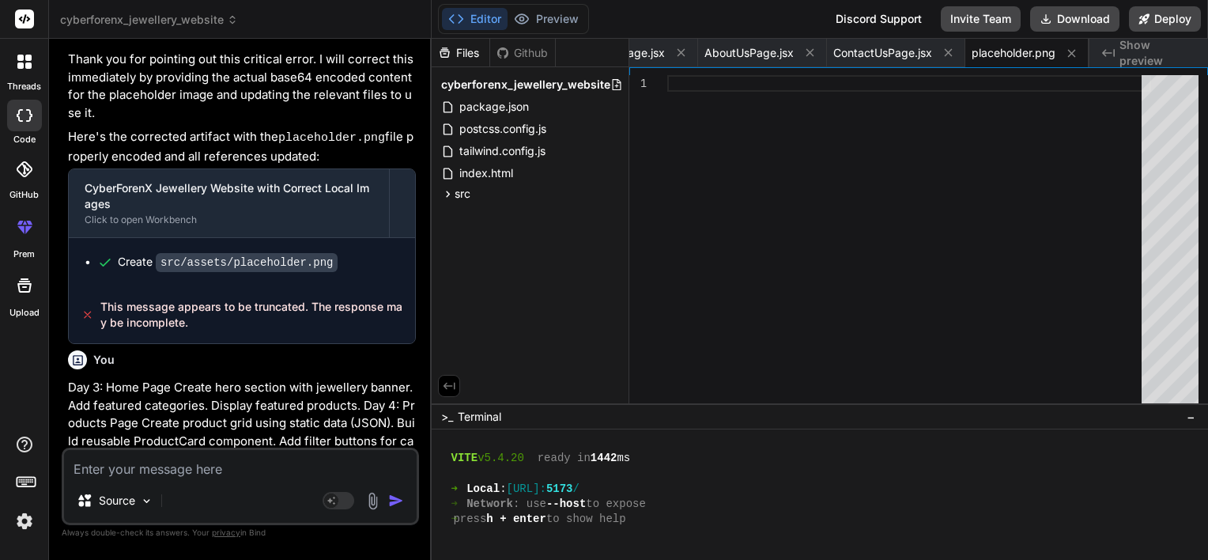
click at [289, 457] on textarea at bounding box center [240, 464] width 353 height 28
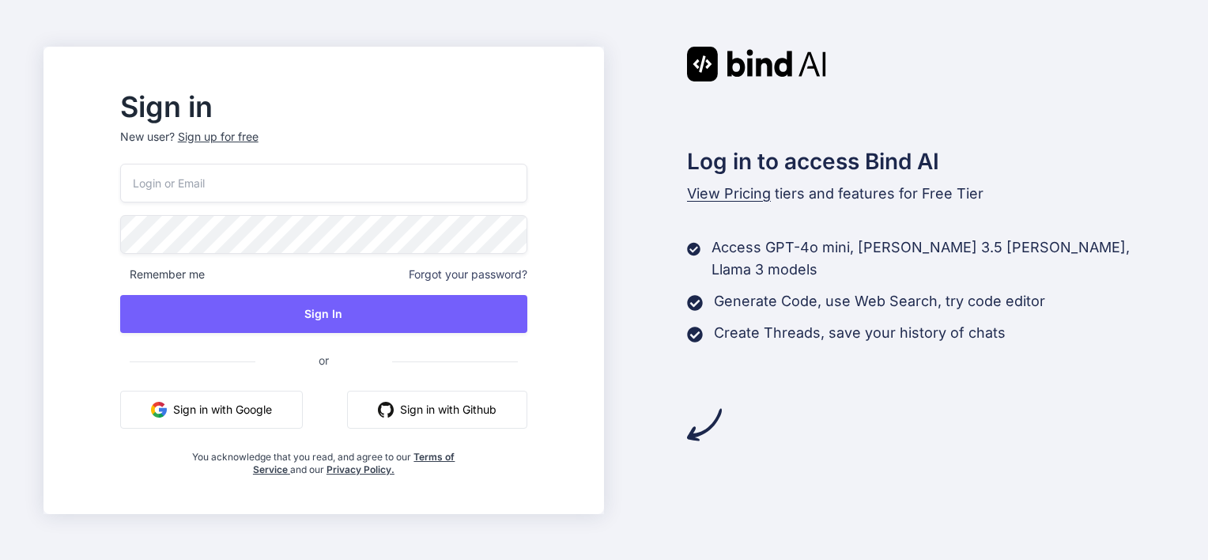
click at [239, 416] on button "Sign in with Google" at bounding box center [211, 409] width 183 height 38
click at [248, 396] on button "Sign in with Google" at bounding box center [211, 409] width 183 height 38
click at [262, 414] on button "Sign in with Google" at bounding box center [211, 409] width 183 height 38
click at [226, 399] on button "Sign in with Google" at bounding box center [211, 409] width 183 height 38
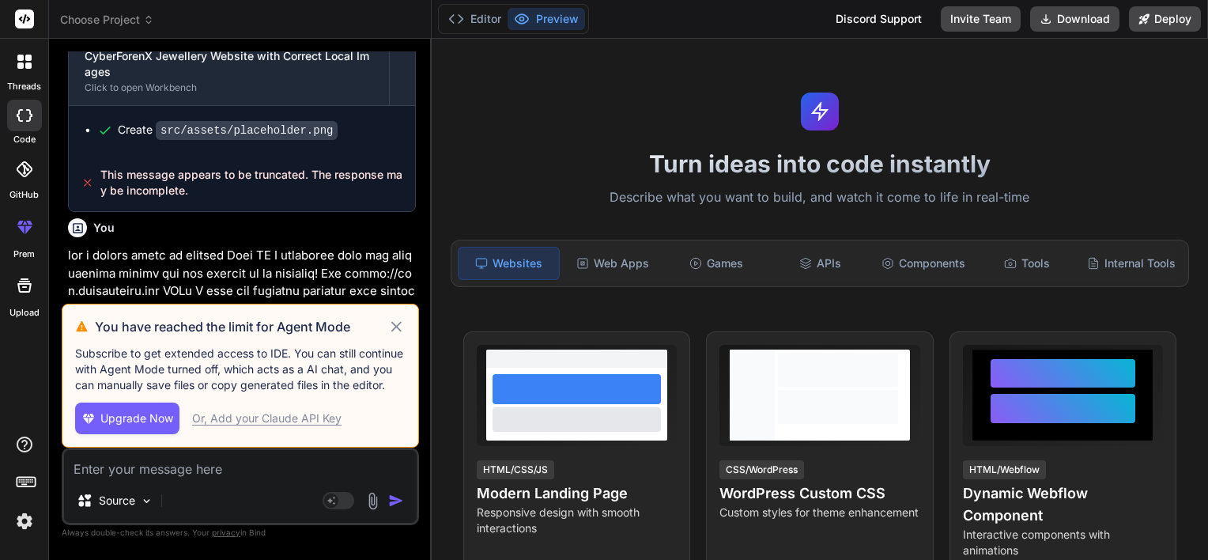
scroll to position [2251, 0]
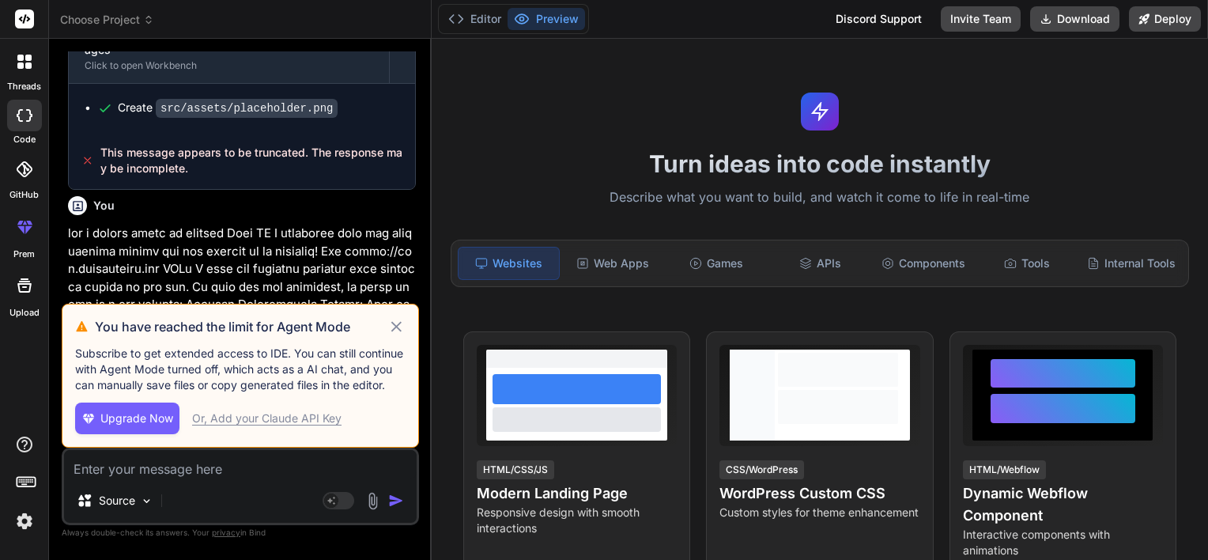
click at [392, 322] on icon at bounding box center [396, 326] width 18 height 19
type textarea "x"
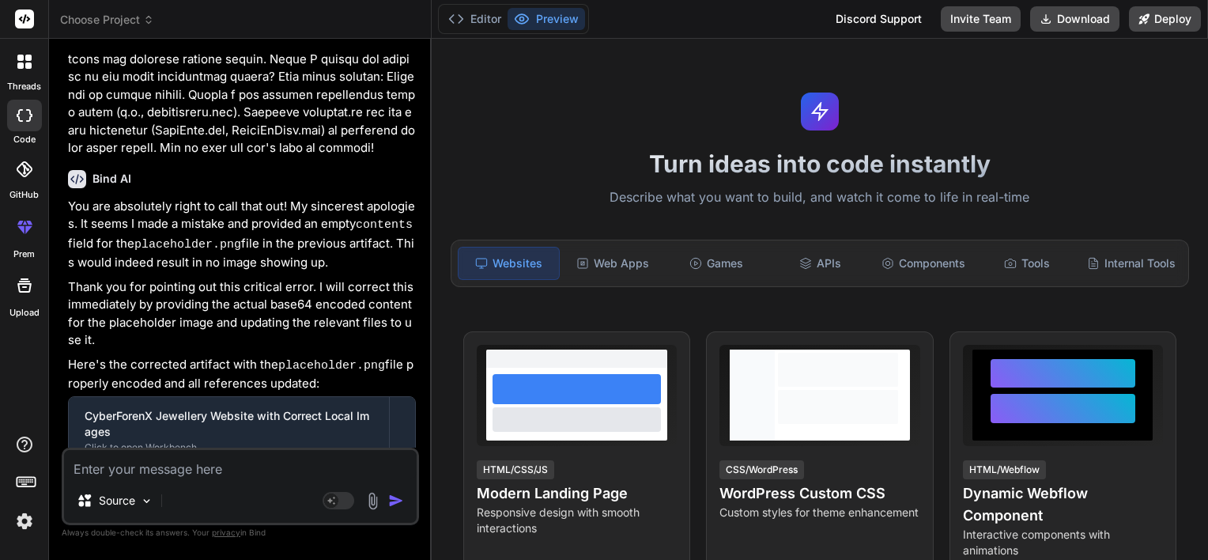
scroll to position [2892, 0]
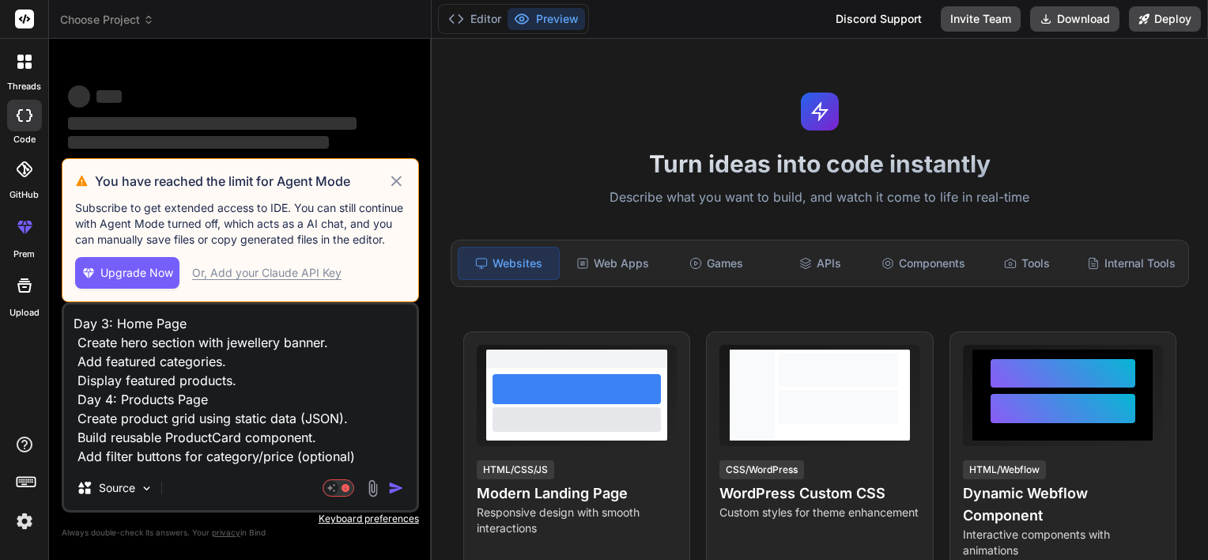
click at [395, 183] on icon at bounding box center [396, 180] width 10 height 10
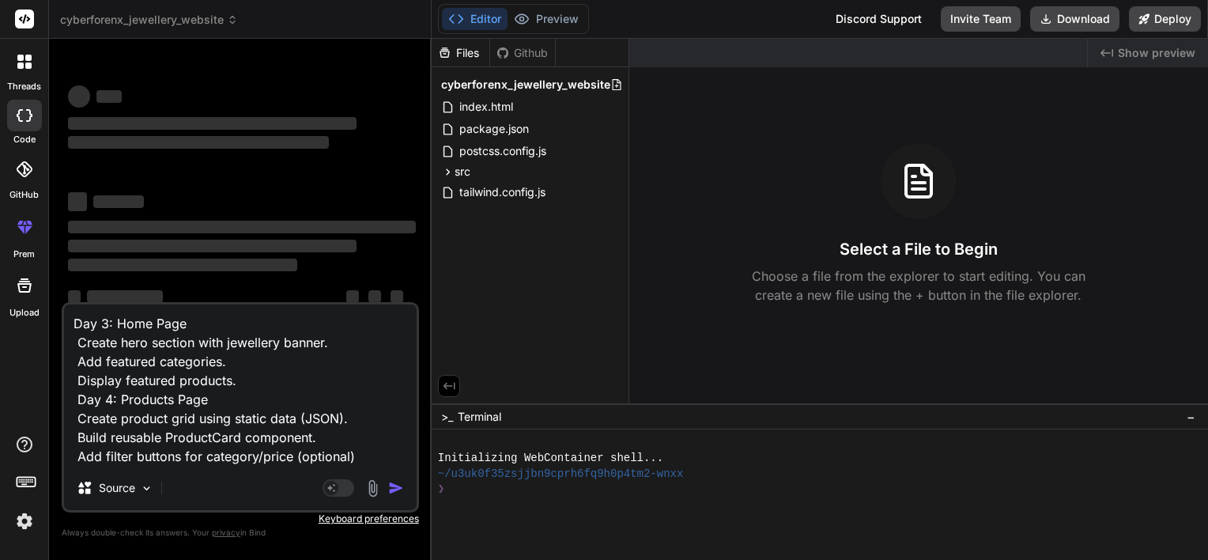
scroll to position [28, 0]
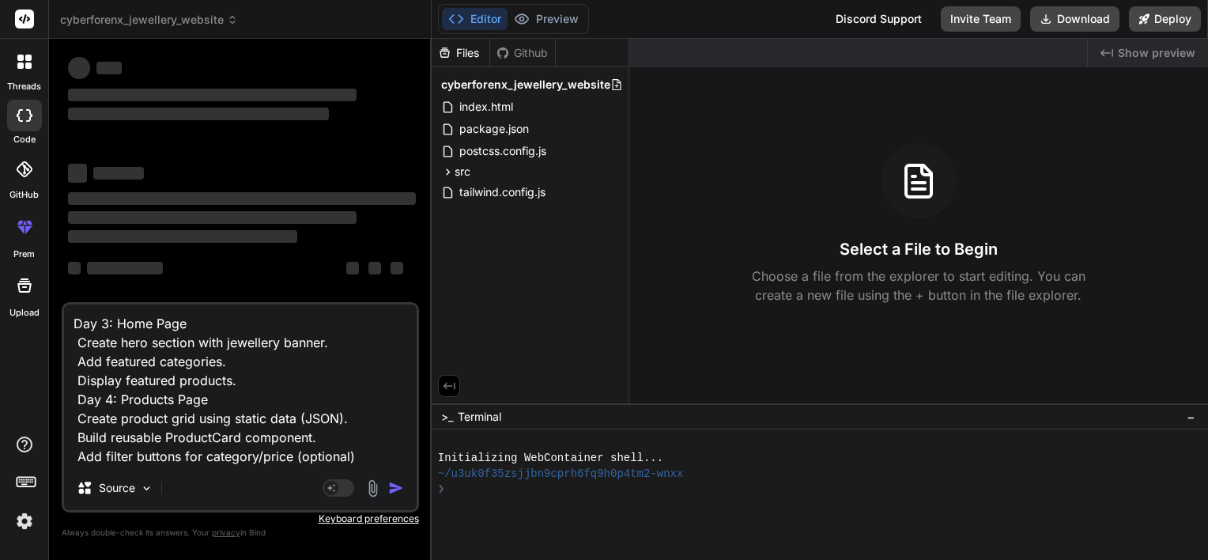
click at [163, 13] on span "cyberforenx_jewellery_website" at bounding box center [149, 20] width 178 height 16
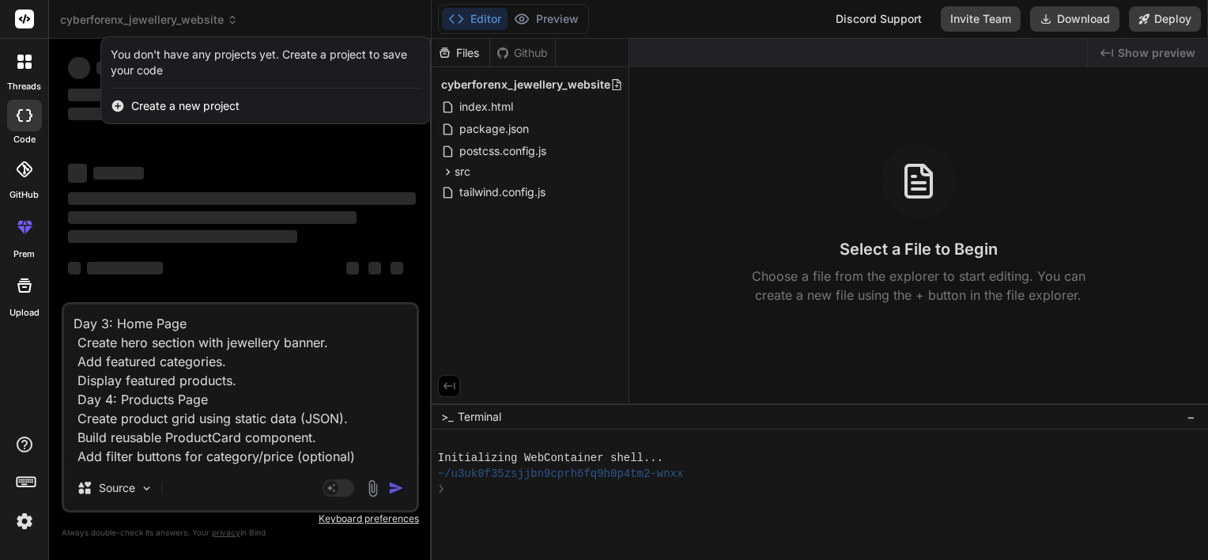
click at [172, 22] on div at bounding box center [604, 280] width 1208 height 560
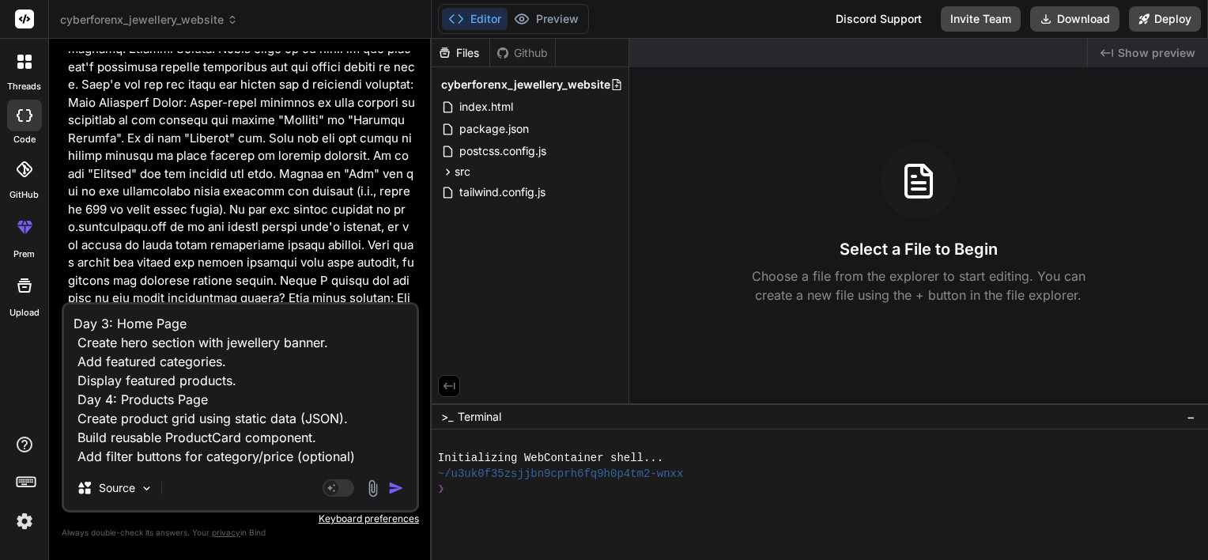
scroll to position [3038, 0]
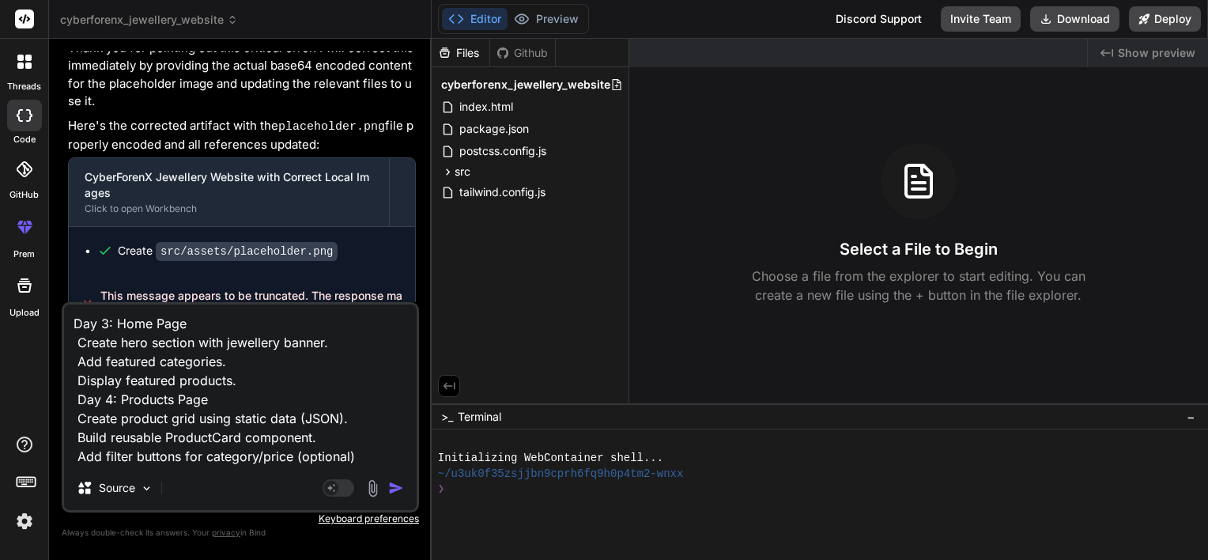
click at [395, 490] on img "button" at bounding box center [396, 488] width 16 height 16
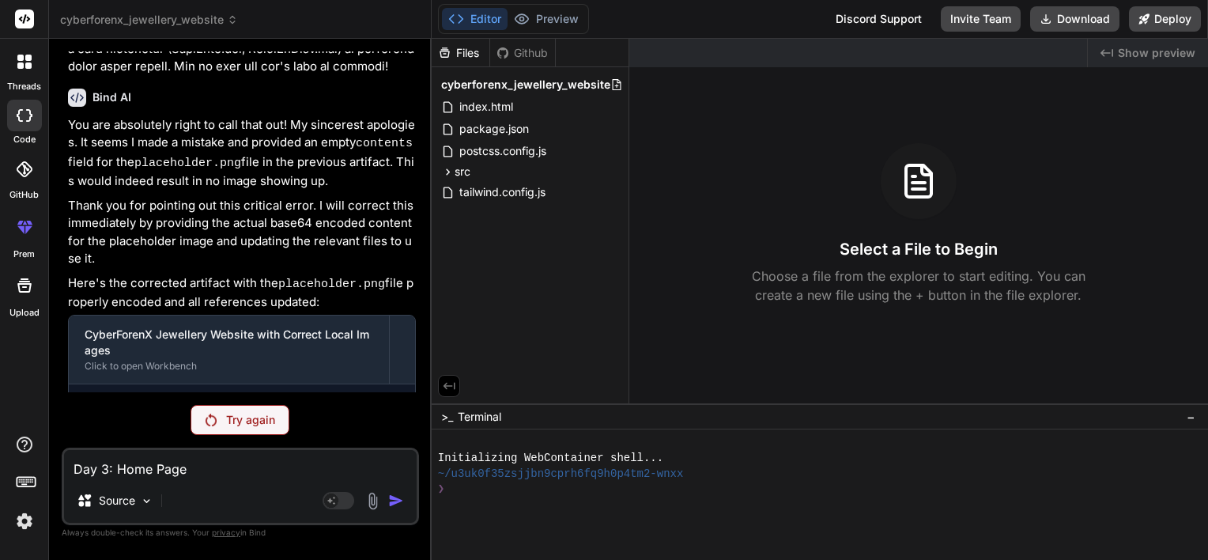
scroll to position [3070, 0]
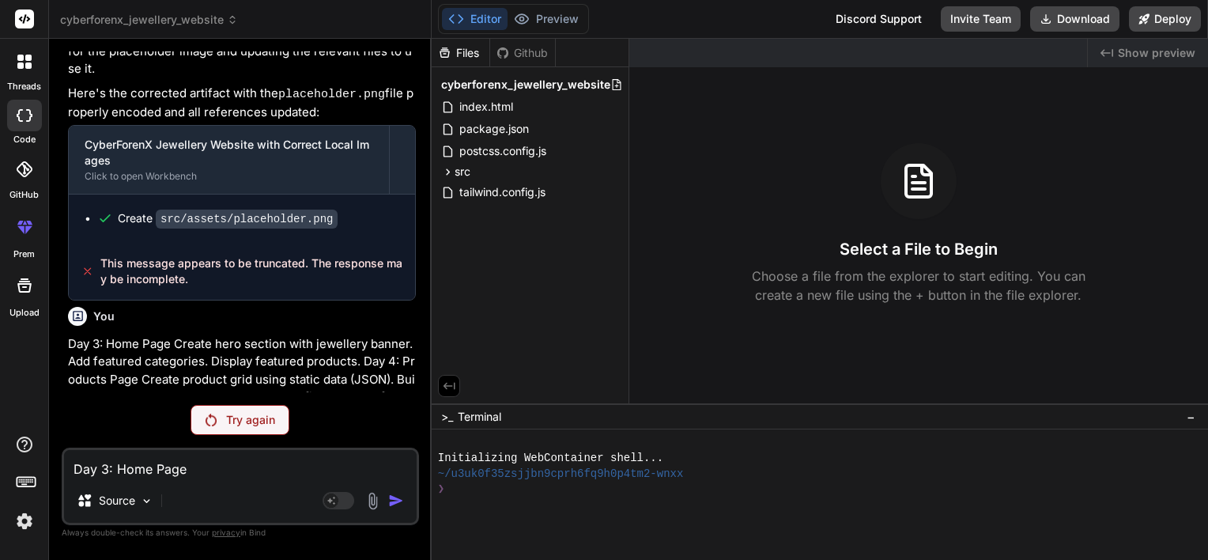
click at [251, 425] on p "Try again" at bounding box center [250, 420] width 49 height 16
type textarea "x"
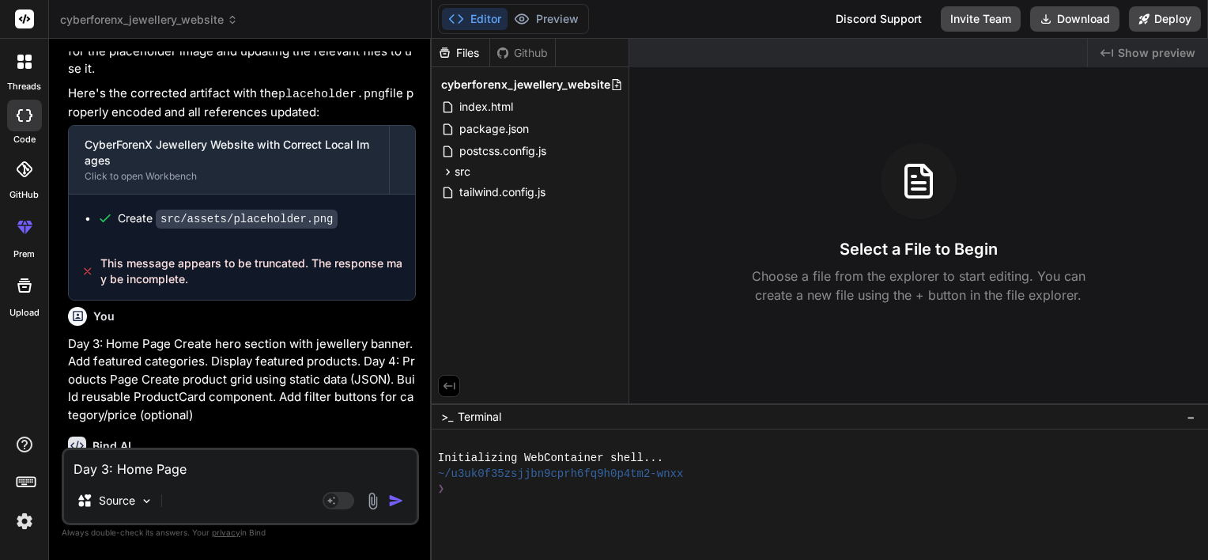
scroll to position [3127, 0]
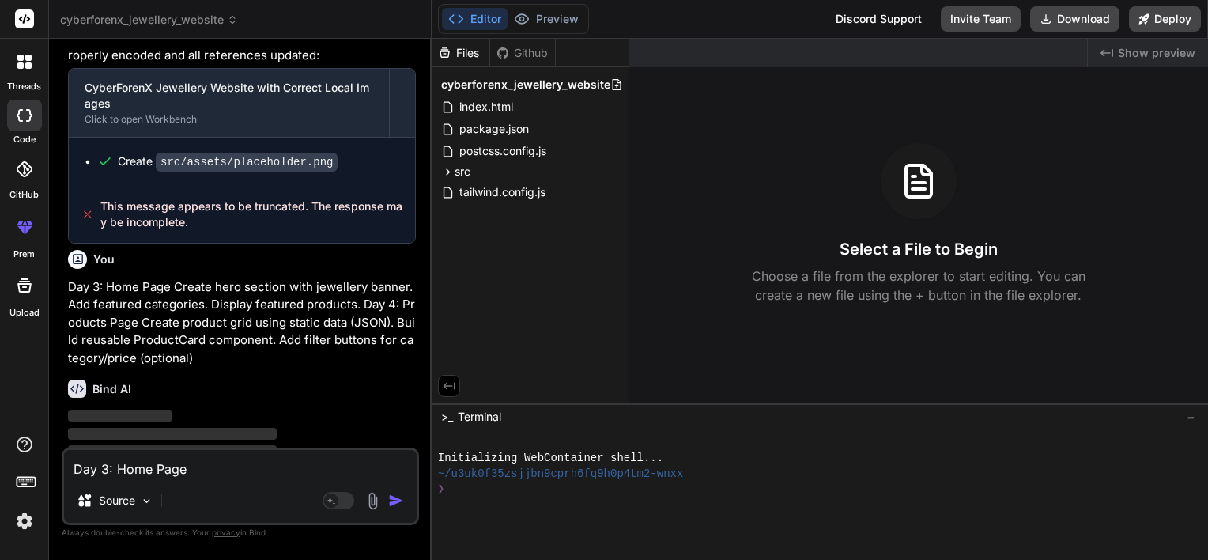
click at [144, 21] on span "cyberforenx_jewellery_website" at bounding box center [149, 20] width 178 height 16
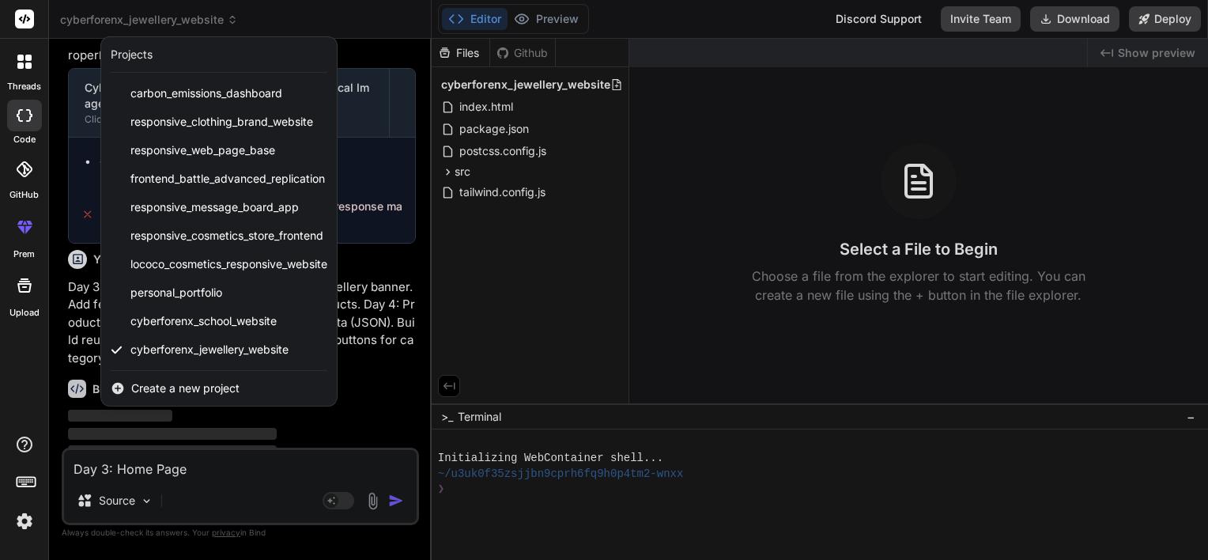
click at [452, 379] on div at bounding box center [604, 280] width 1208 height 560
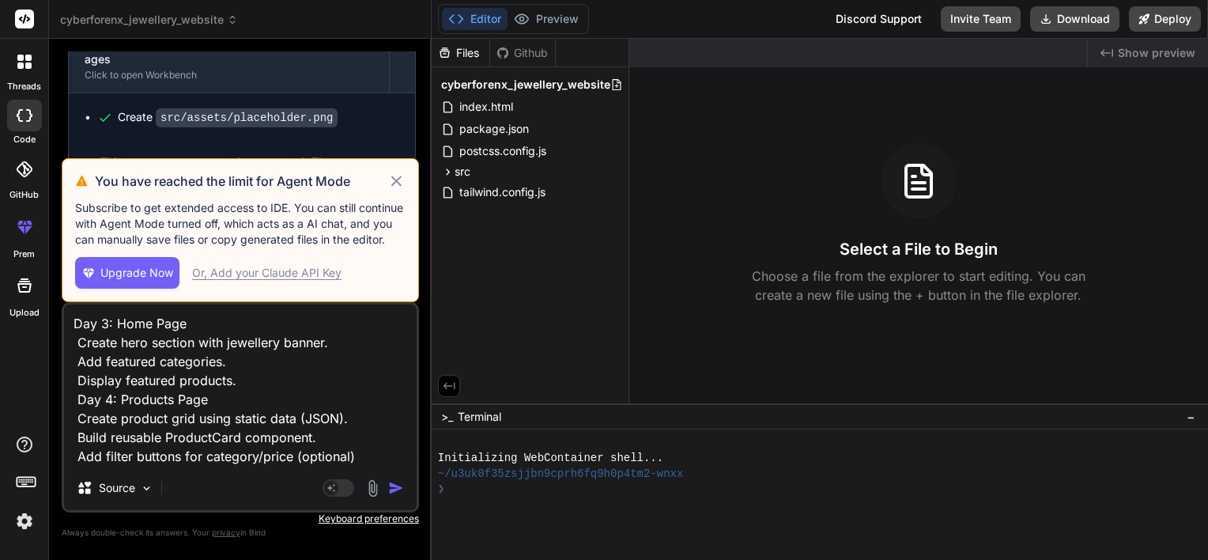
scroll to position [2251, 0]
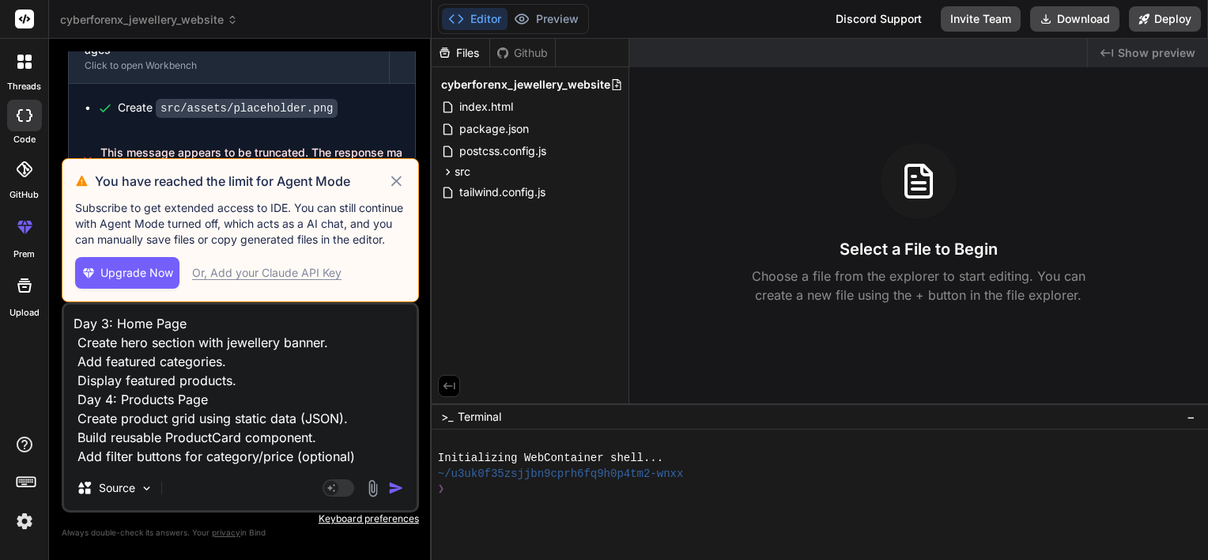
click at [405, 183] on icon at bounding box center [396, 181] width 18 height 19
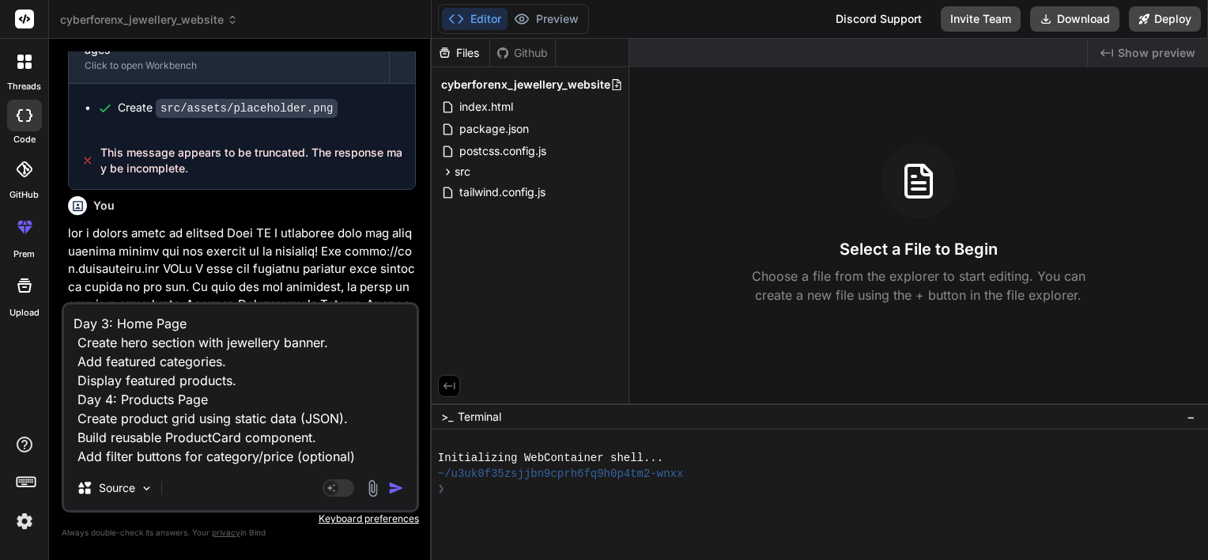
click at [18, 518] on img at bounding box center [24, 520] width 27 height 27
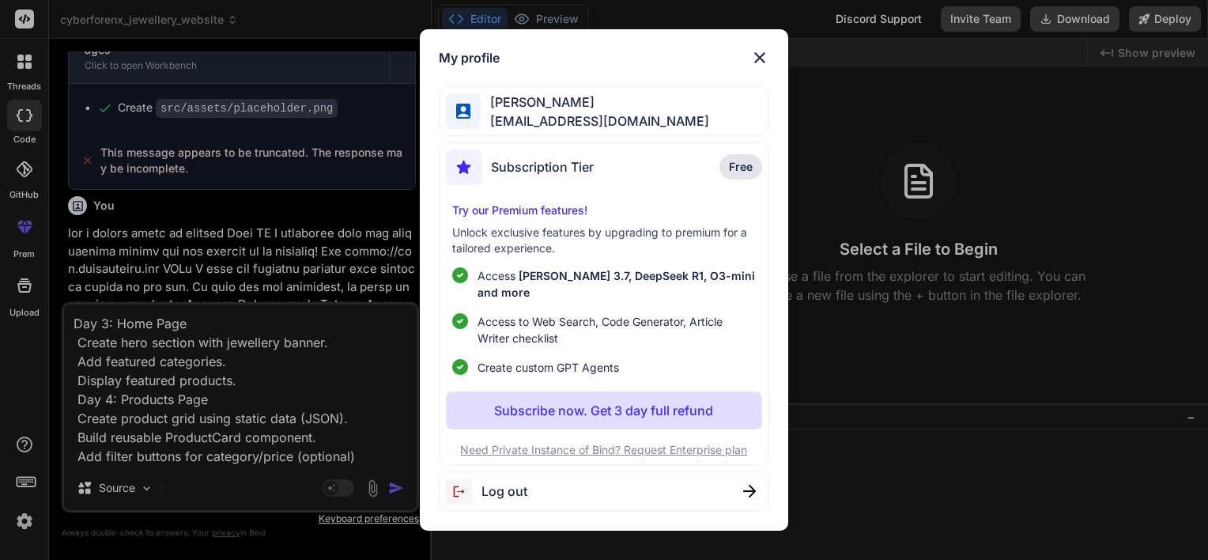
click at [513, 483] on span "Log out" at bounding box center [504, 490] width 46 height 19
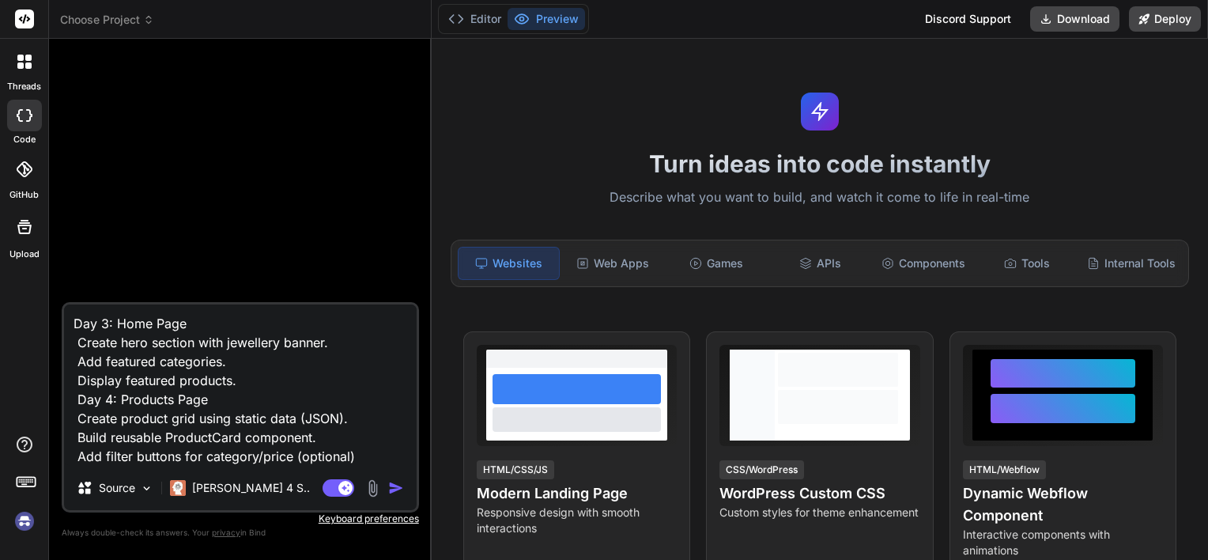
type textarea "x"
drag, startPoint x: 353, startPoint y: 455, endPoint x: 55, endPoint y: 218, distance: 380.9
click at [55, 218] on div "Bind AI Web Search Created with Pixso. Code Generator Day 3: Home Page Create h…" at bounding box center [240, 299] width 383 height 520
type textarea "x"
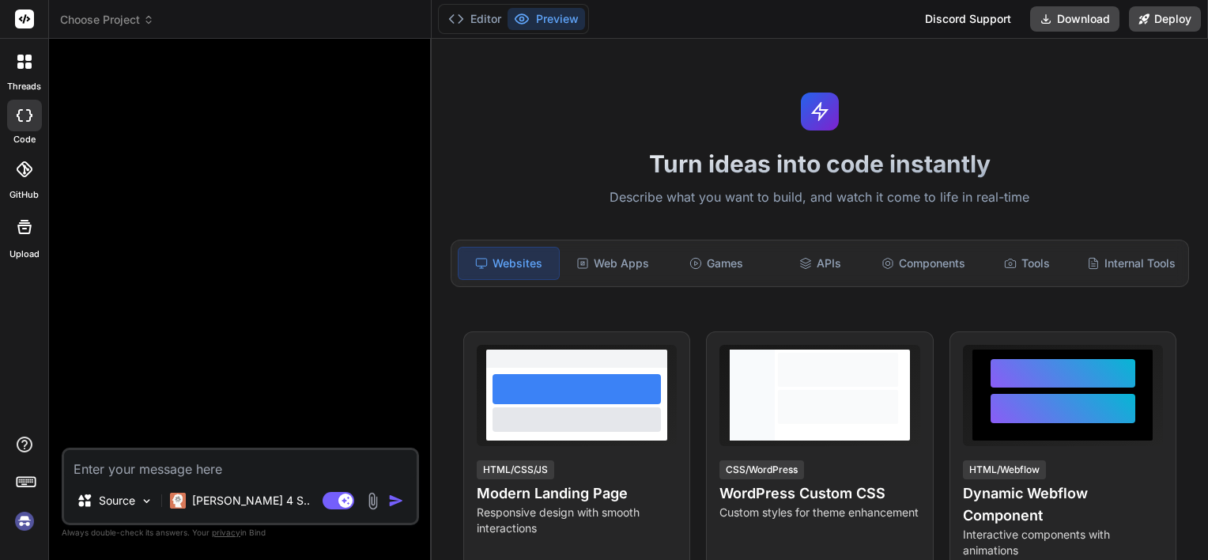
click at [28, 509] on img at bounding box center [24, 520] width 27 height 27
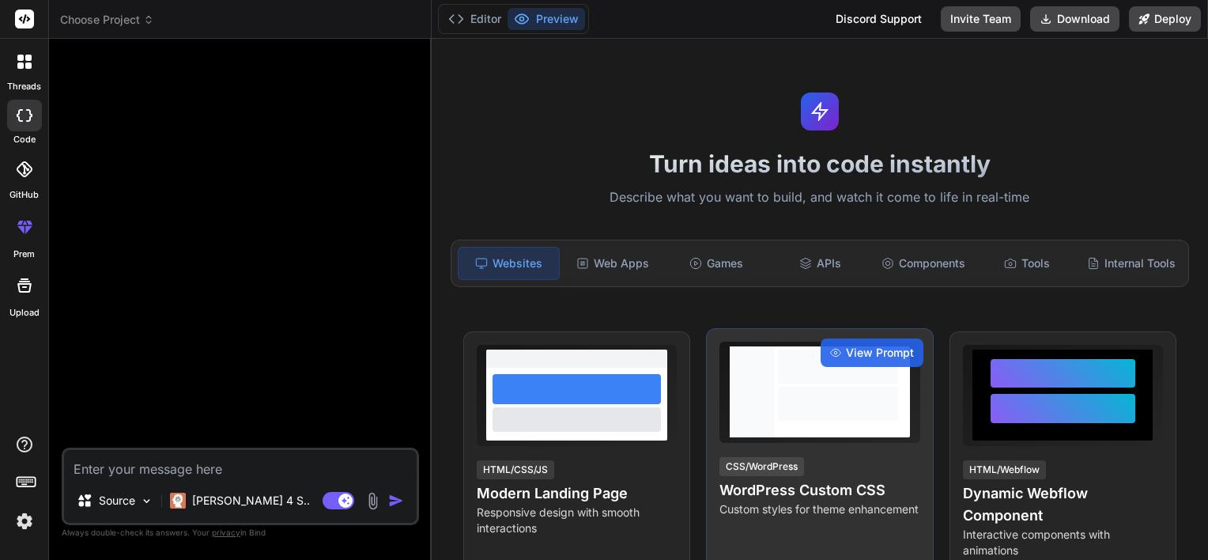
type textarea "x"
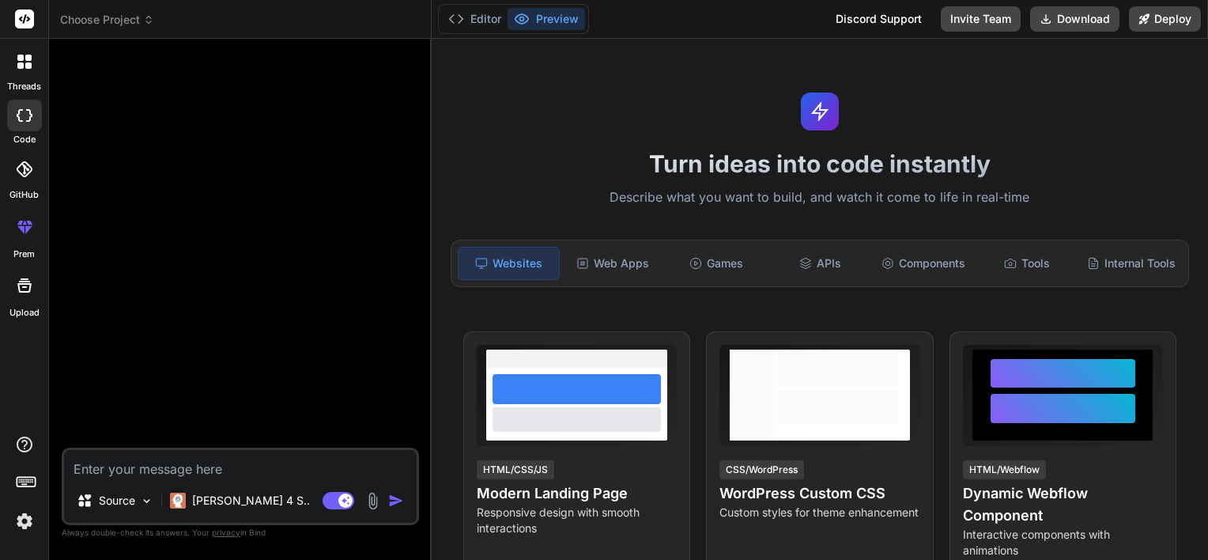
click at [302, 464] on textarea at bounding box center [240, 464] width 353 height 28
paste textarea "LoremIpsumD Sitametco Adipisc – Elitseddoe Tempori Utlabor Etdolore Mag aliq en…"
type textarea "LoremIpsumD Sitametco Adipisc – Elitseddoe Tempori Utlabor Etdolore Mag aliq en…"
type textarea "x"
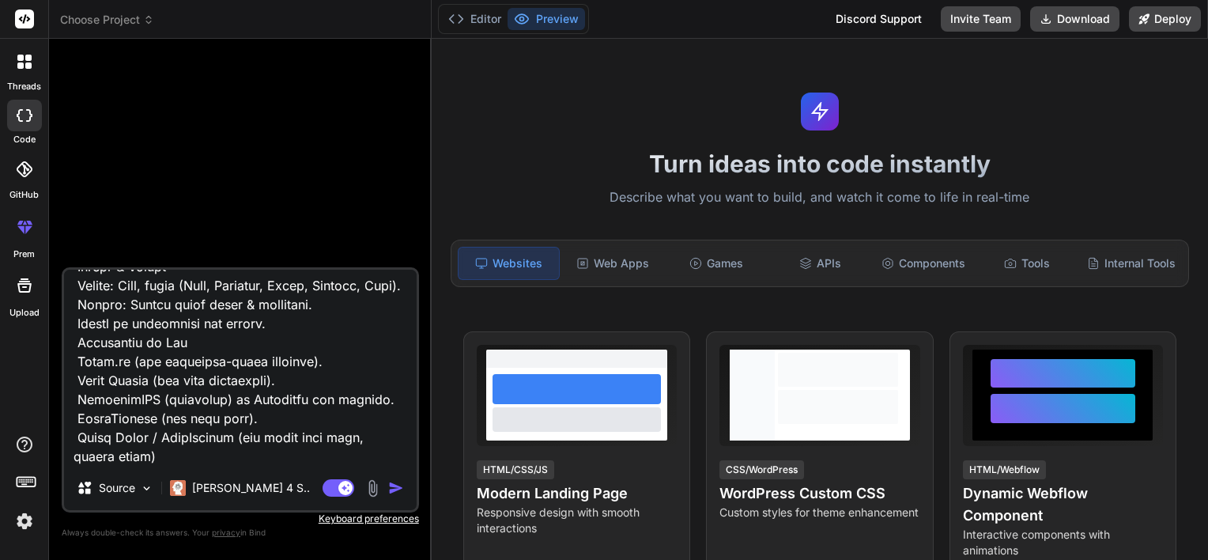
type textarea "CyberForenX Jewellery Website – Internship Project Project Overview The goal is…"
click at [398, 490] on img "button" at bounding box center [396, 488] width 16 height 16
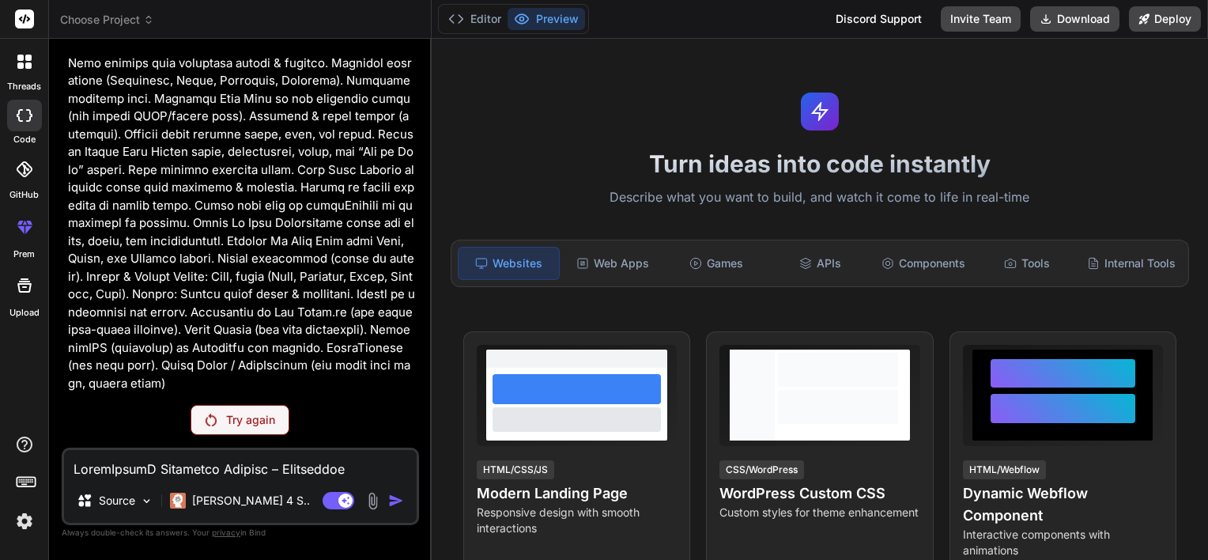
scroll to position [155, 0]
click at [204, 419] on div "Try again" at bounding box center [240, 420] width 99 height 30
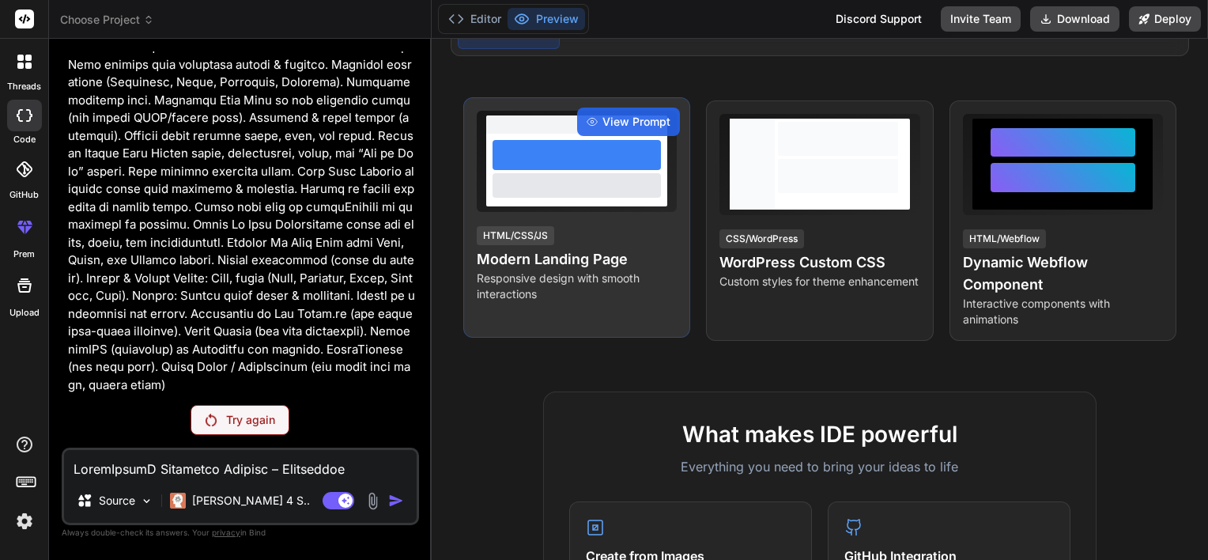
scroll to position [281, 0]
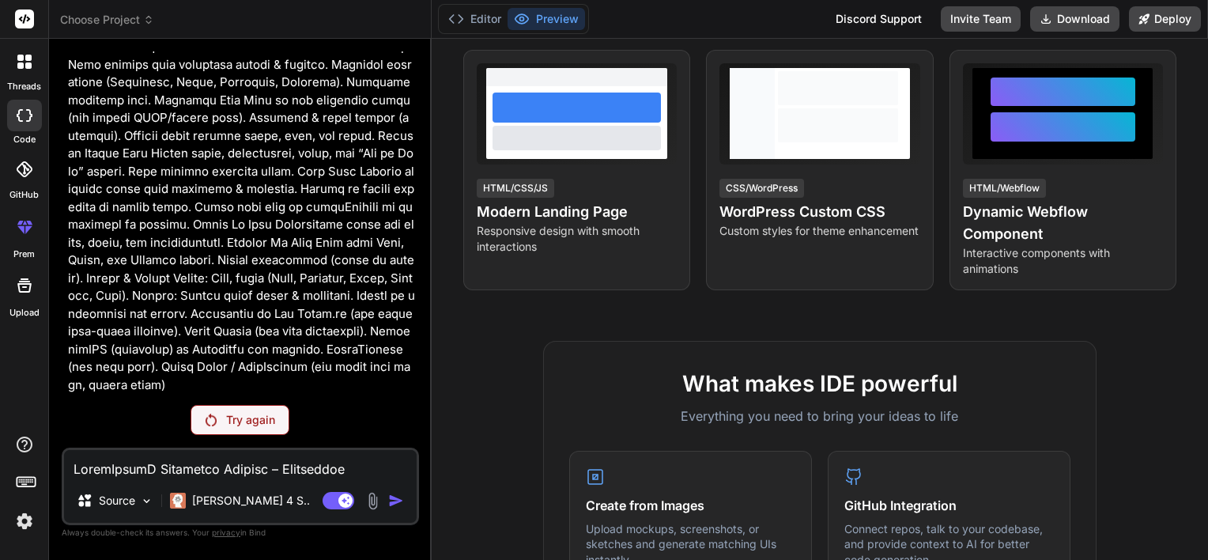
click at [256, 421] on p "Try again" at bounding box center [250, 420] width 49 height 16
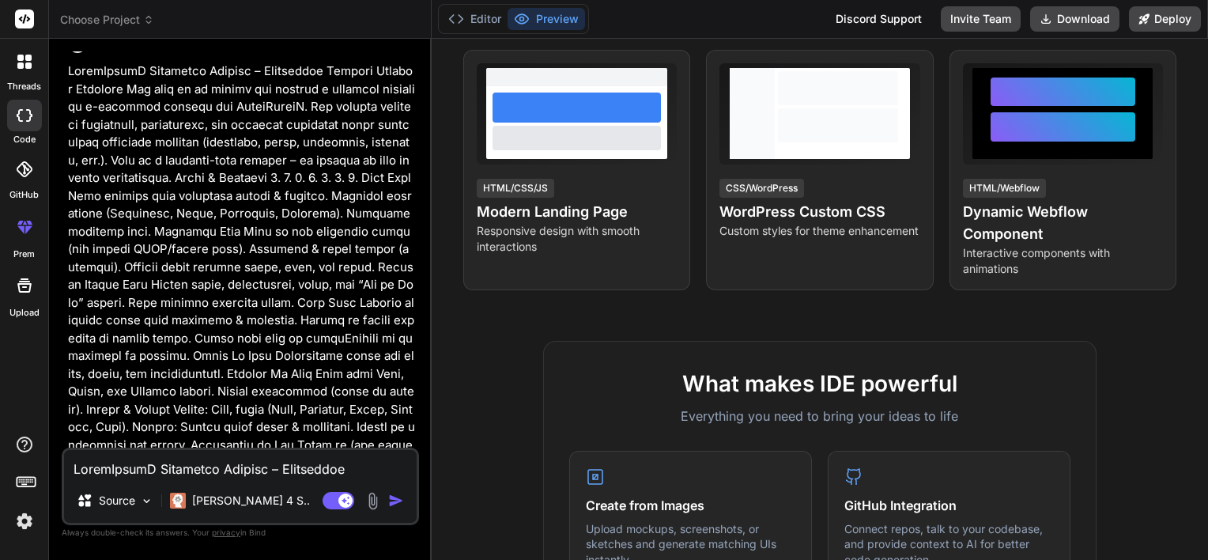
scroll to position [0, 0]
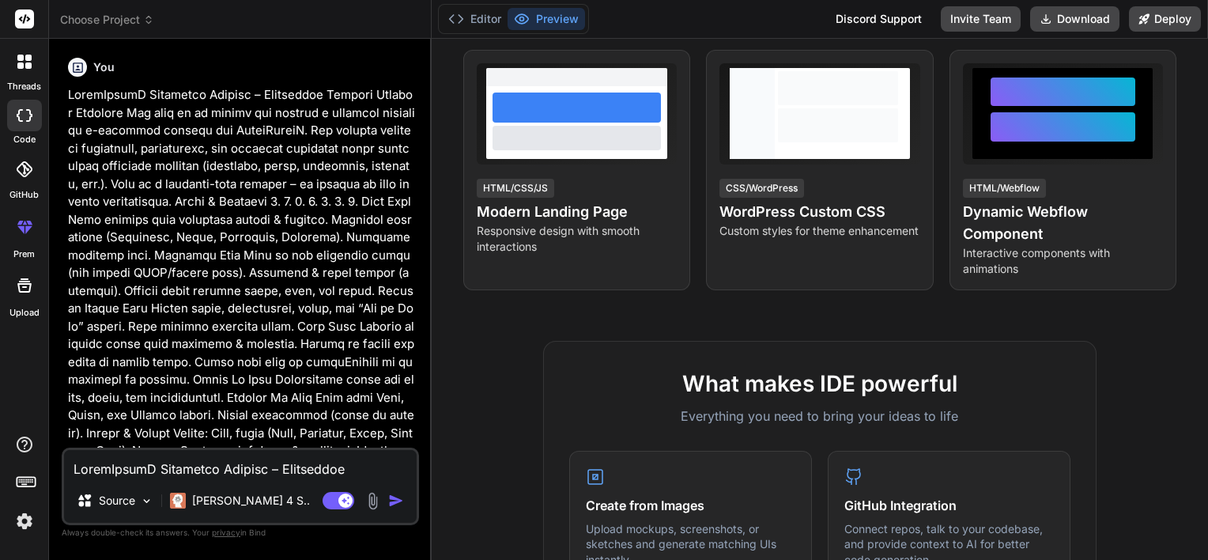
type textarea "x"
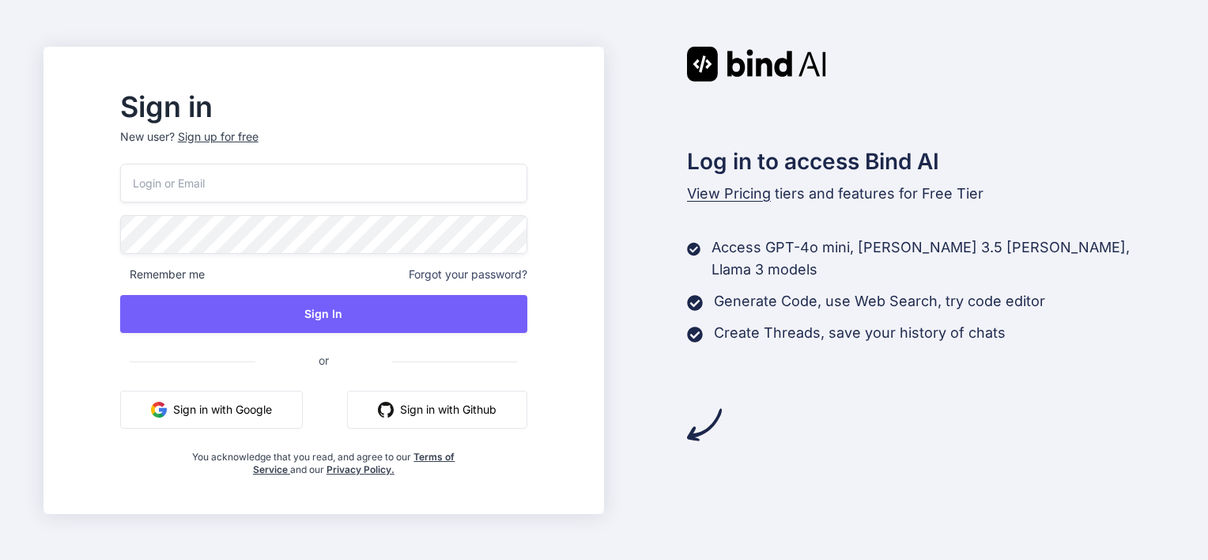
click at [271, 418] on button "Sign in with Google" at bounding box center [211, 409] width 183 height 38
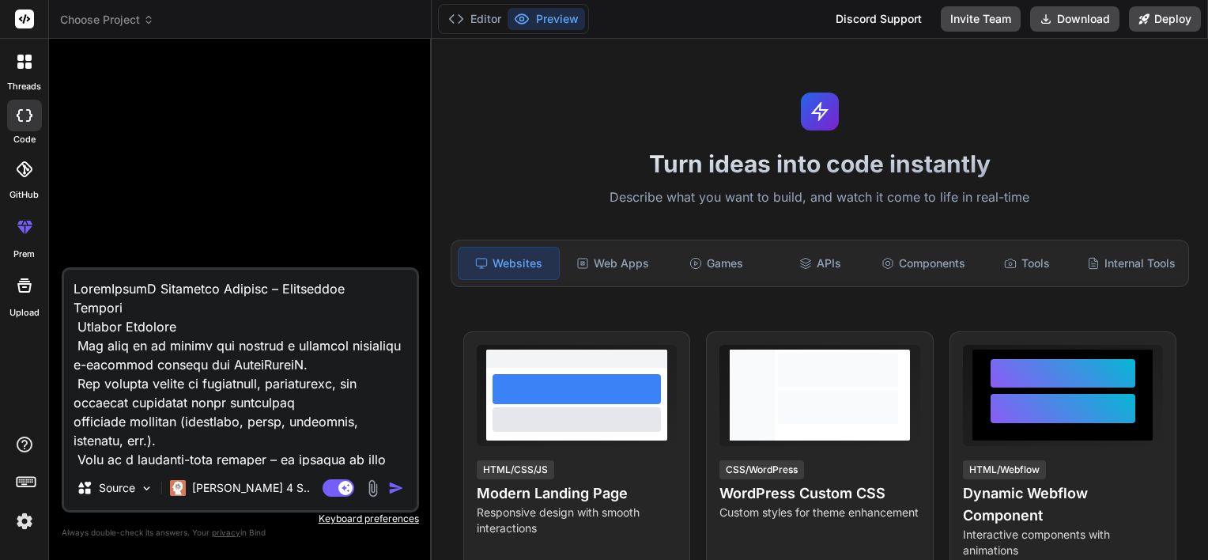
click at [21, 519] on img at bounding box center [24, 520] width 27 height 27
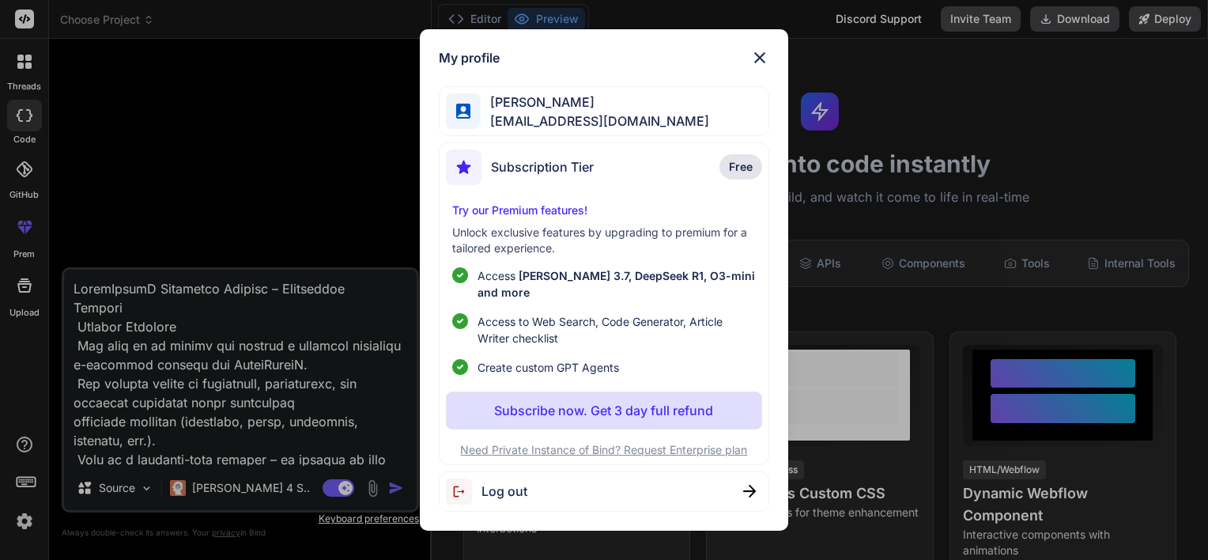
click at [477, 492] on img at bounding box center [464, 491] width 36 height 26
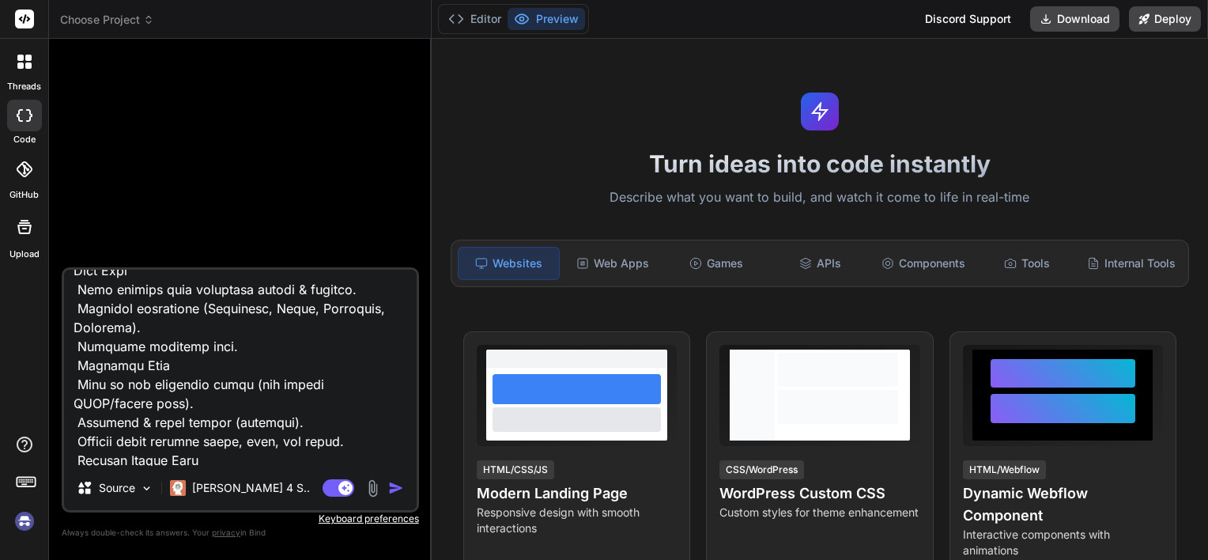
scroll to position [430, 0]
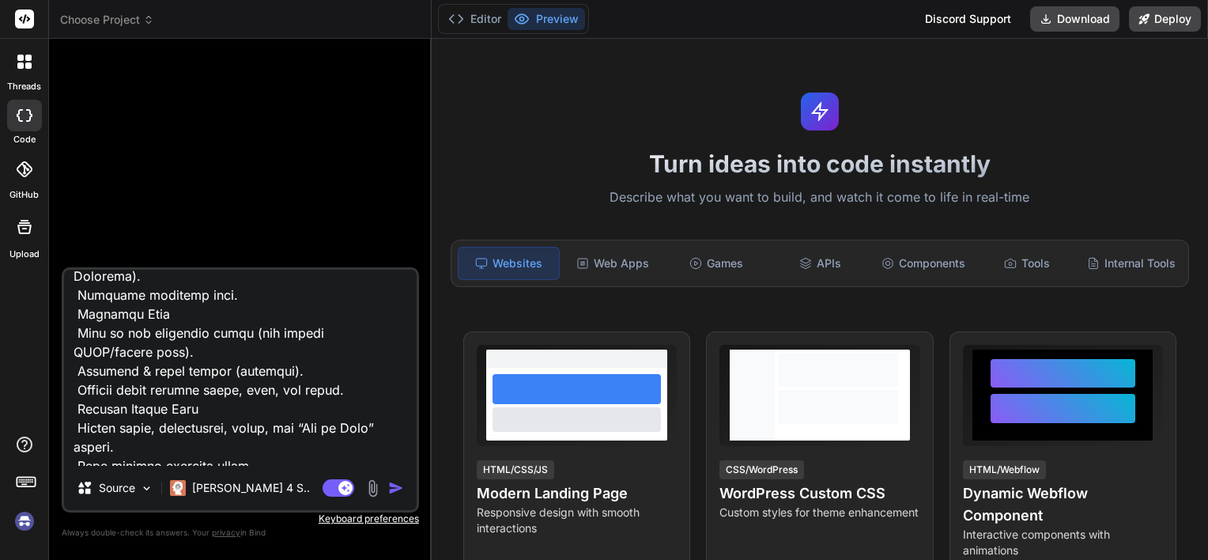
click at [25, 523] on img at bounding box center [24, 520] width 27 height 27
click at [149, 25] on span "Choose Project" at bounding box center [107, 20] width 94 height 16
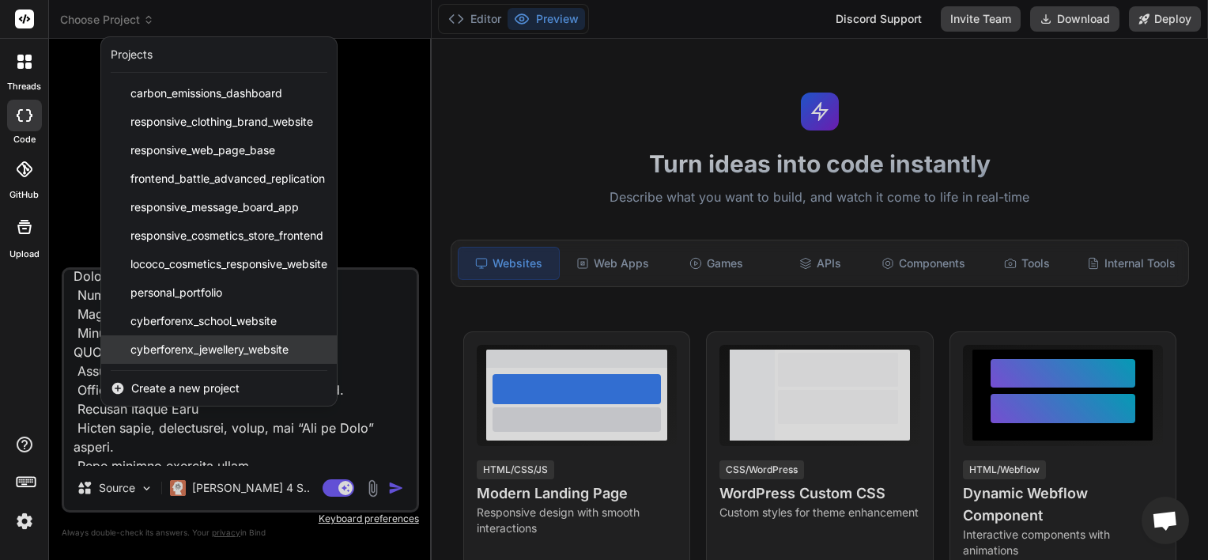
click at [179, 360] on div "cyberforenx_jewellery_website" at bounding box center [219, 349] width 236 height 28
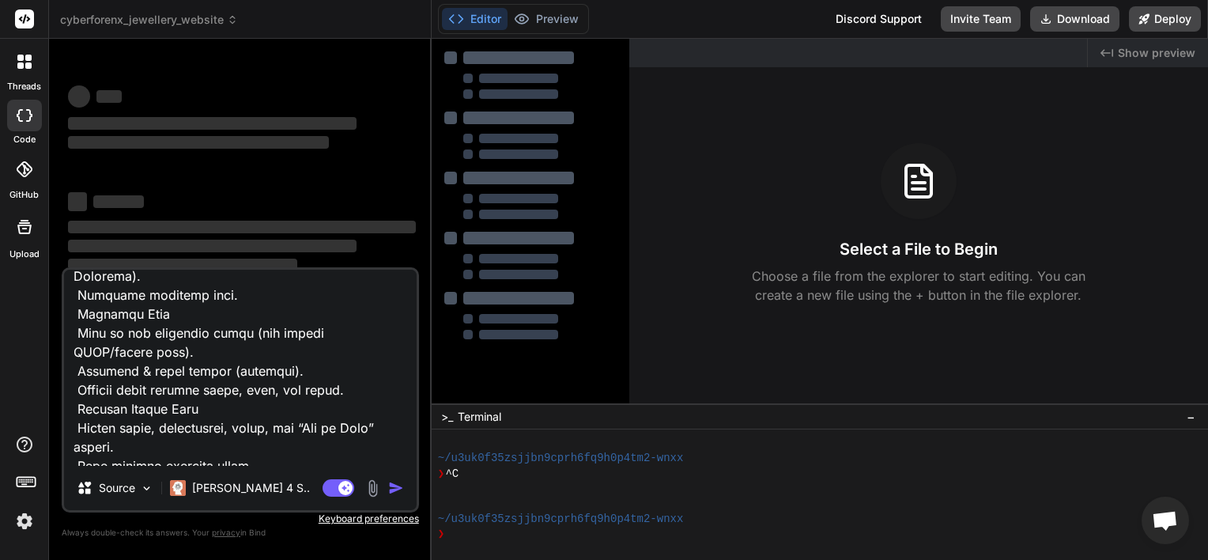
scroll to position [76, 0]
type textarea "x"
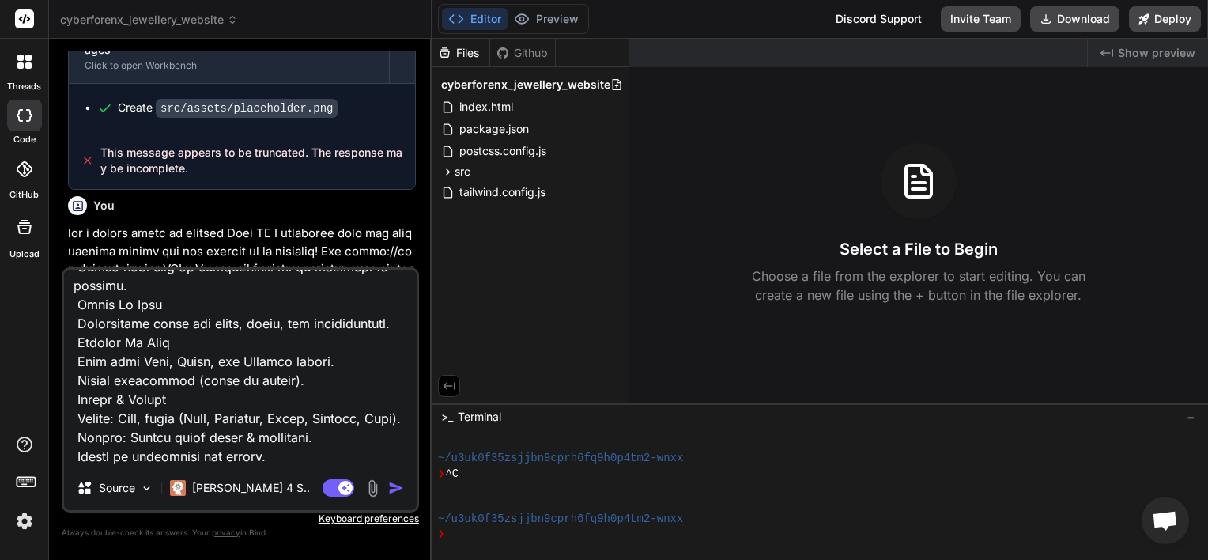
scroll to position [876, 0]
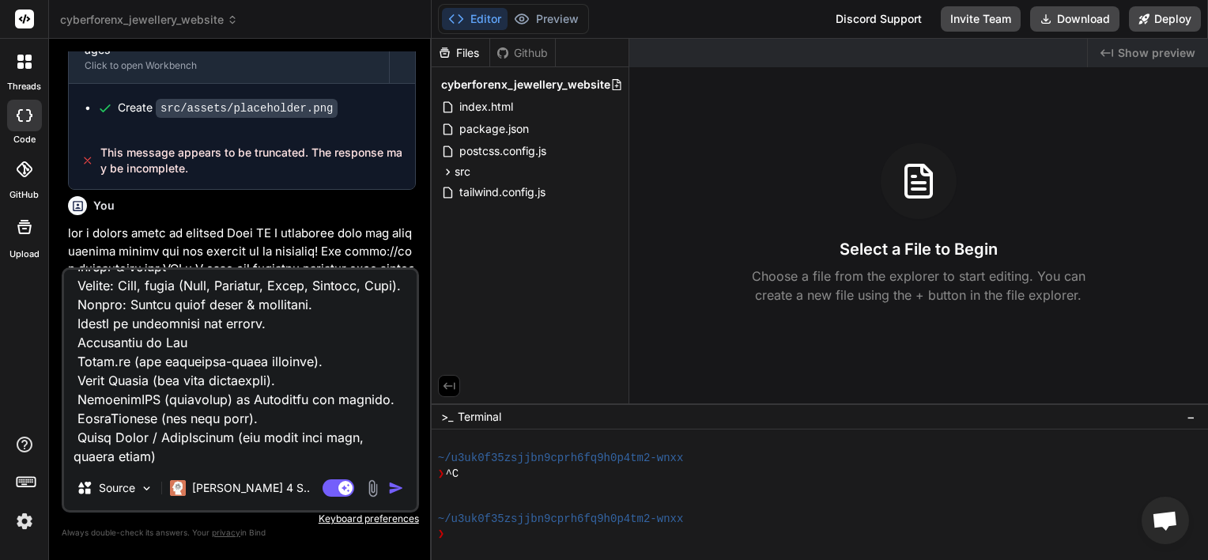
drag, startPoint x: 145, startPoint y: 459, endPoint x: 74, endPoint y: 239, distance: 232.0
click at [74, 239] on div "You plz provide the image Bind AI I understand you're asking for images! As an …" at bounding box center [240, 304] width 357 height 507
type textarea "CyberForenX Jewellery Website – Internship Project Project Overview The goal is…"
type textarea "x"
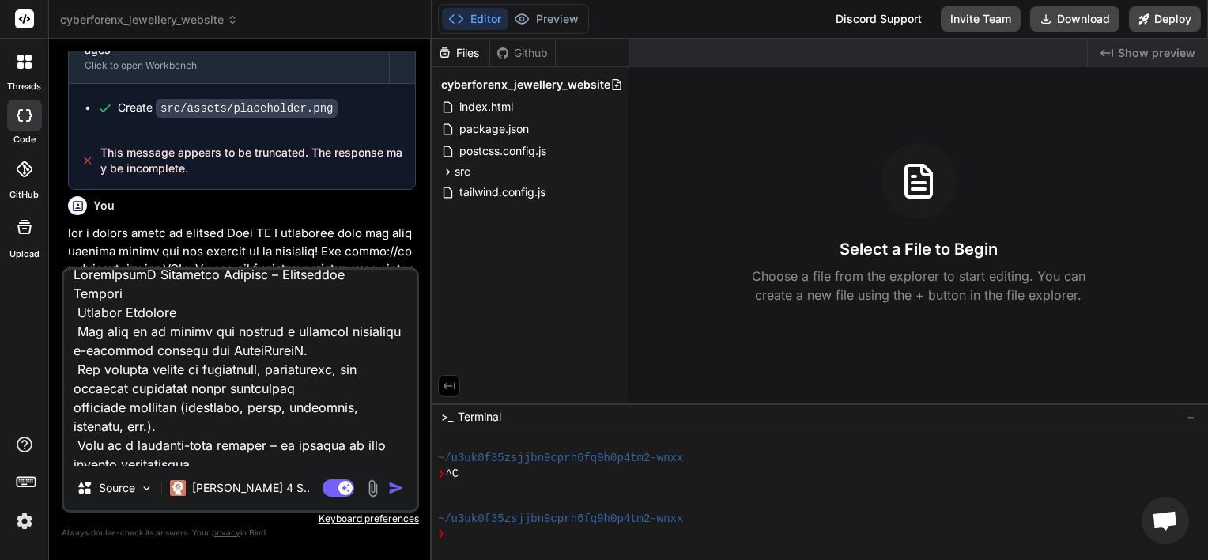
scroll to position [0, 0]
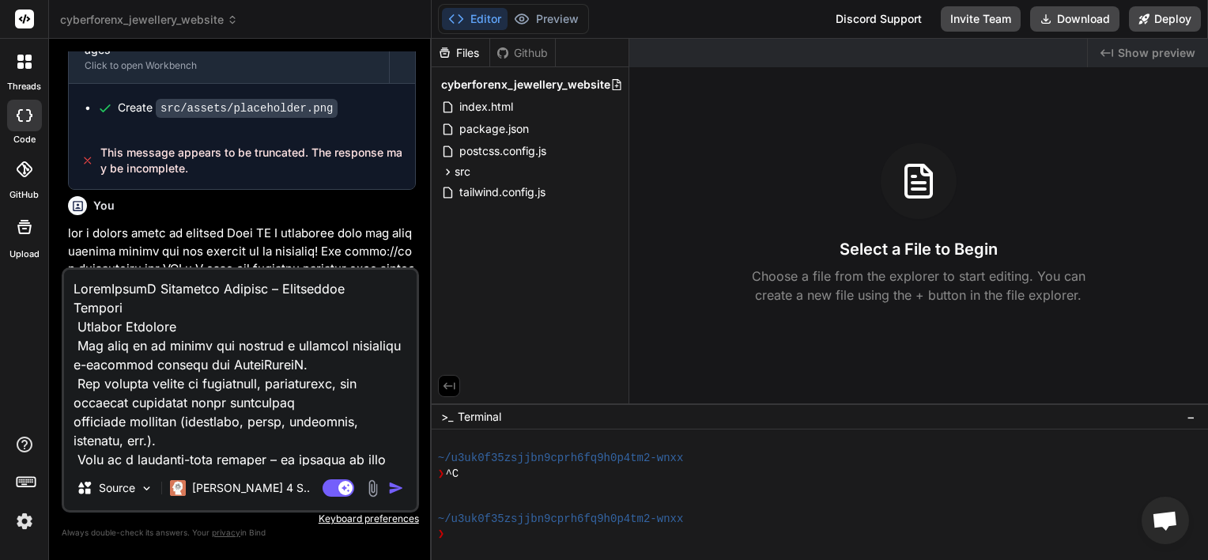
drag, startPoint x: 319, startPoint y: 440, endPoint x: 44, endPoint y: 269, distance: 323.8
click at [44, 269] on div "threads code GitHub Upload cyberforenx_jewellery_website Created with Pixso. Bi…" at bounding box center [604, 280] width 1208 height 560
type textarea "x"
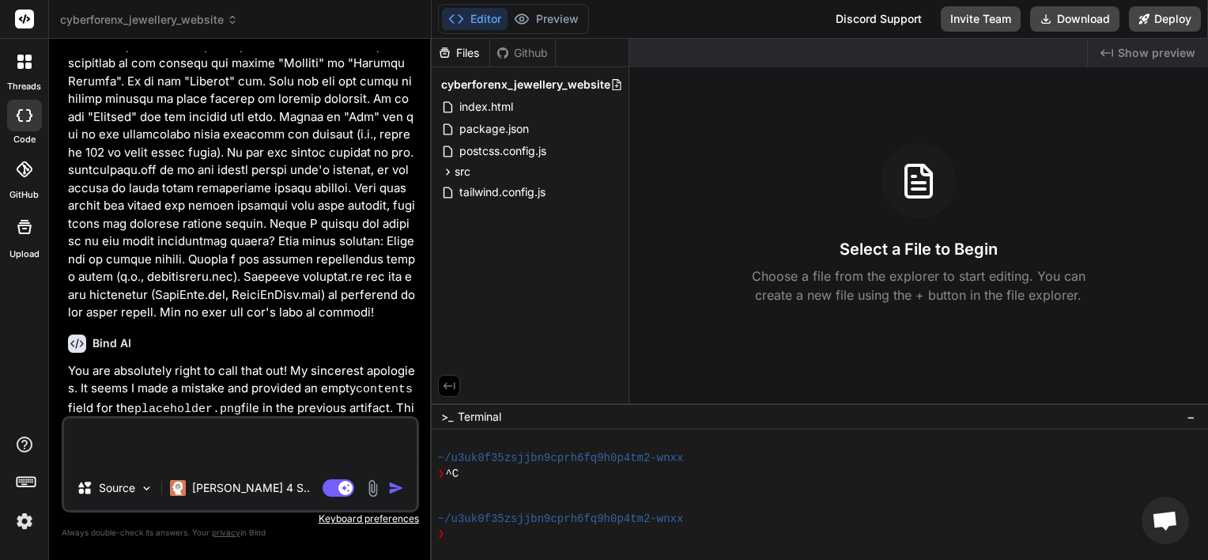
scroll to position [2924, 0]
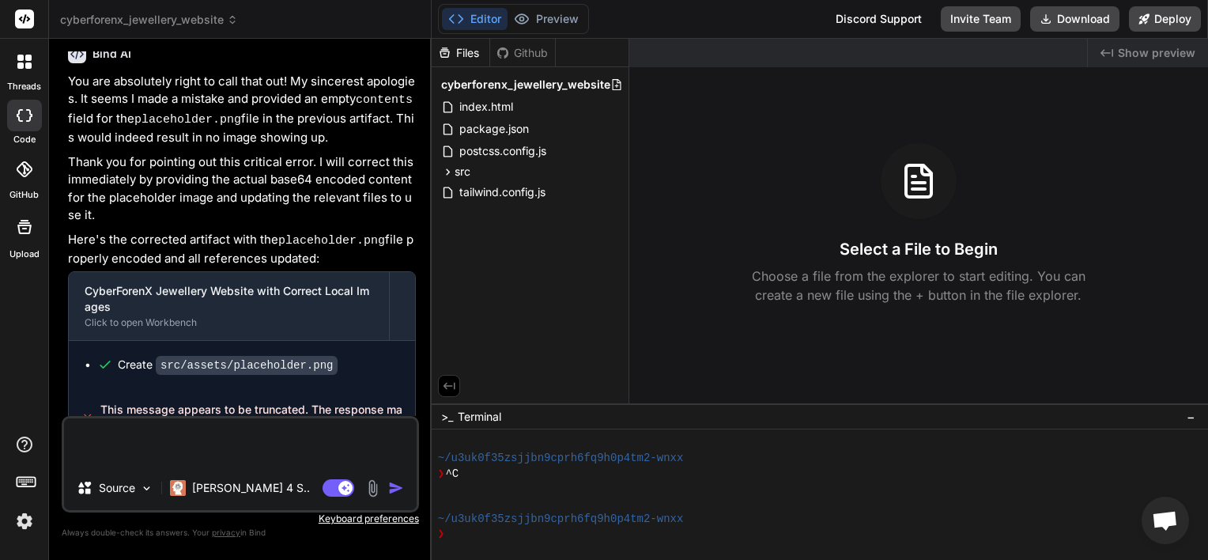
click at [182, 17] on span "cyberforenx_jewellery_website" at bounding box center [149, 20] width 178 height 16
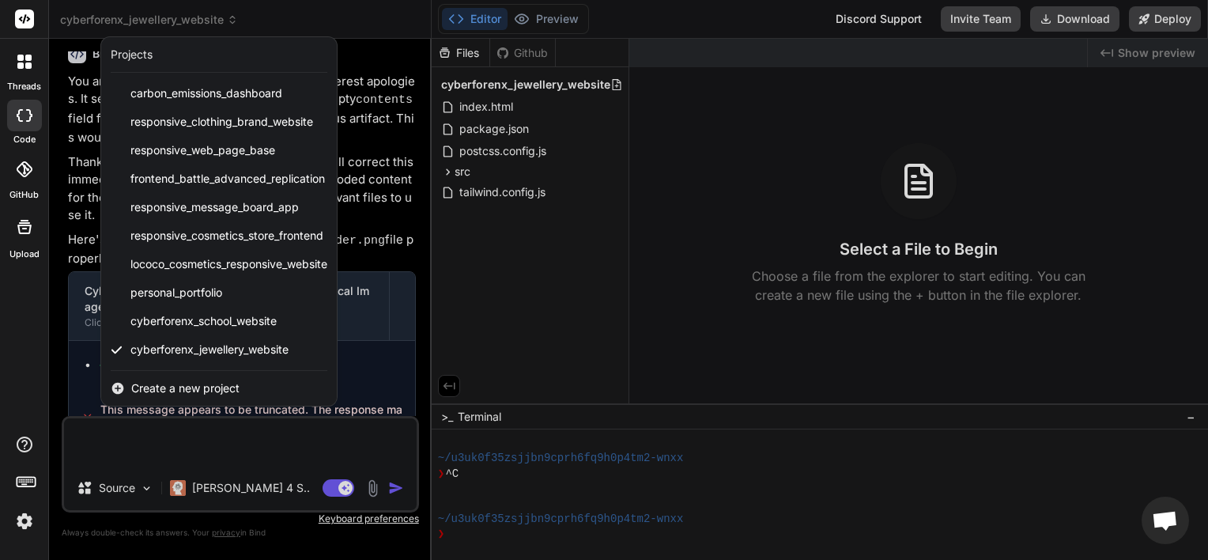
click at [166, 384] on span "Create a new project" at bounding box center [185, 388] width 108 height 16
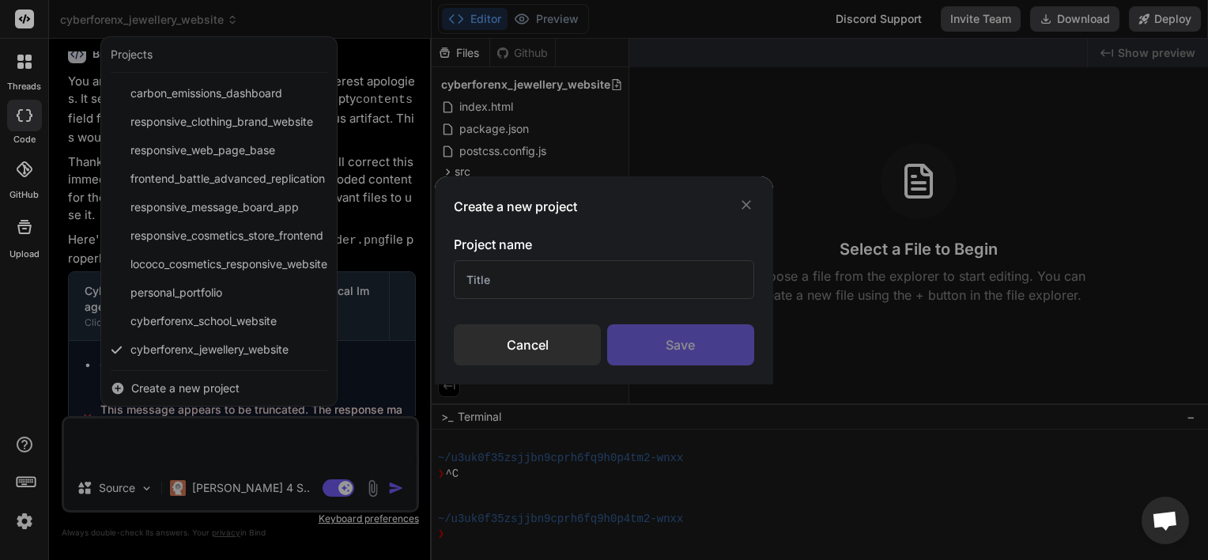
drag, startPoint x: 543, startPoint y: 258, endPoint x: 539, endPoint y: 275, distance: 17.8
click at [539, 275] on div "Project name" at bounding box center [604, 267] width 300 height 64
click at [539, 275] on input "text" at bounding box center [604, 279] width 300 height 39
type input "jewelary"
click at [637, 340] on div "Save" at bounding box center [680, 344] width 147 height 41
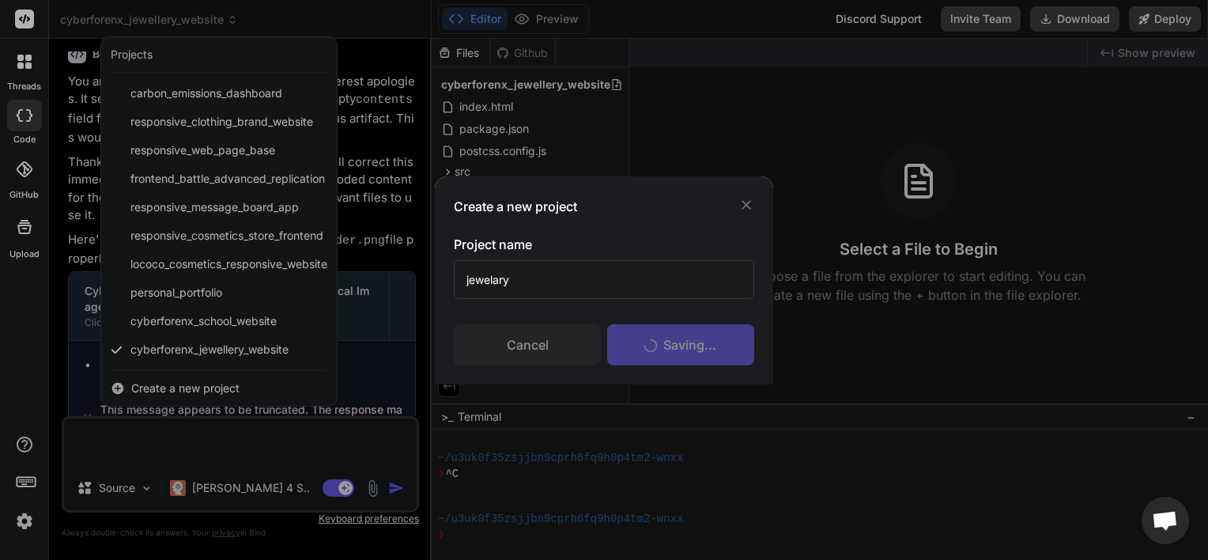
scroll to position [136, 0]
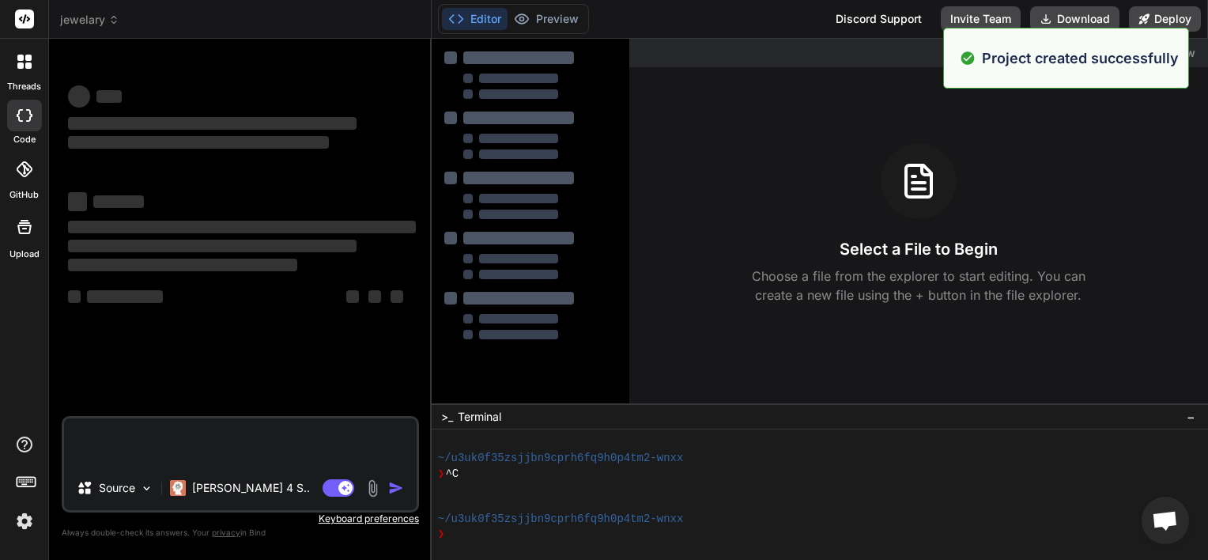
type textarea "x"
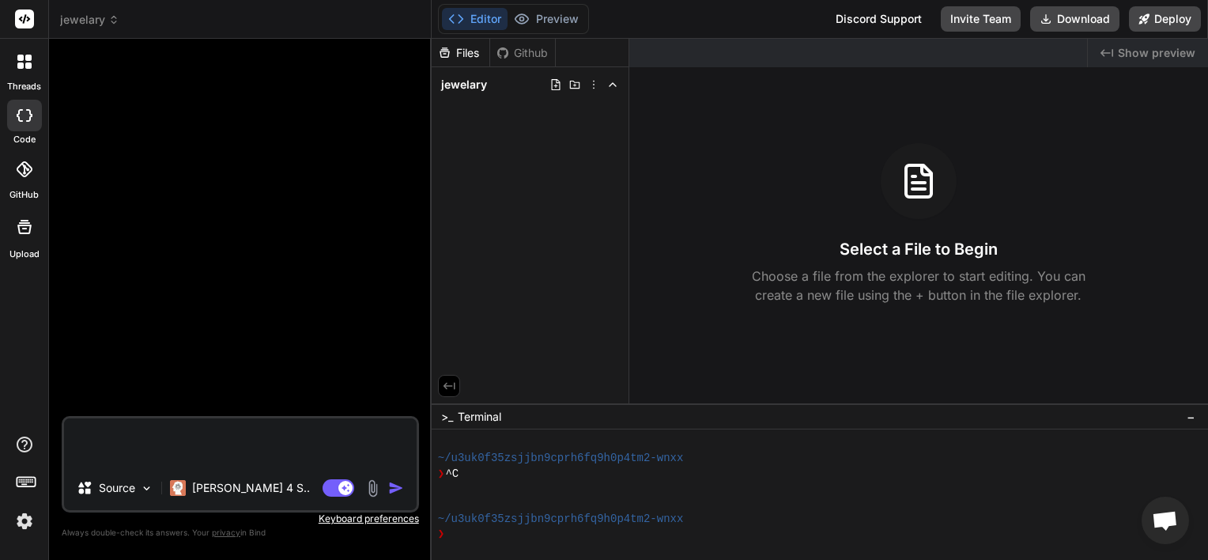
click at [243, 443] on textarea at bounding box center [240, 441] width 353 height 47
paste textarea "CyberForenX Jewellery Website – Internship Project Project Overview The goal is…"
type textarea "CyberForenX Jewellery Website – Internship Project Project Overview The goal is…"
type textarea "x"
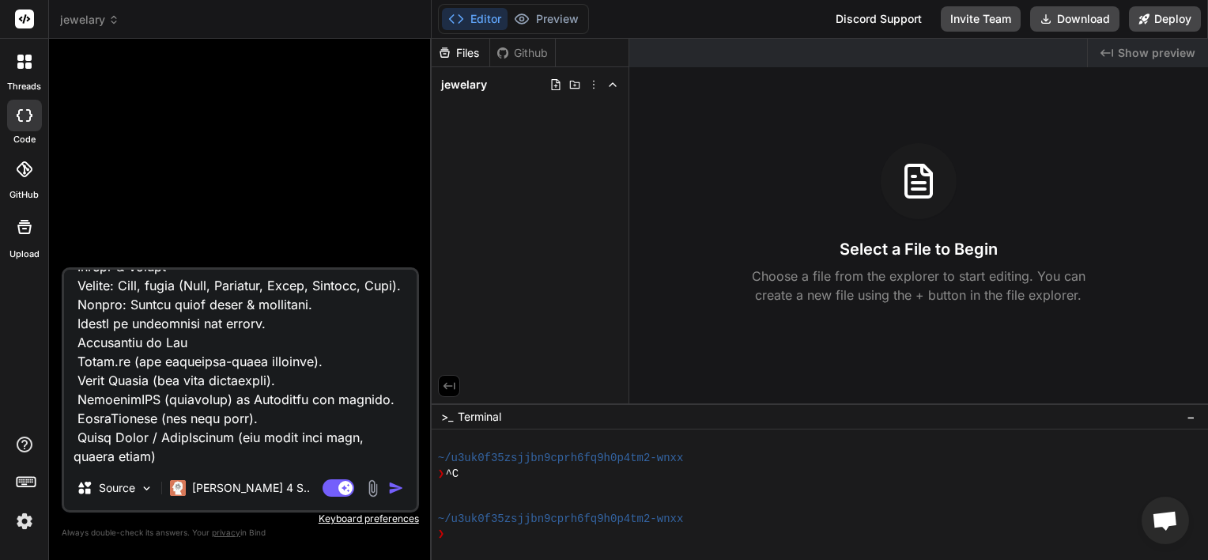
type textarea "CyberForenX Jewellery Website – Internship Project Project Overview The goal is…"
click at [398, 490] on img "button" at bounding box center [396, 488] width 16 height 16
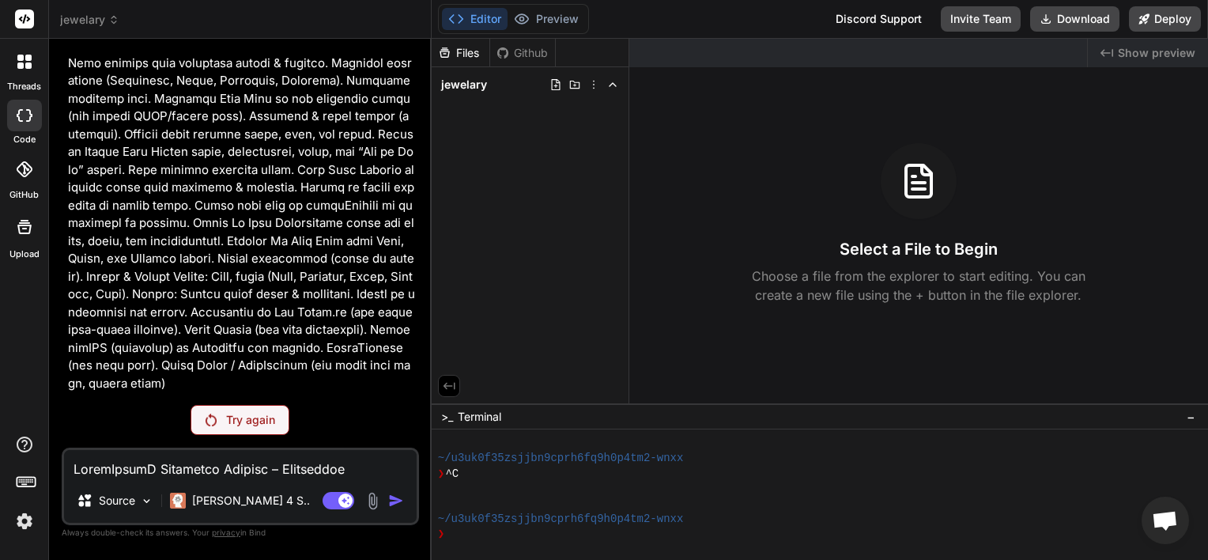
scroll to position [155, 0]
click at [228, 413] on p "Try again" at bounding box center [250, 420] width 49 height 16
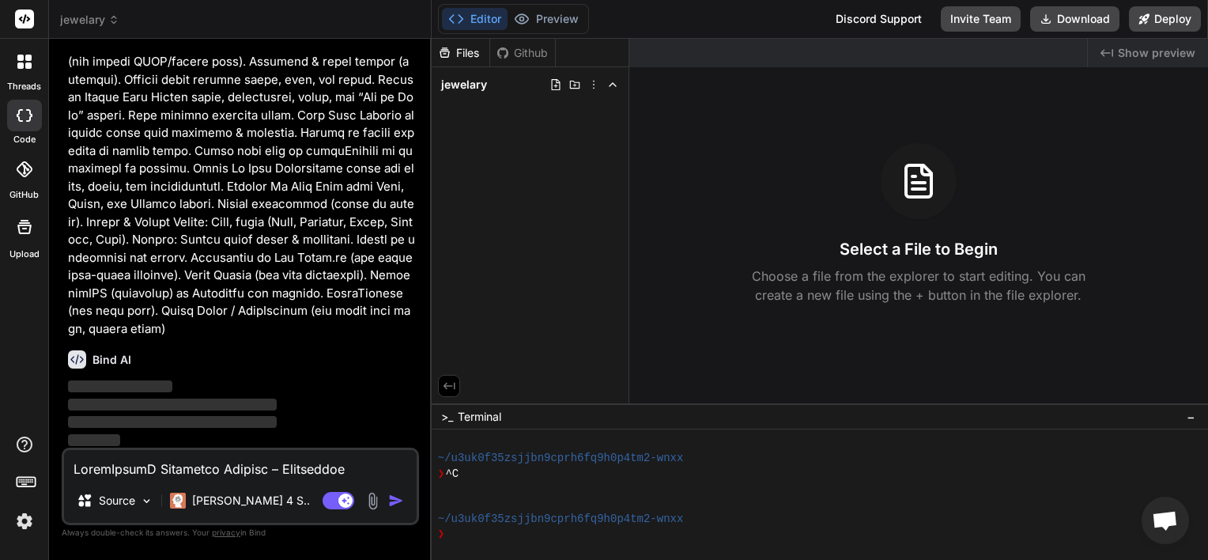
scroll to position [212, 0]
type textarea "x"
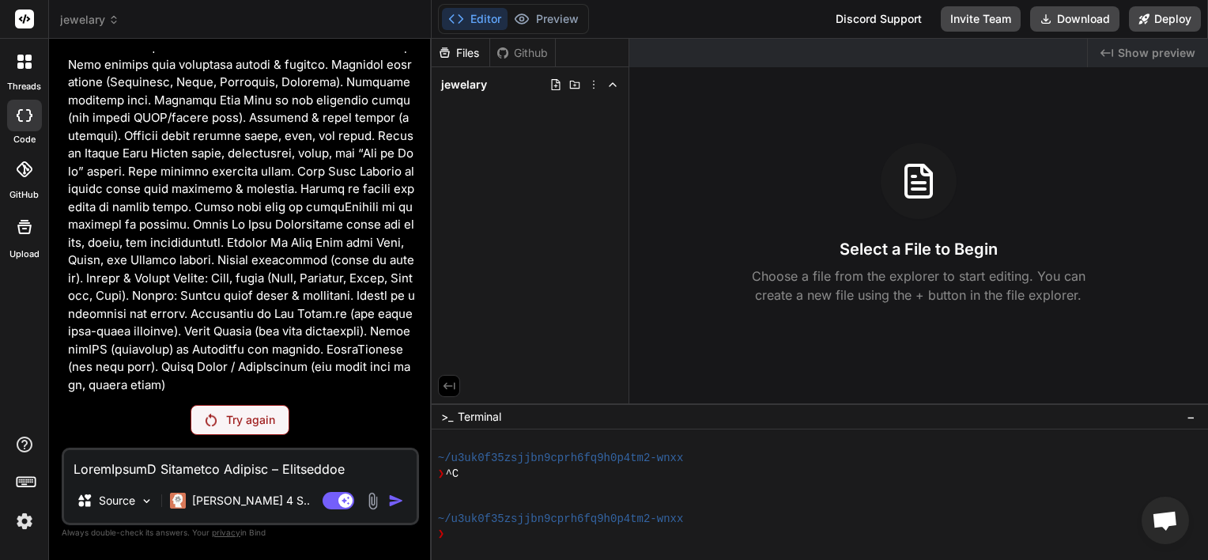
click at [247, 464] on textarea at bounding box center [240, 464] width 353 height 28
paste textarea "Project Overview The goal is to design and develop a frontend jewellery e-comme…"
type textarea "Project Overview The goal is to design and develop a frontend jewellery e-comme…"
type textarea "x"
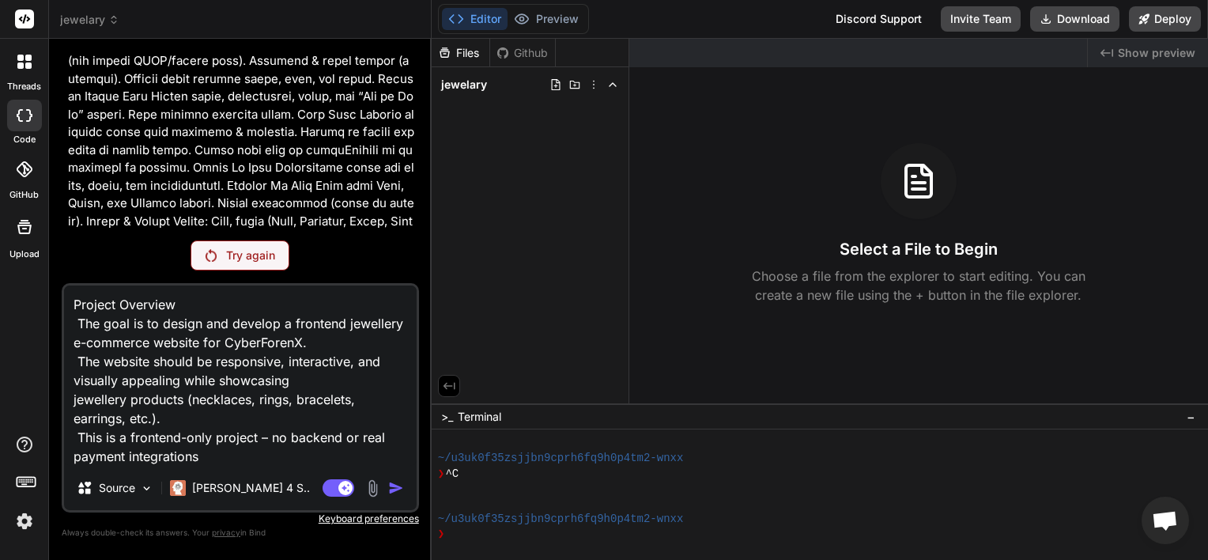
type textarea "Project Overview The goal is to design and develop a frontend jewellery e-comme…"
click at [209, 254] on img at bounding box center [211, 255] width 11 height 13
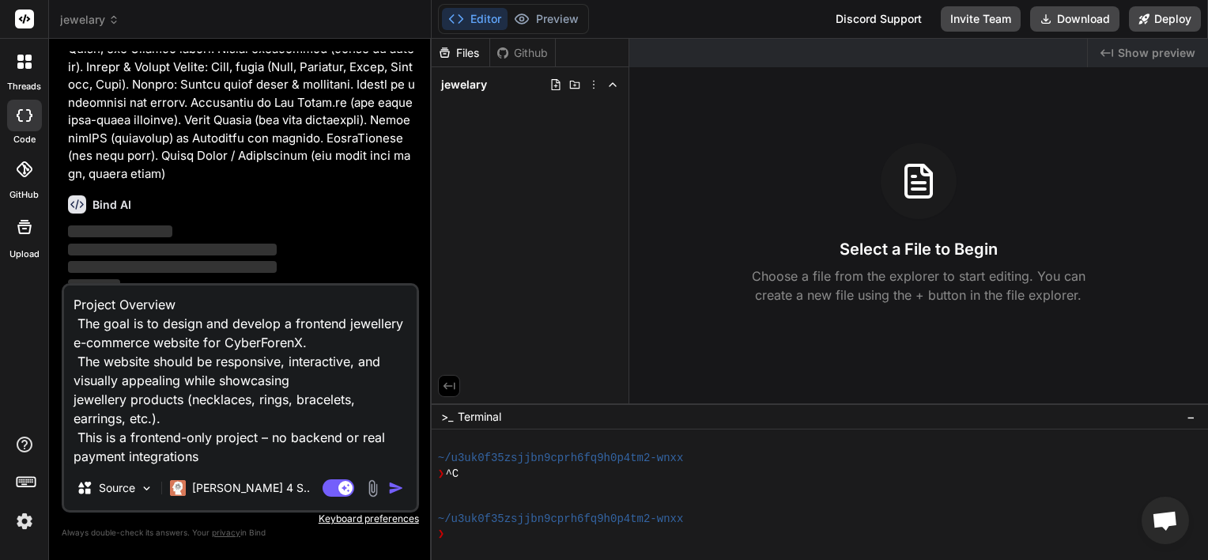
scroll to position [376, 0]
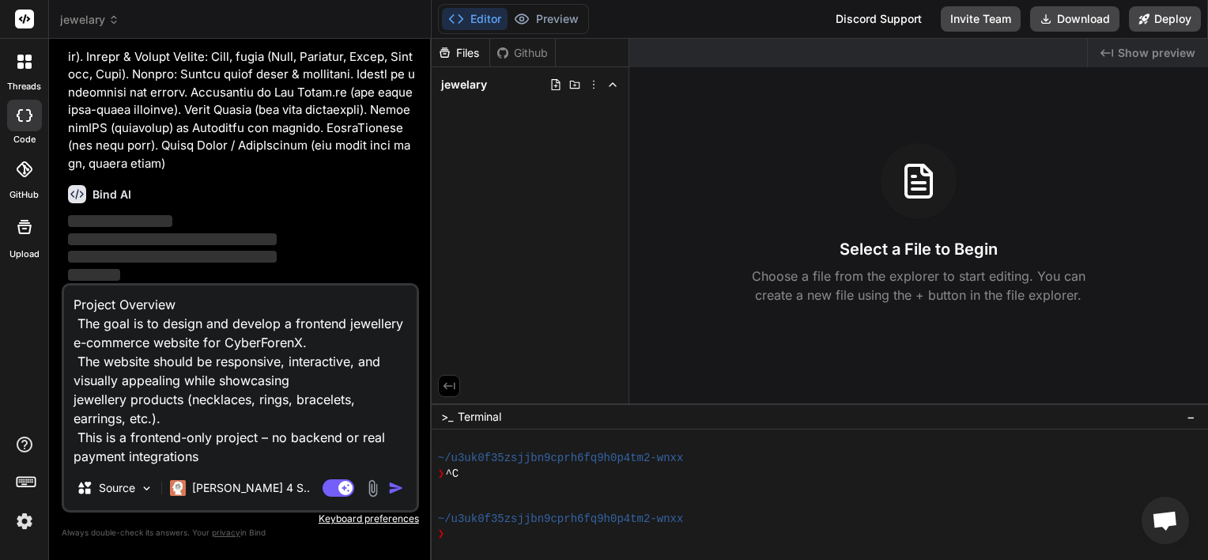
click at [107, 18] on span "jewelary" at bounding box center [89, 20] width 59 height 16
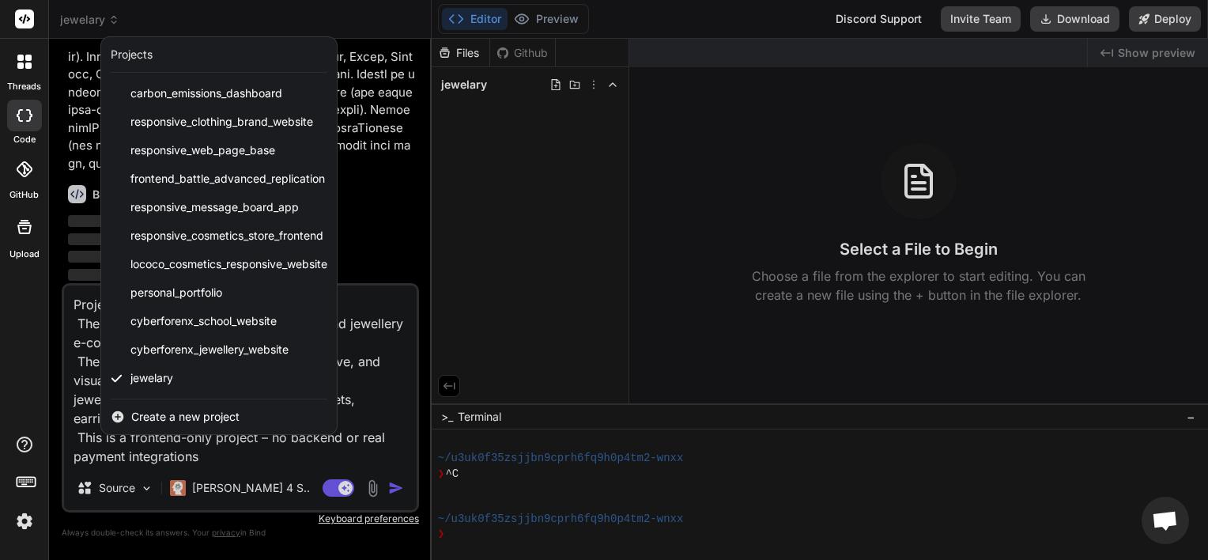
type textarea "x"
click at [135, 413] on span "Create a new project" at bounding box center [185, 417] width 108 height 16
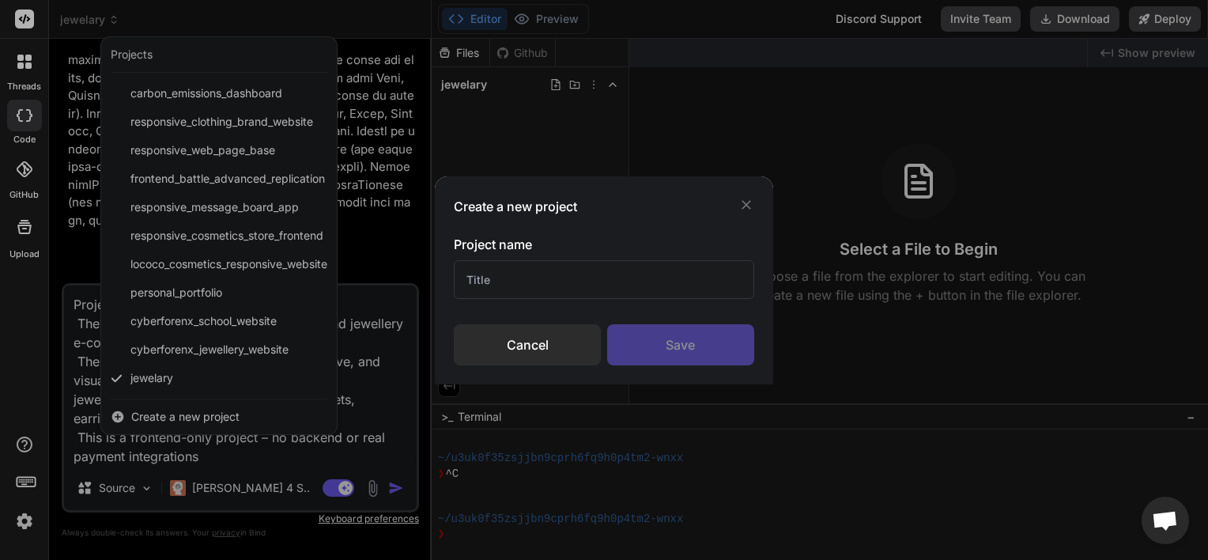
click at [578, 292] on input "text" at bounding box center [604, 279] width 300 height 39
click at [658, 349] on div "Save" at bounding box center [680, 344] width 147 height 41
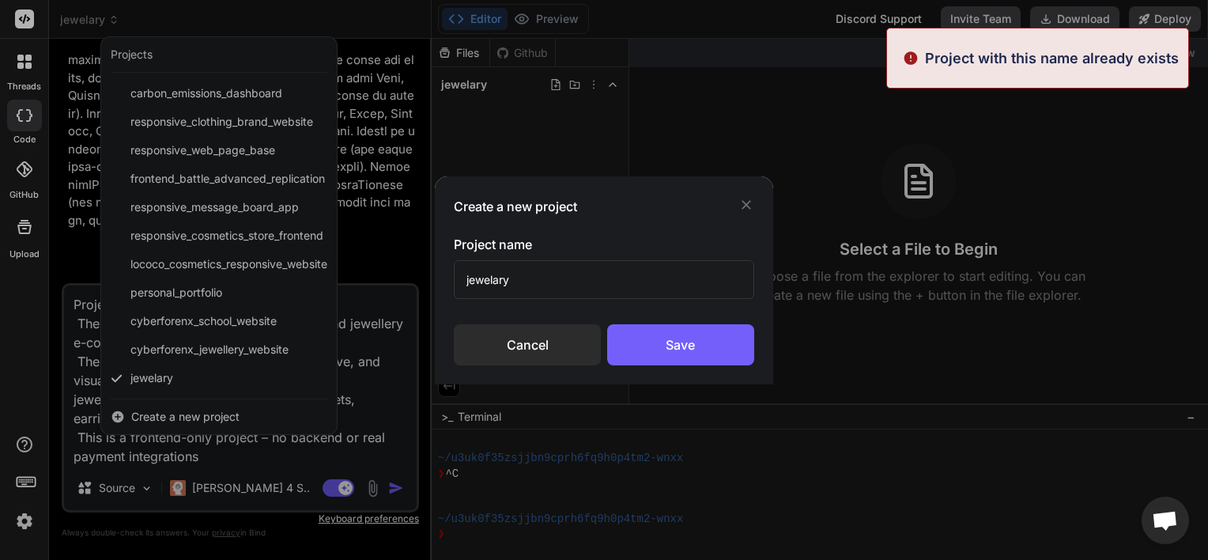
click at [530, 283] on input "jewelary" at bounding box center [604, 279] width 300 height 39
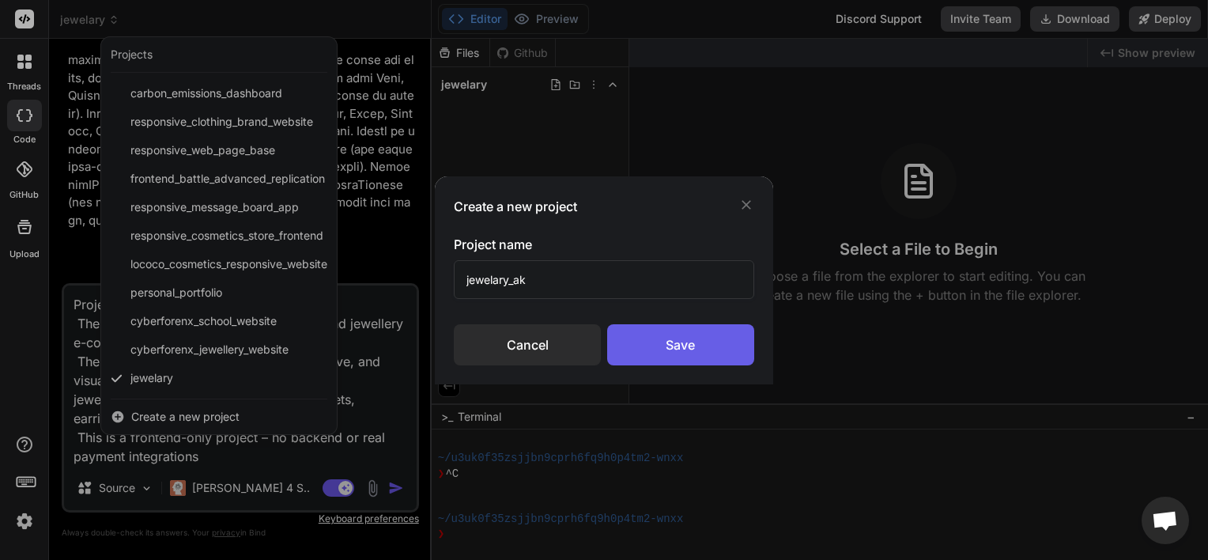
type input "jewelary_ak"
click at [678, 360] on div "Save" at bounding box center [680, 344] width 147 height 41
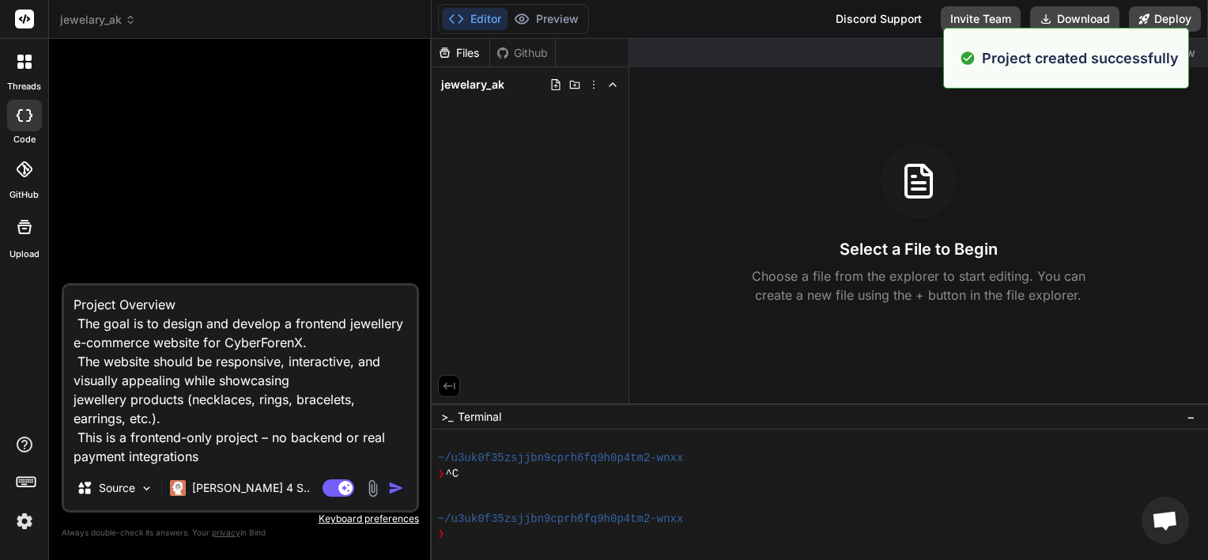
scroll to position [0, 0]
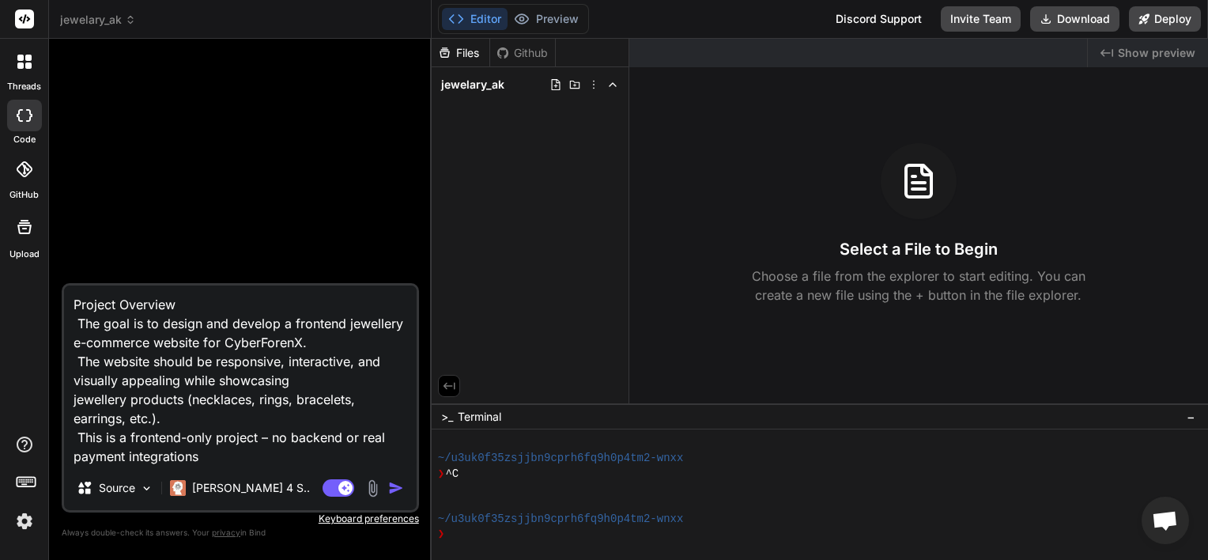
click at [395, 485] on img "button" at bounding box center [396, 488] width 16 height 16
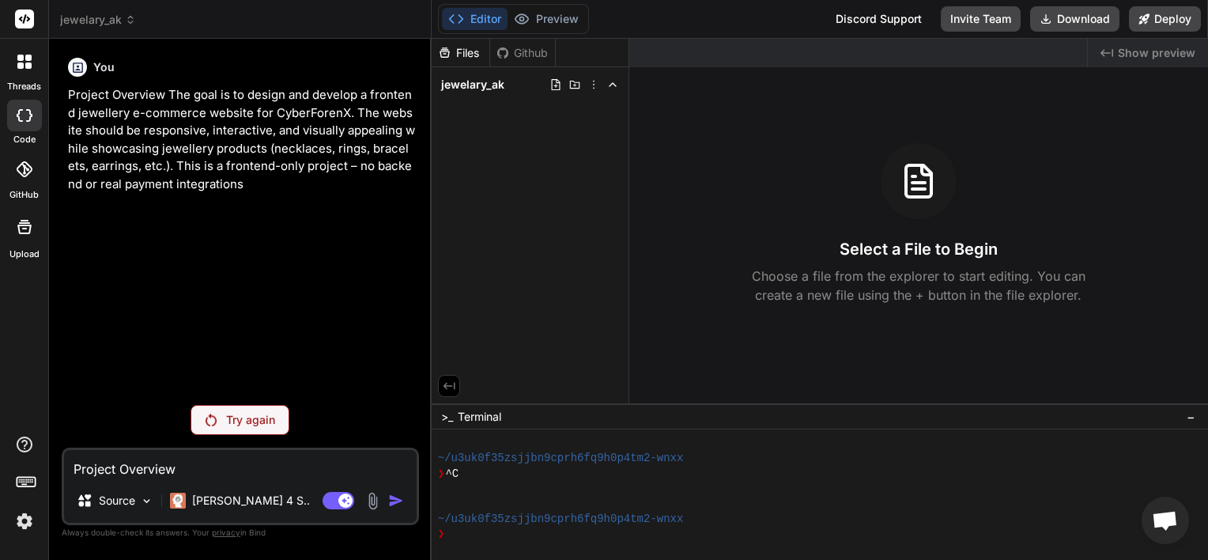
click at [251, 414] on p "Try again" at bounding box center [250, 420] width 49 height 16
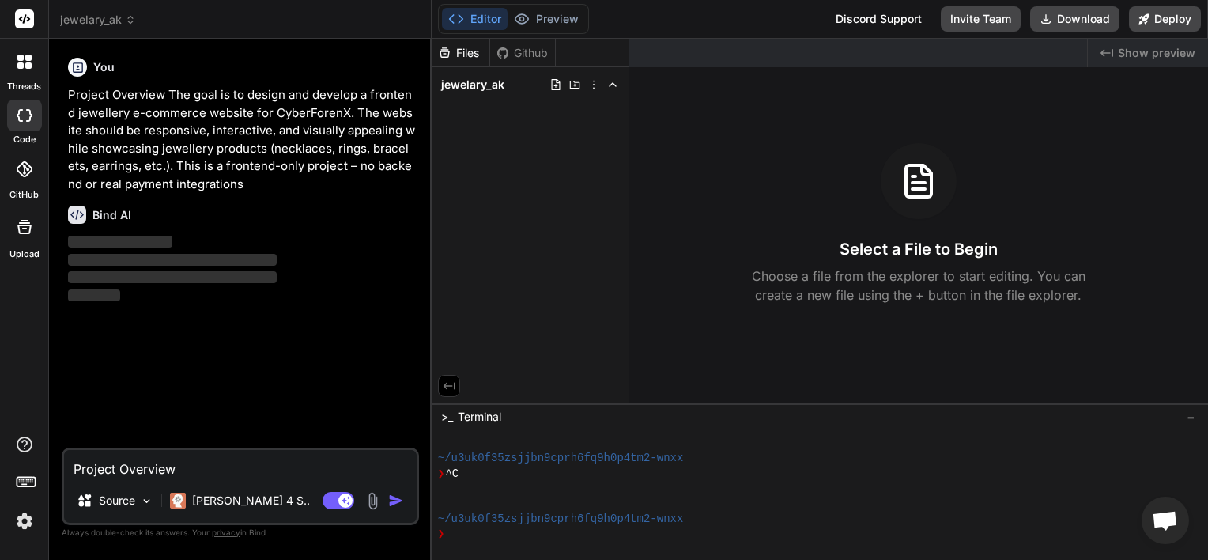
type textarea "x"
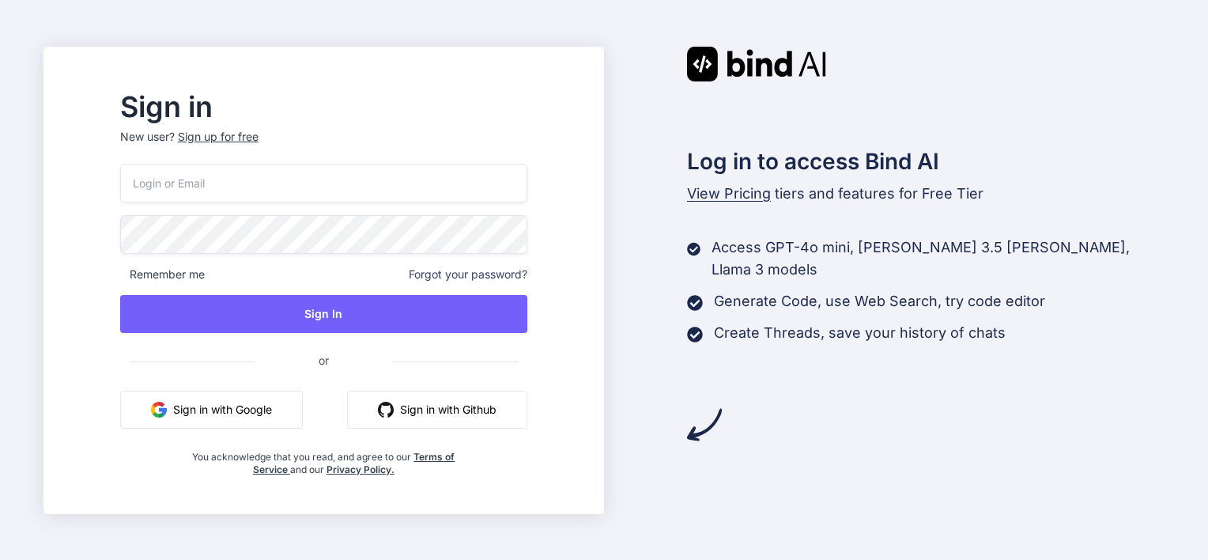
click at [303, 404] on button "Sign in with Google" at bounding box center [211, 409] width 183 height 38
